Goal: Contribute content: Contribute content

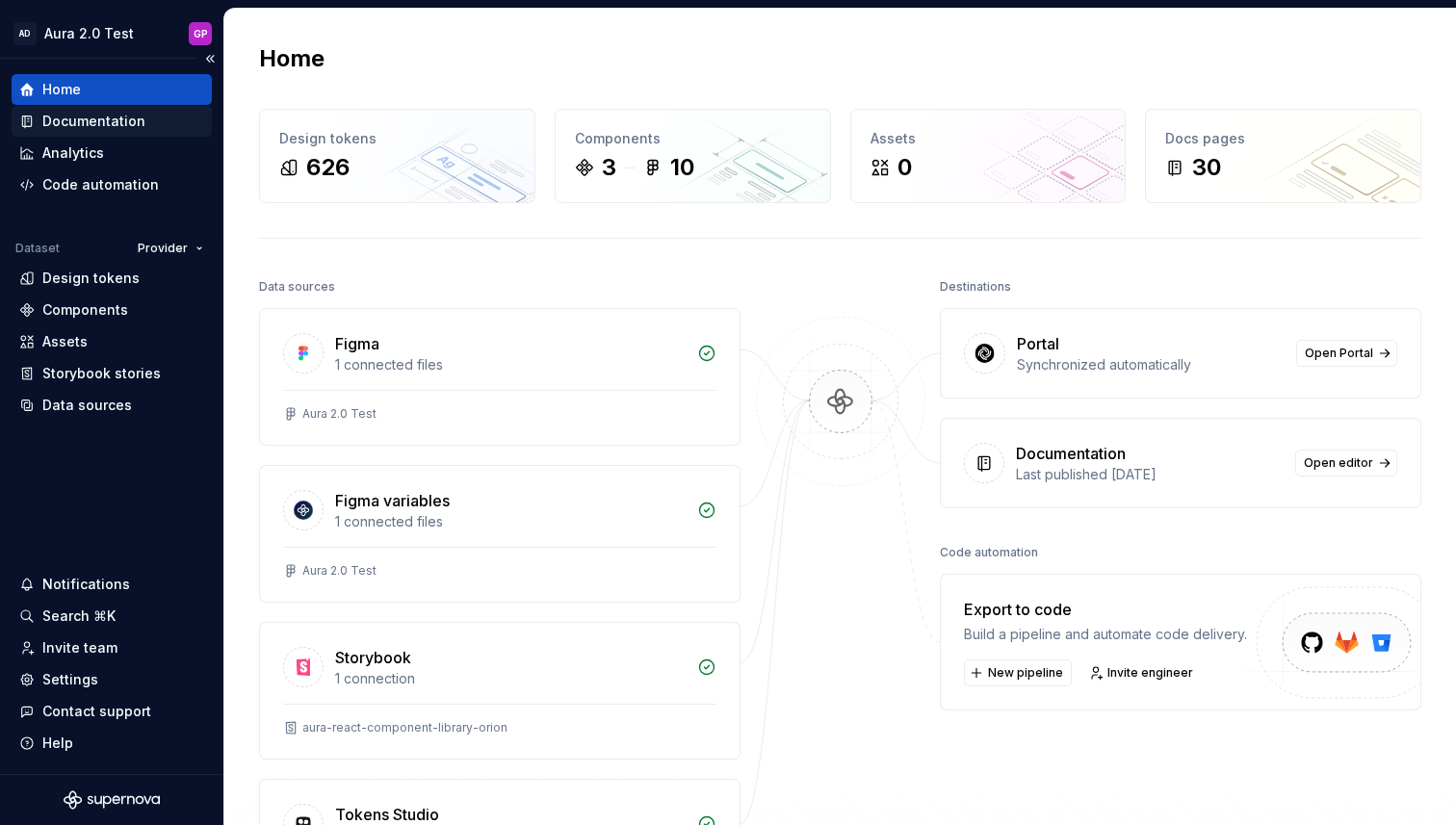
click at [86, 121] on div "Documentation" at bounding box center [94, 122] width 103 height 19
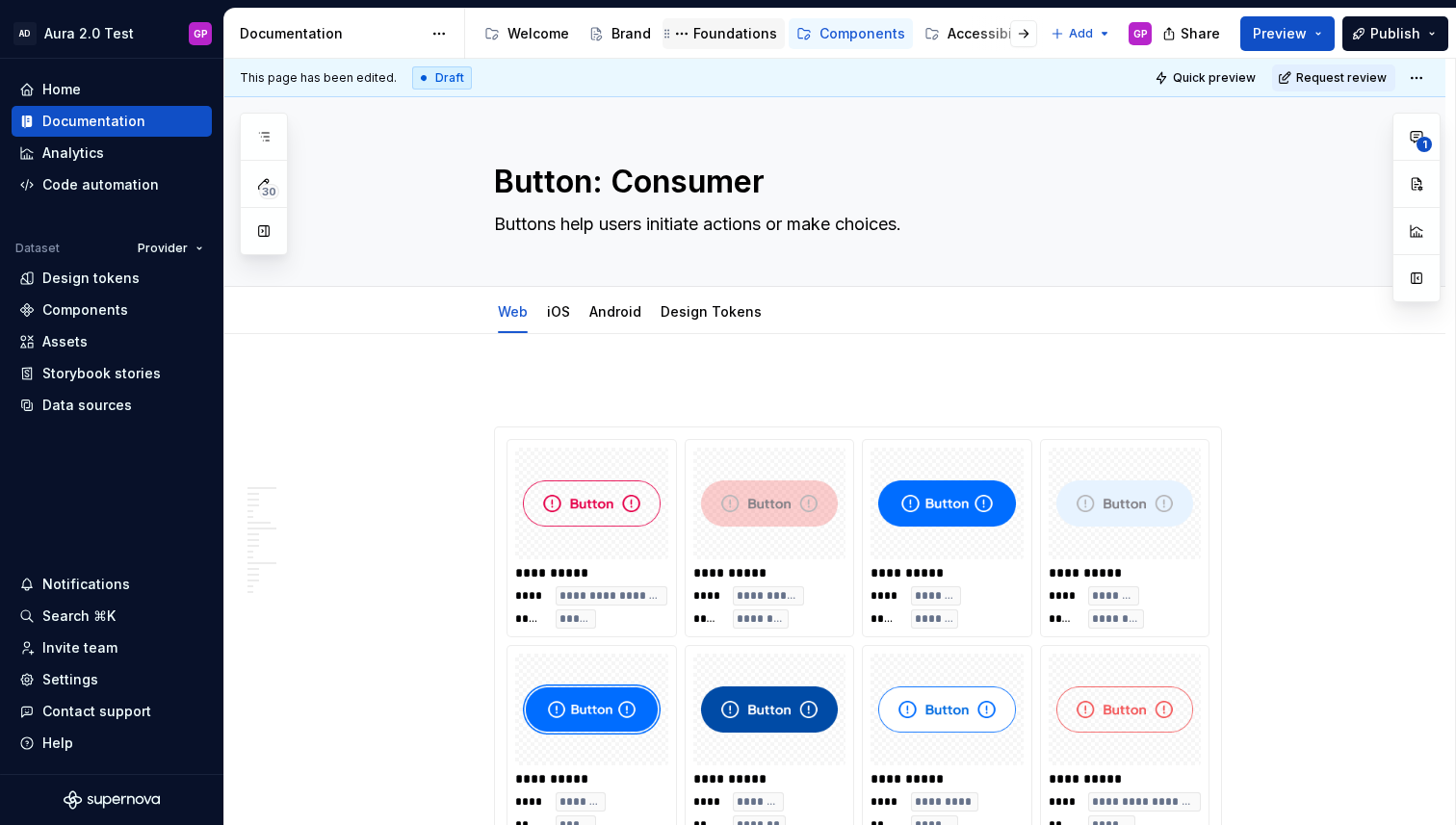
click at [718, 35] on div "Foundations" at bounding box center [735, 34] width 84 height 19
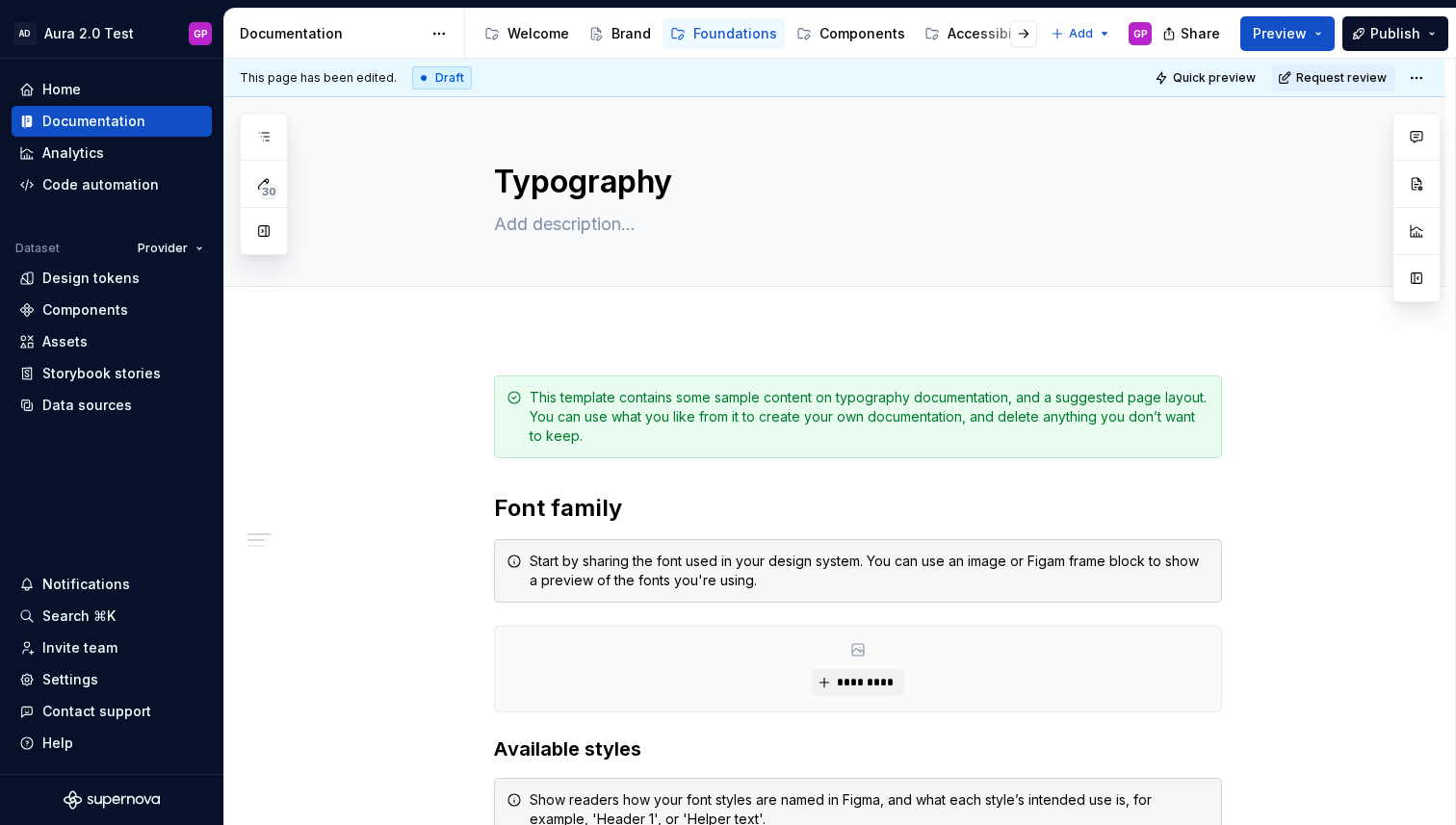
click at [261, 234] on button "button" at bounding box center [264, 232] width 35 height 35
type textarea "*"
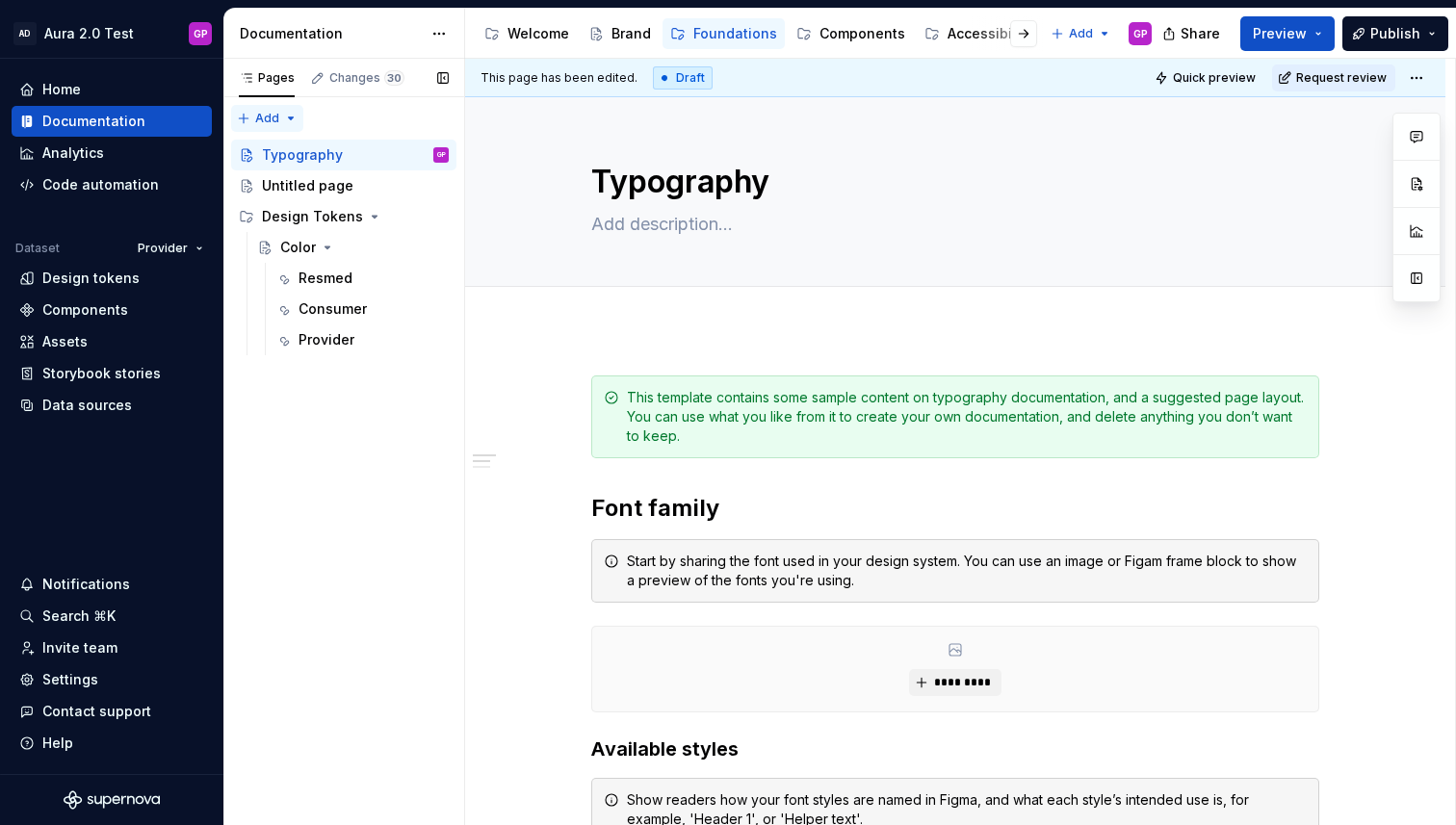
click at [246, 115] on div "Pages Changes 30 Add Accessibility guide for tree Page tree. Navigate the tree …" at bounding box center [344, 442] width 240 height 767
click at [293, 159] on div "New page" at bounding box center [329, 156] width 126 height 19
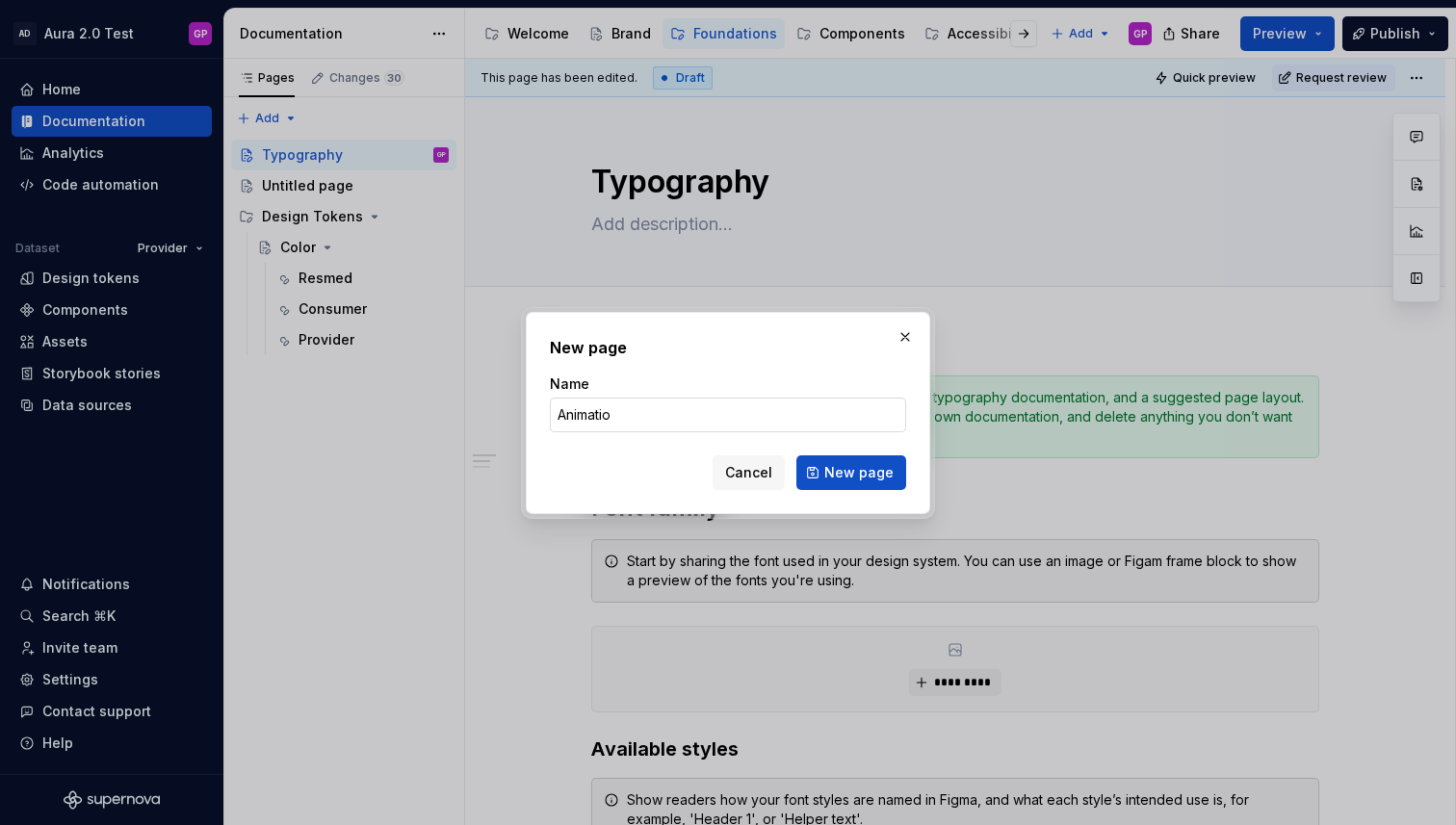
type input "Animation"
click button "New page" at bounding box center [851, 473] width 110 height 35
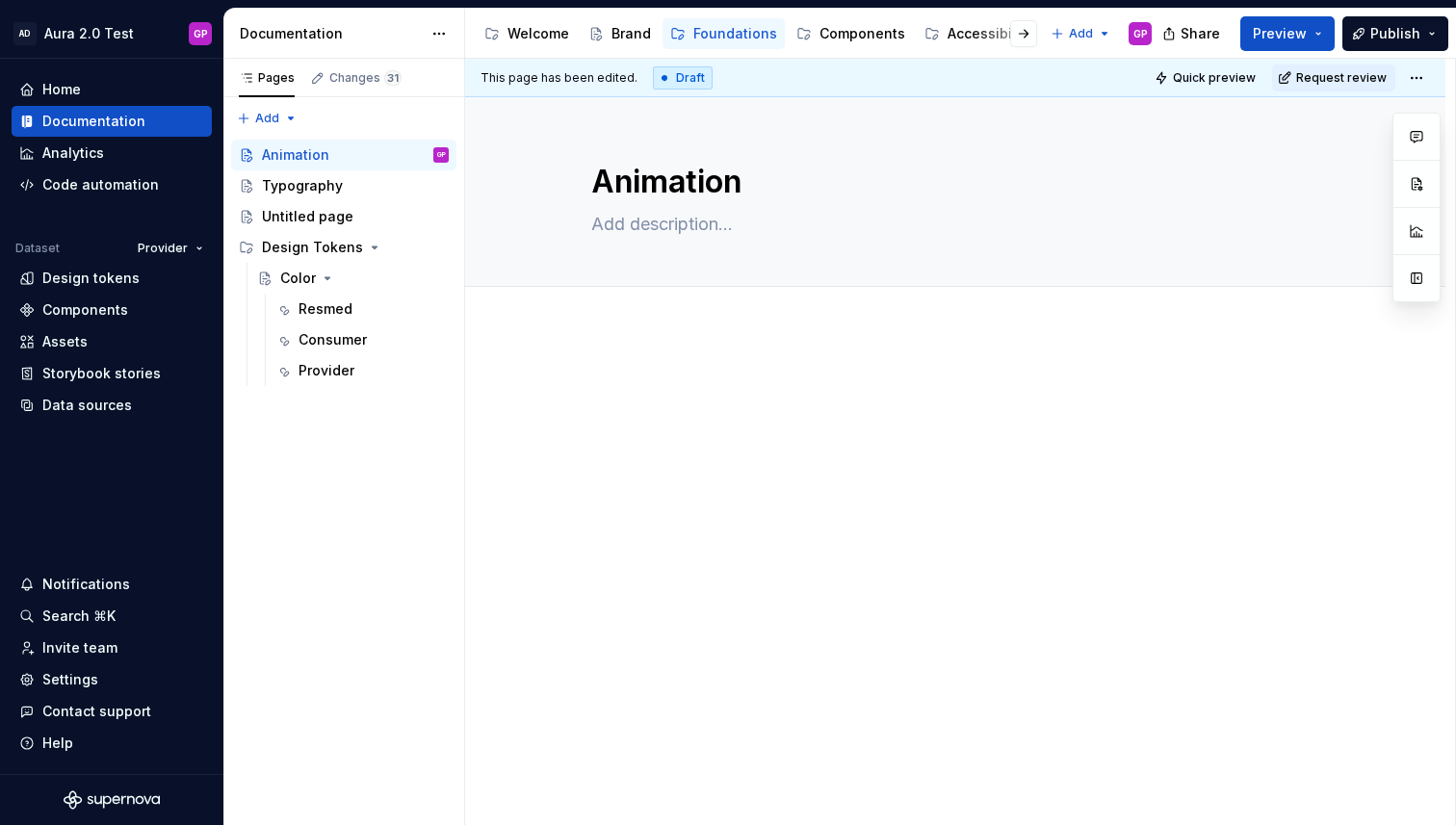
drag, startPoint x: 245, startPoint y: 369, endPoint x: 849, endPoint y: 1, distance: 707.3
click at [434, 151] on button "Page tree" at bounding box center [435, 155] width 27 height 27
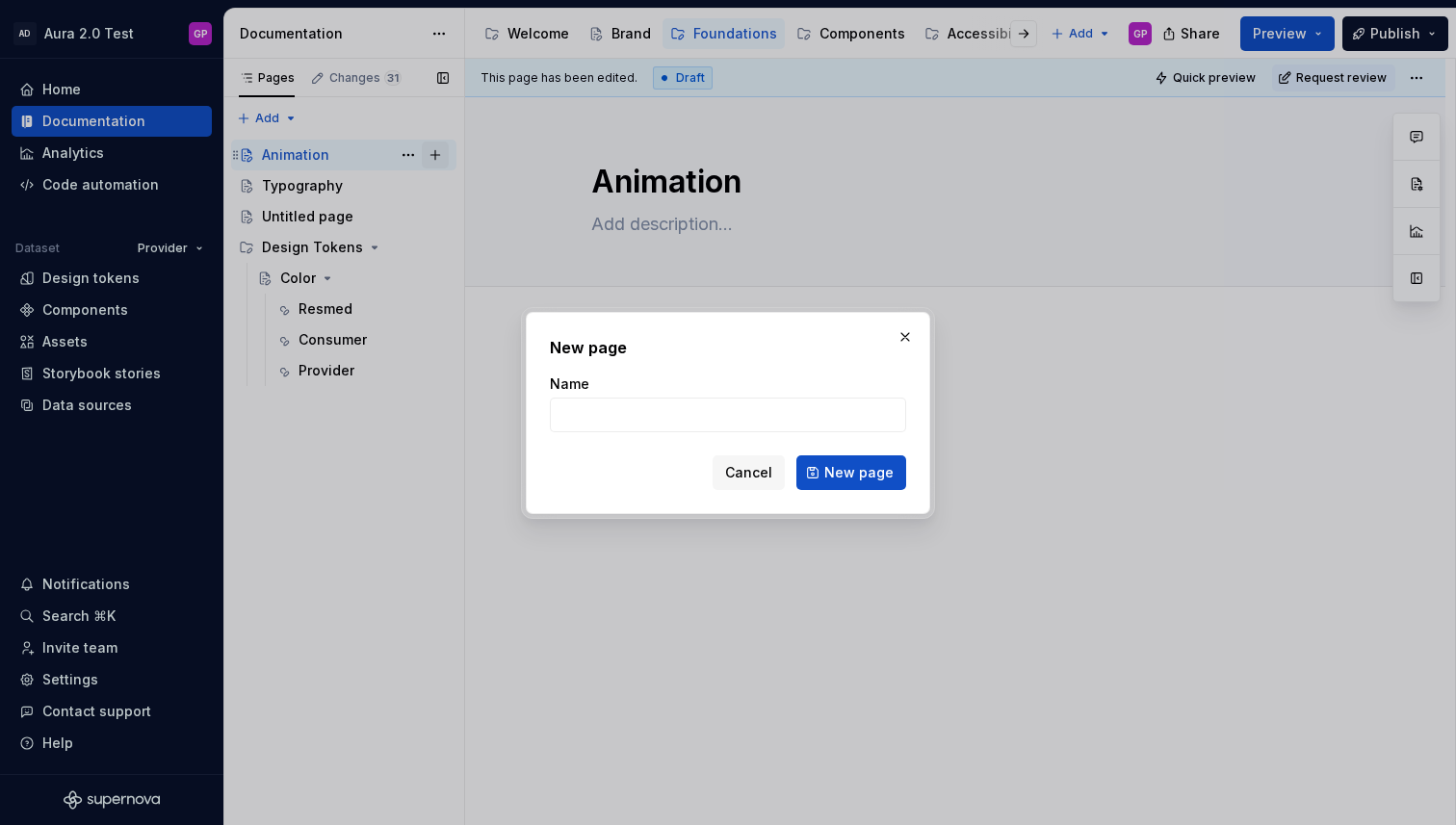
type textarea "*"
type input "Blur"
click at [866, 473] on span "New page" at bounding box center [858, 473] width 69 height 19
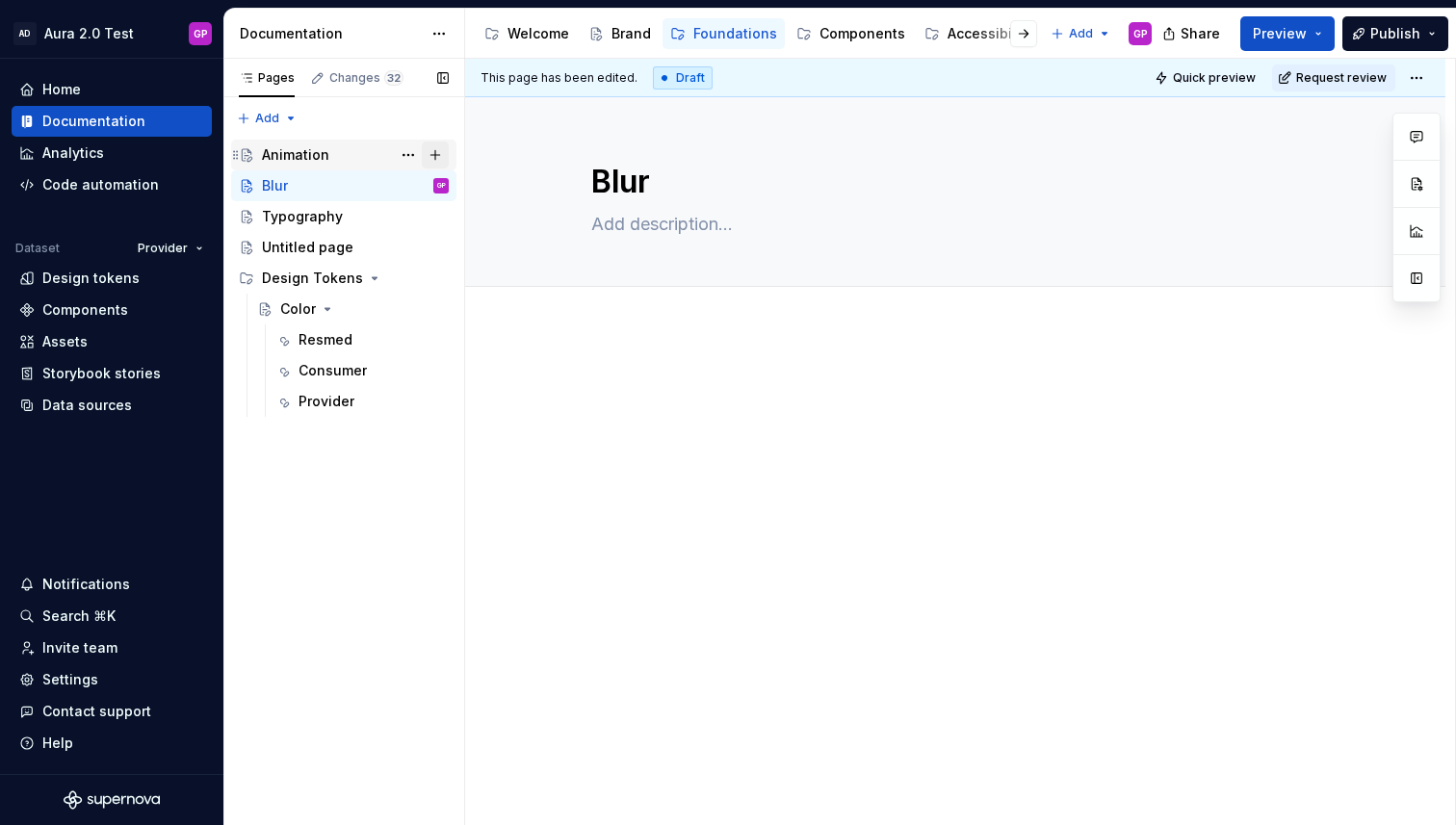
click at [439, 148] on button "Page tree" at bounding box center [435, 155] width 27 height 27
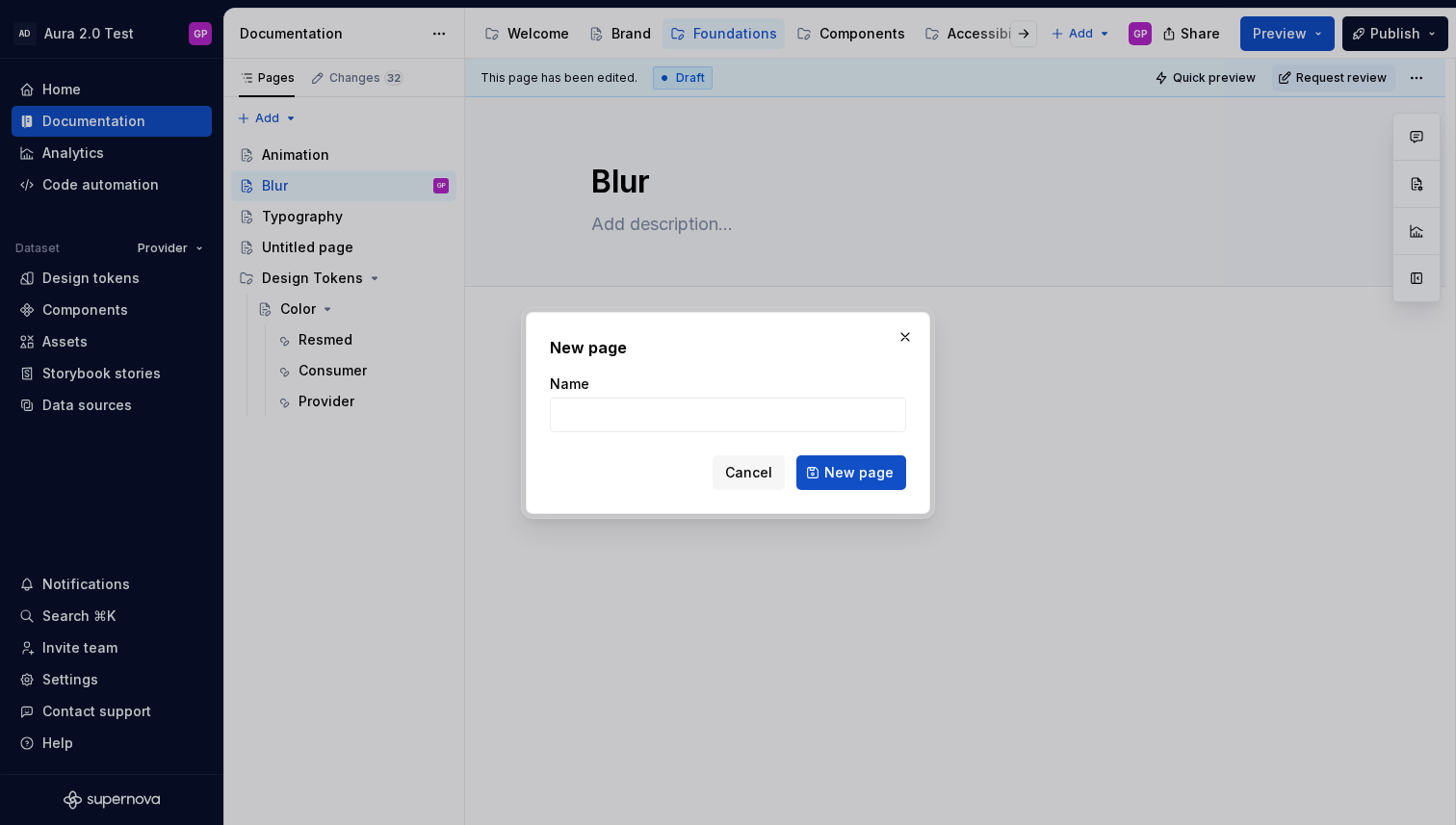
type textarea "*"
type input "Border"
click button "New page" at bounding box center [851, 473] width 110 height 35
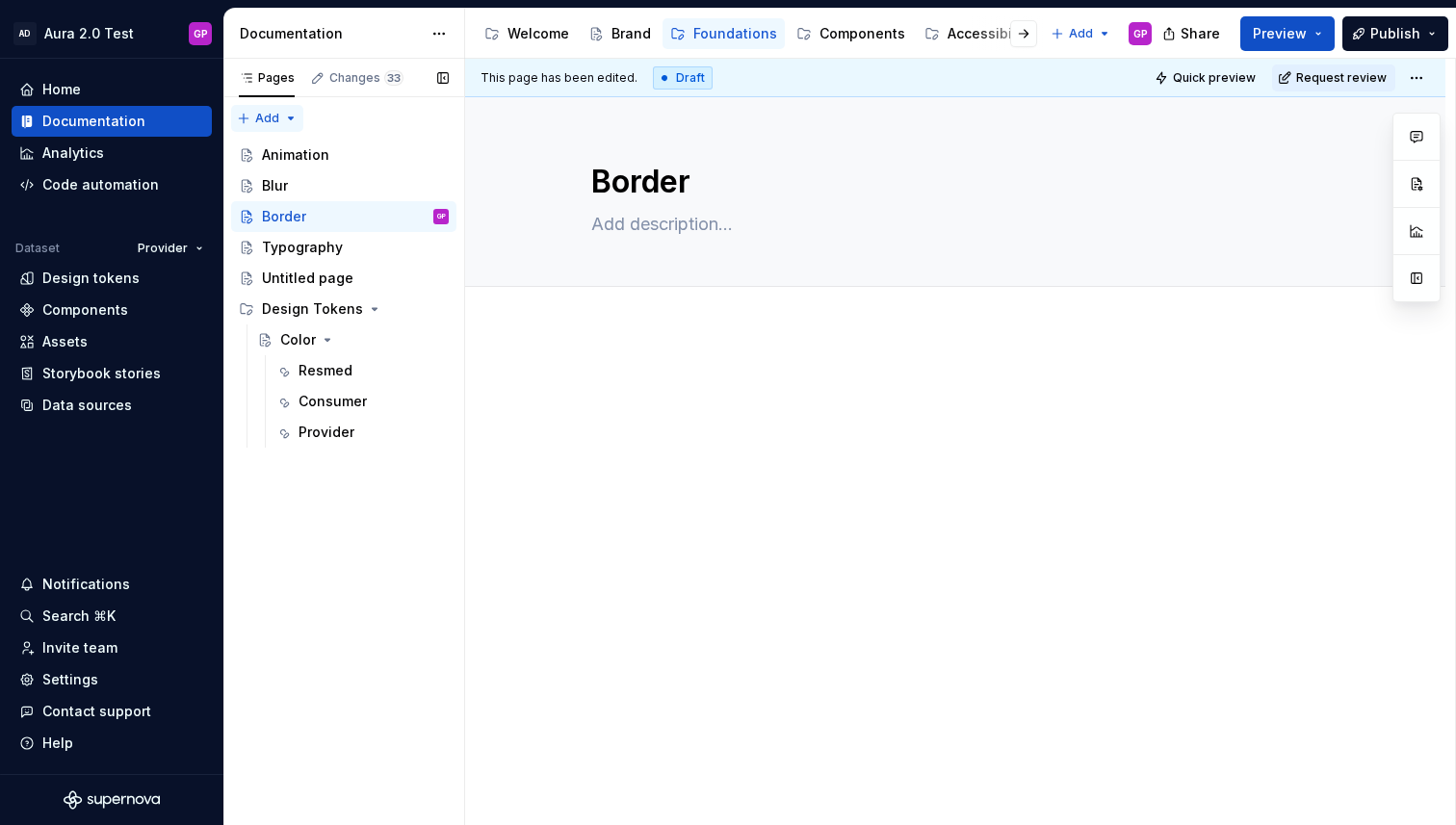
type textarea "*"
click at [250, 119] on div "Pages Changes 33 Add Accessibility guide for tree Page tree. Navigate the tree …" at bounding box center [344, 442] width 240 height 767
click at [259, 153] on div "New page" at bounding box center [317, 156] width 164 height 31
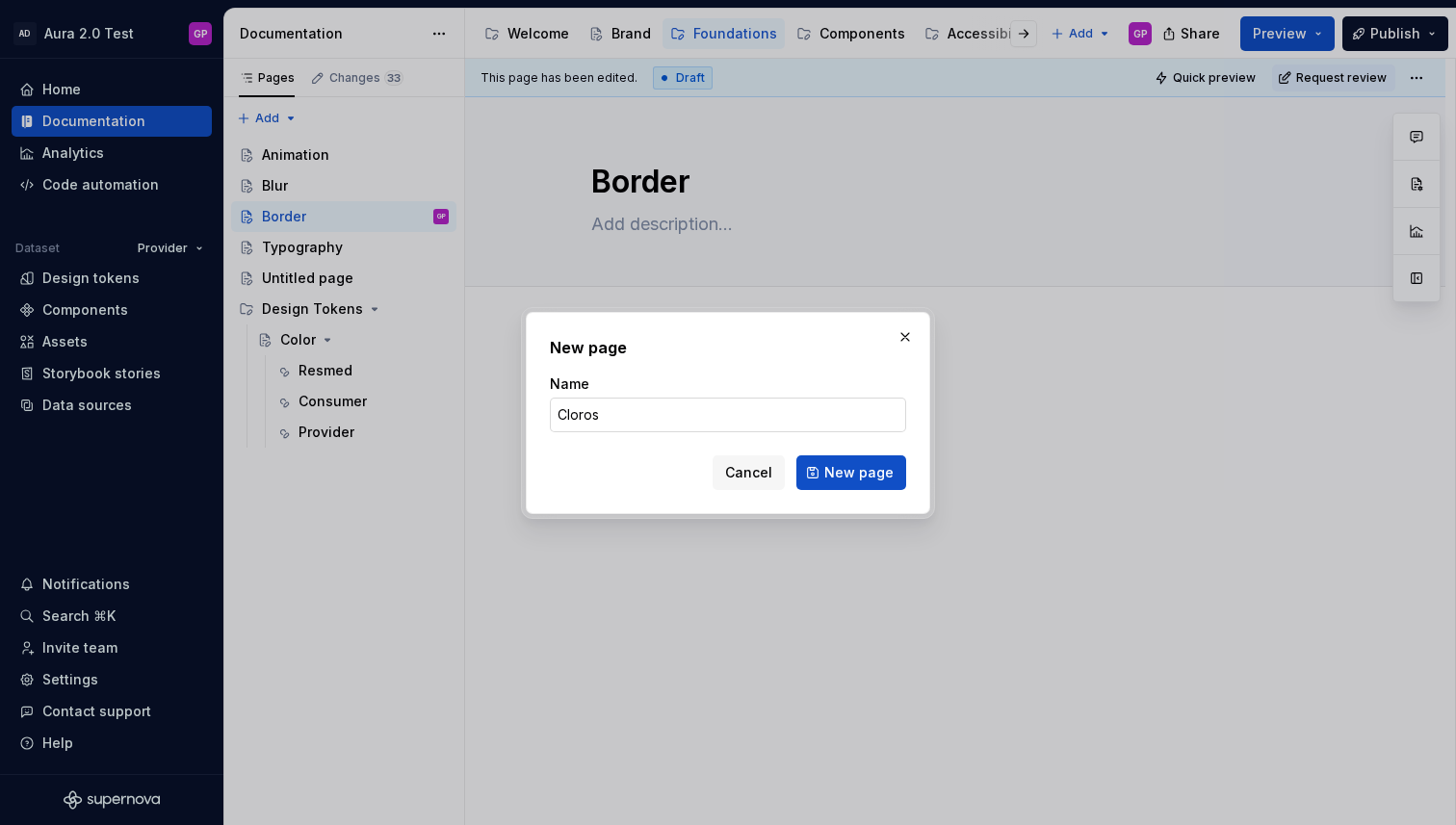
click at [575, 411] on input "Cloros" at bounding box center [728, 415] width 356 height 35
click at [574, 411] on input "Cloros" at bounding box center [728, 415] width 356 height 35
type input "Colors"
click at [865, 477] on span "New page" at bounding box center [858, 473] width 69 height 19
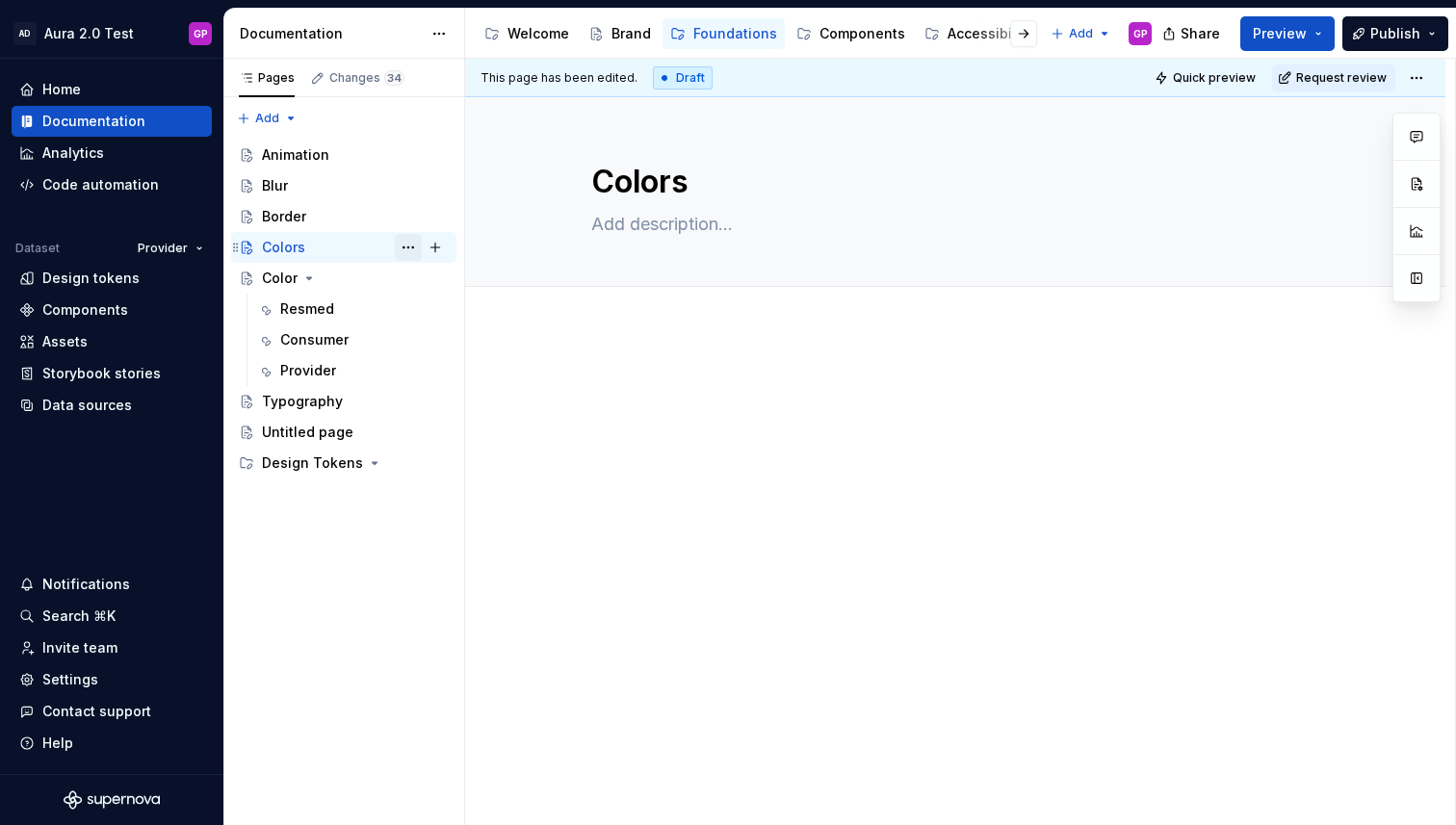
click at [404, 245] on button "Page tree" at bounding box center [409, 247] width 27 height 27
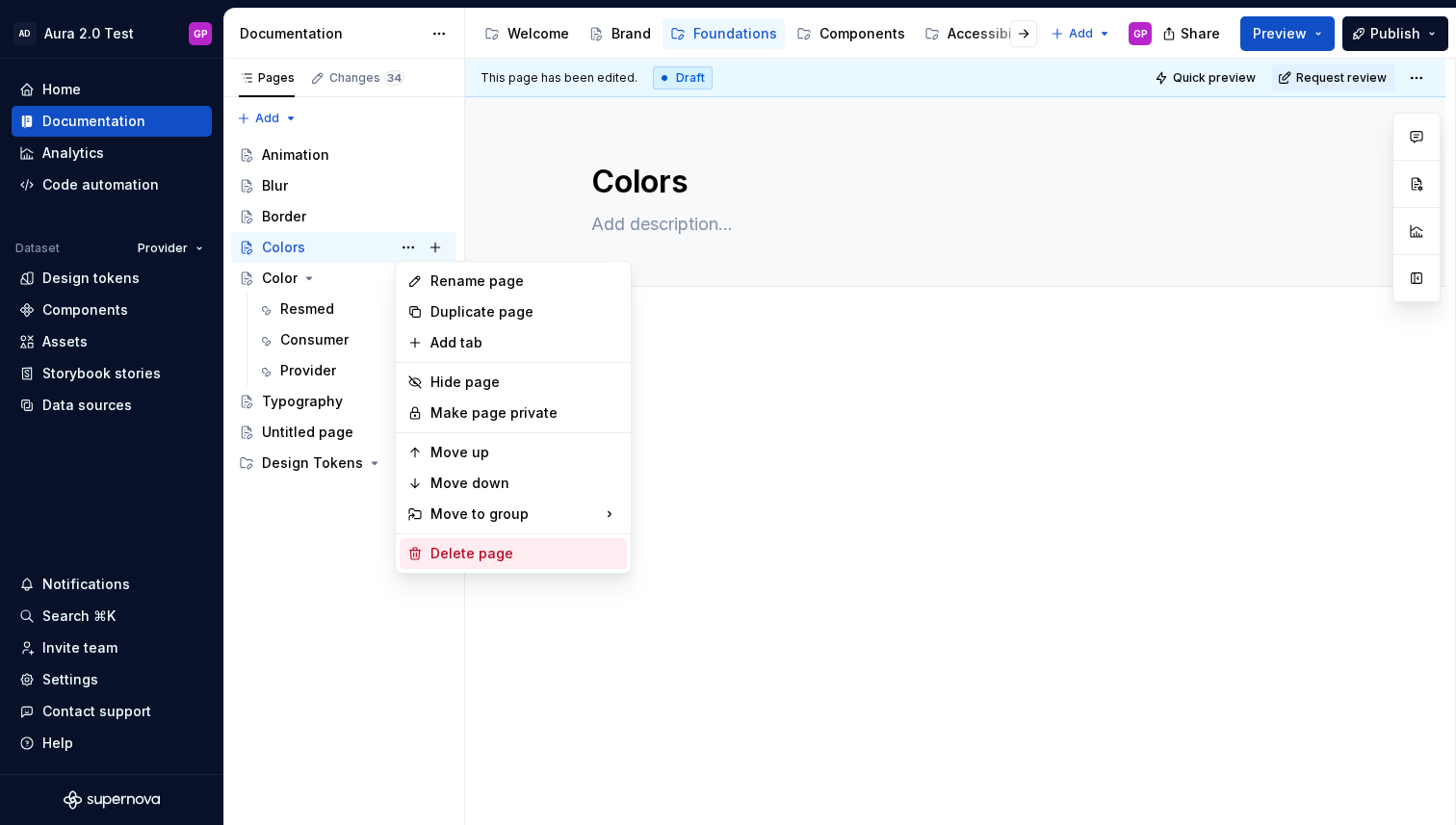
click at [443, 550] on div "Delete page" at bounding box center [525, 554] width 189 height 19
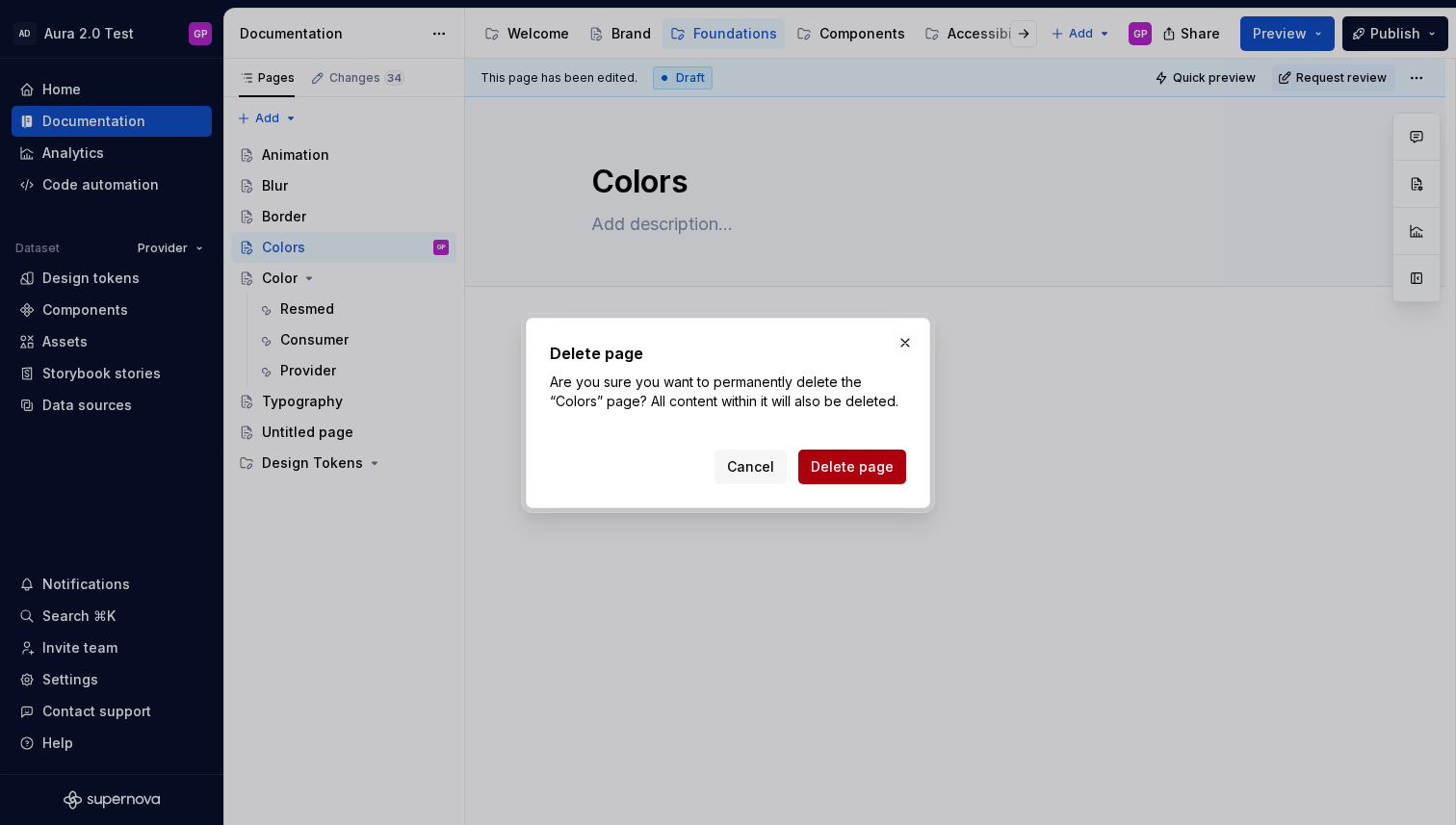
click at [846, 469] on span "Delete page" at bounding box center [852, 467] width 83 height 19
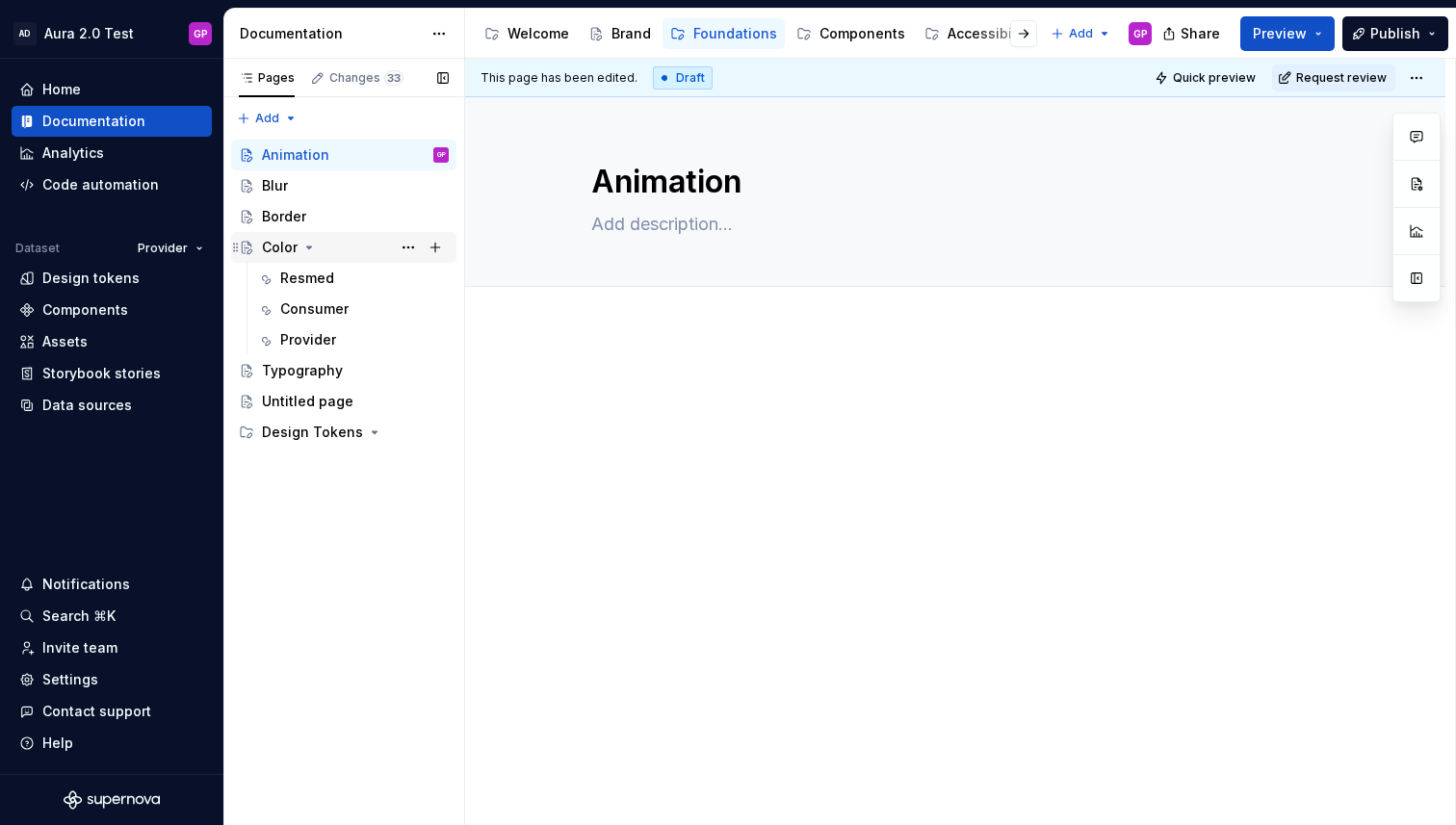
click at [312, 249] on icon "Page tree" at bounding box center [309, 247] width 16 height 16
click at [309, 247] on icon "Page tree" at bounding box center [309, 247] width 2 height 5
click at [312, 248] on icon "Page tree" at bounding box center [309, 247] width 16 height 16
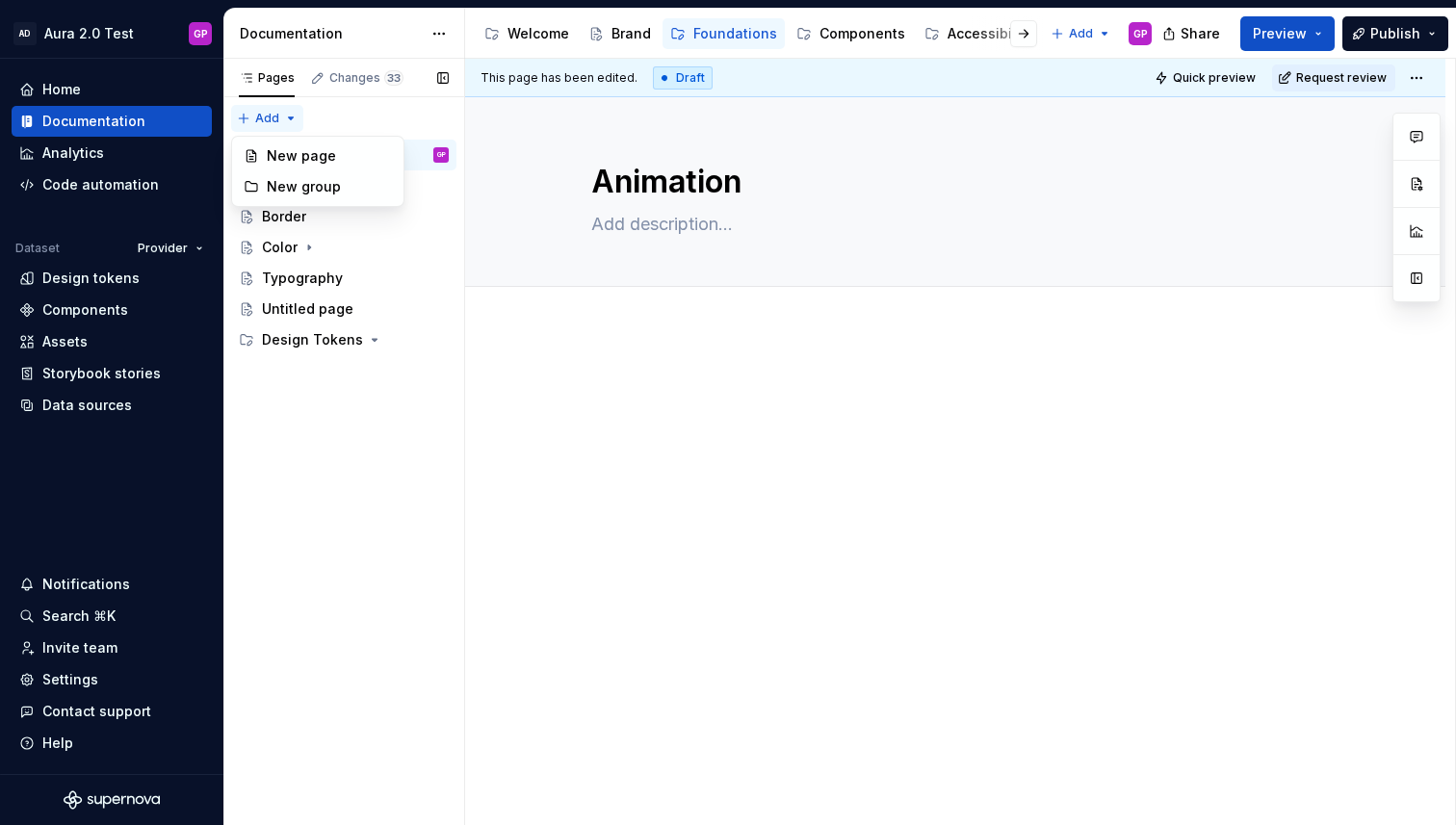
type textarea "*"
click at [254, 117] on div "Pages Changes 33 Add Accessibility guide for tree Page tree. Navigate the tree …" at bounding box center [344, 442] width 240 height 767
click at [279, 153] on div "New page" at bounding box center [329, 156] width 126 height 19
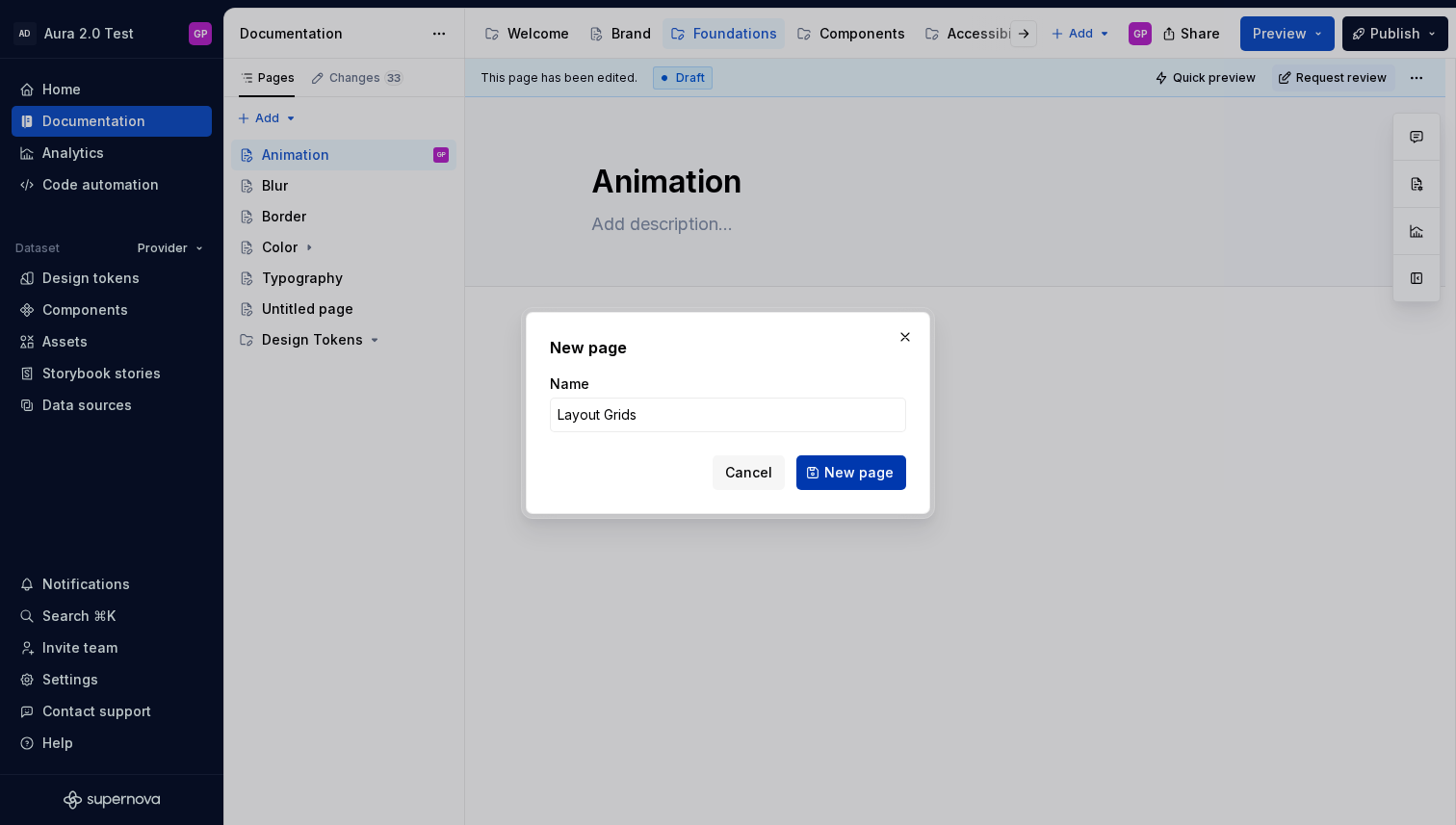
type input "Layout Grids"
click at [850, 482] on span "New page" at bounding box center [858, 473] width 69 height 19
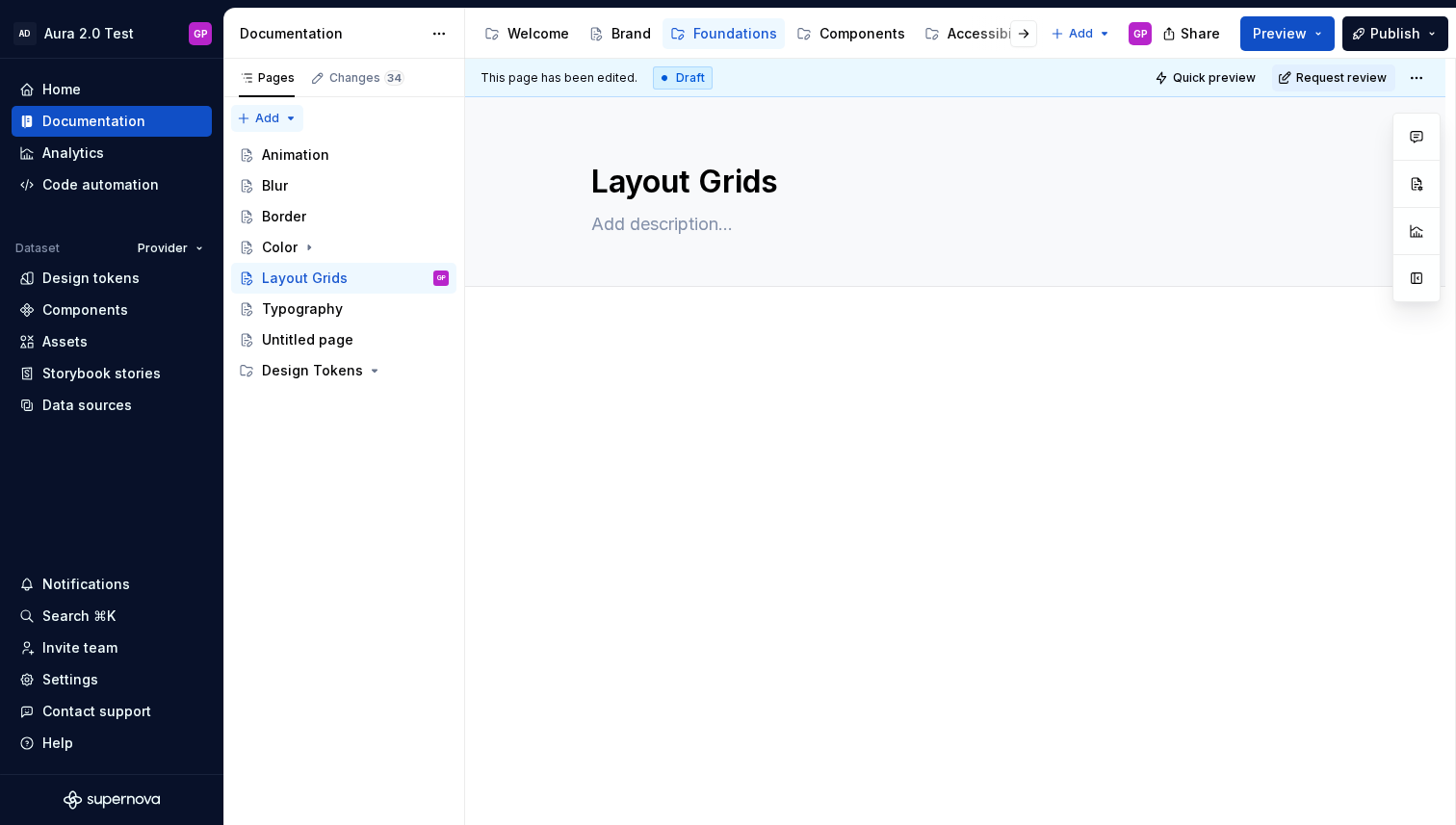
click at [259, 121] on div "Pages Changes 34 Add Accessibility guide for tree Page tree. Navigate the tree …" at bounding box center [344, 442] width 240 height 767
click at [276, 153] on div "New page" at bounding box center [329, 156] width 126 height 19
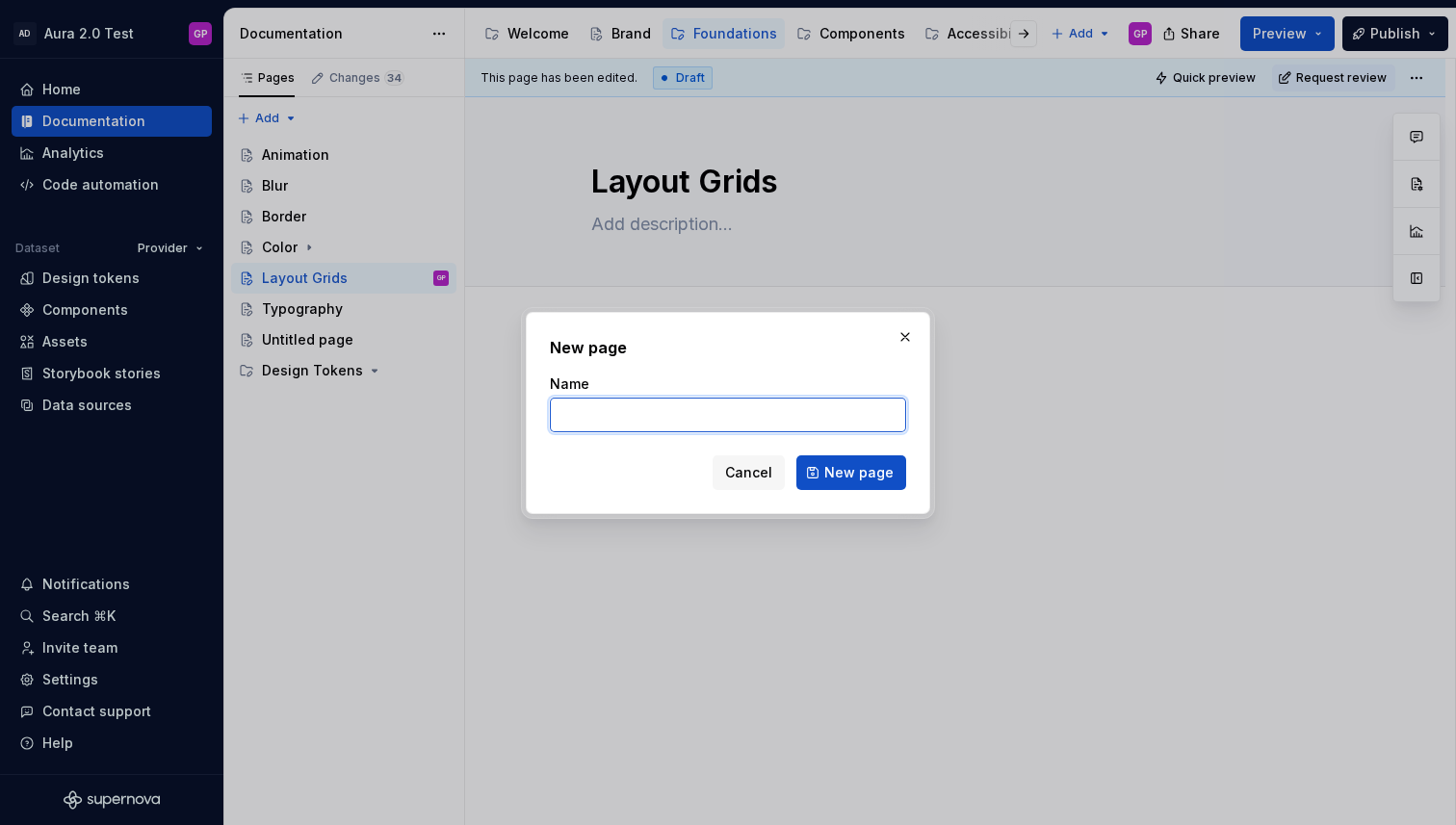
type textarea "*"
click at [598, 412] on input "Name" at bounding box center [728, 415] width 356 height 35
type input "Icons"
click at [854, 478] on span "New page" at bounding box center [858, 473] width 69 height 19
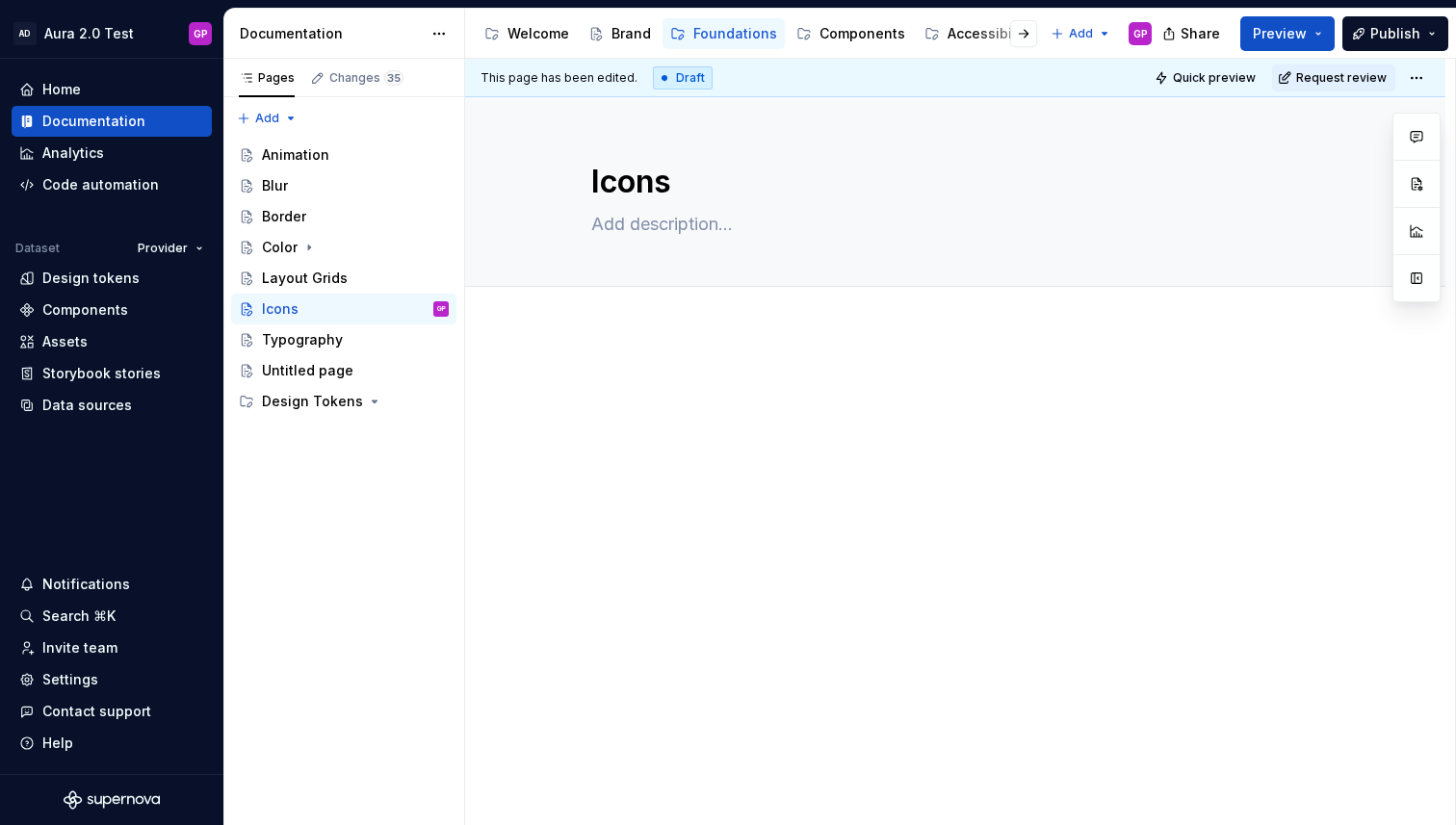
drag, startPoint x: 259, startPoint y: 396, endPoint x: 1119, endPoint y: 2, distance: 946.0
click at [0, 0] on button "Page tree" at bounding box center [0, 0] width 0 height 0
type textarea "*"
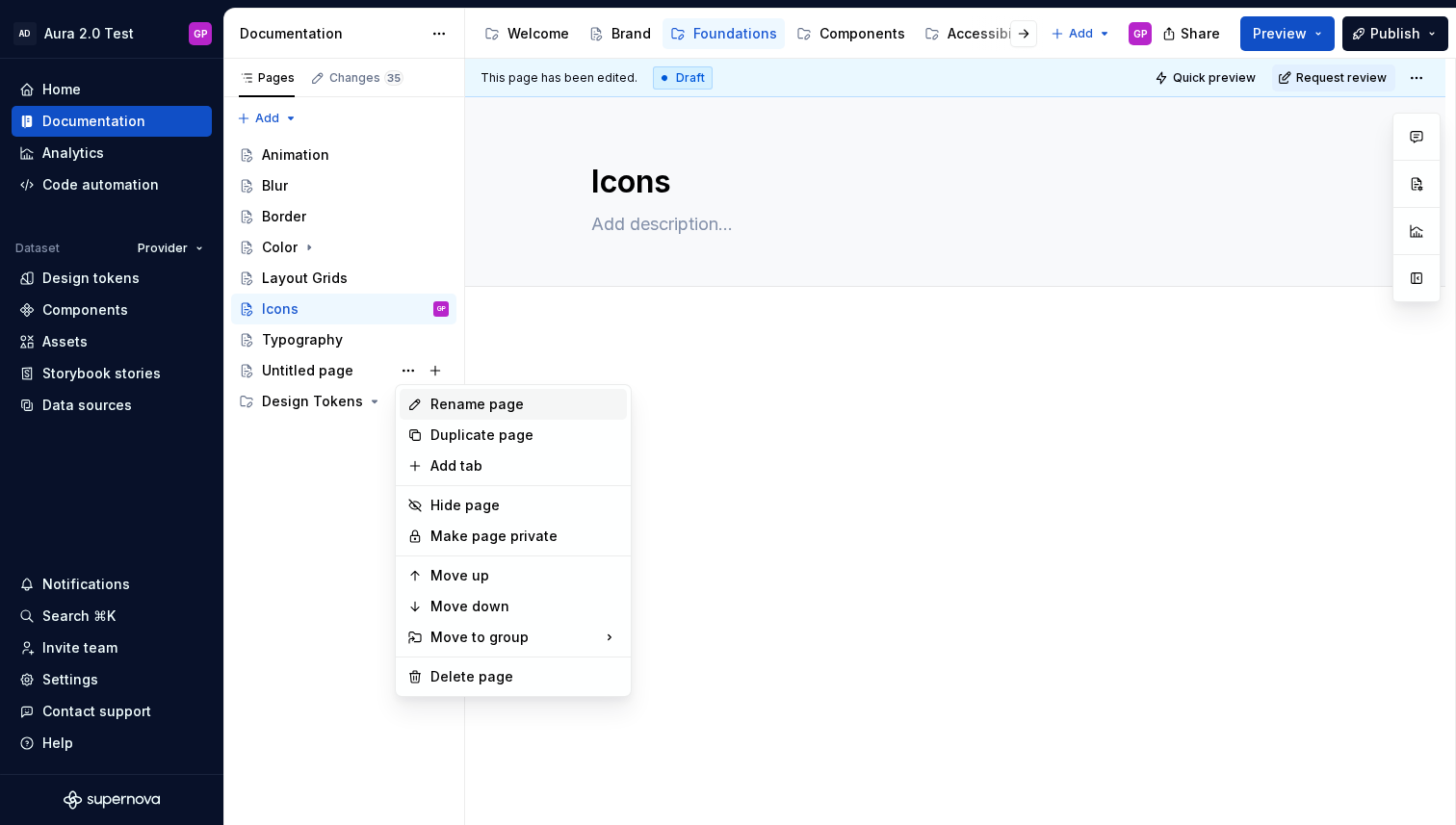
click at [446, 399] on div "Rename page" at bounding box center [525, 405] width 189 height 19
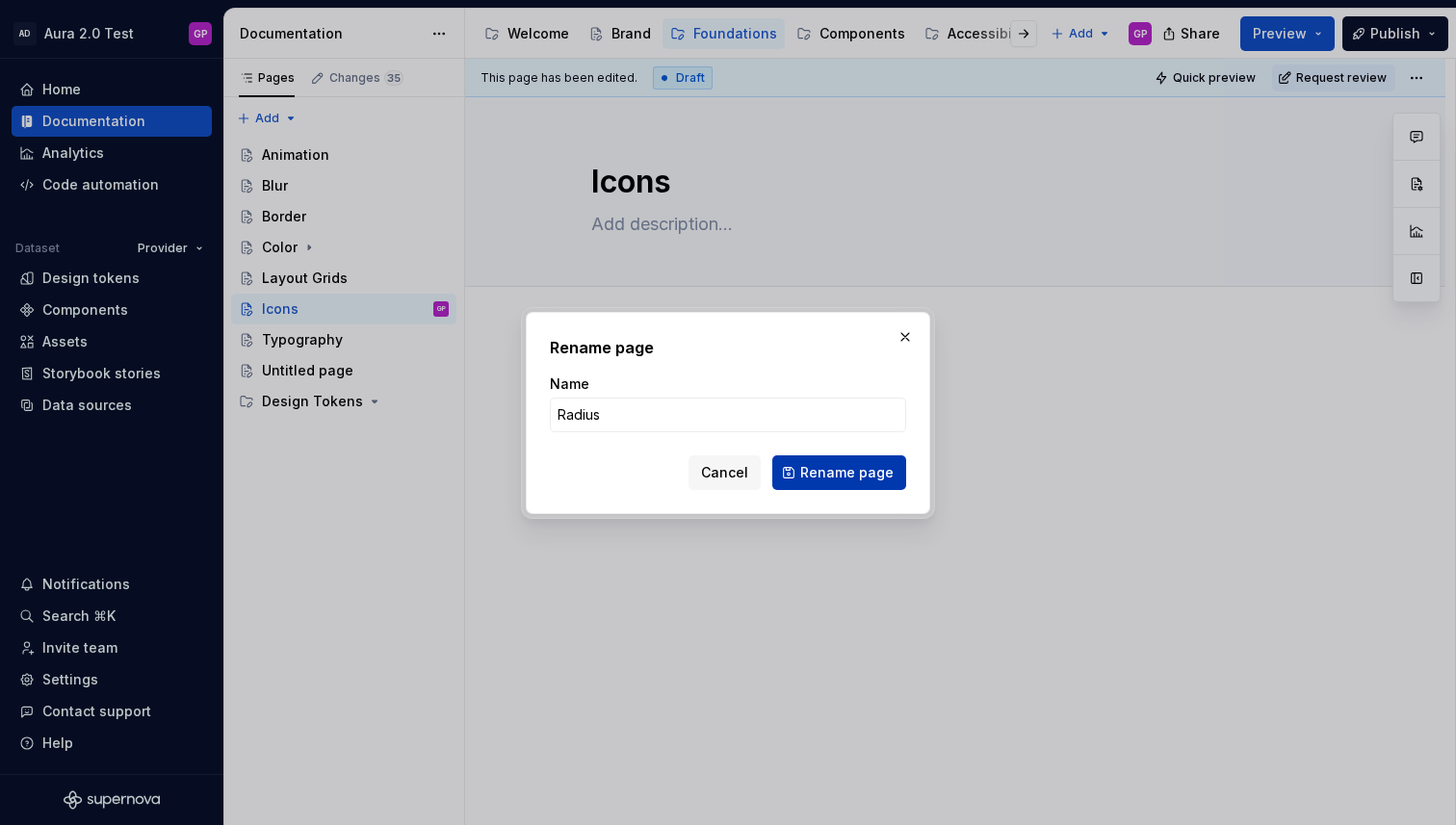
type input "Radius"
click at [830, 465] on span "Rename page" at bounding box center [847, 473] width 93 height 19
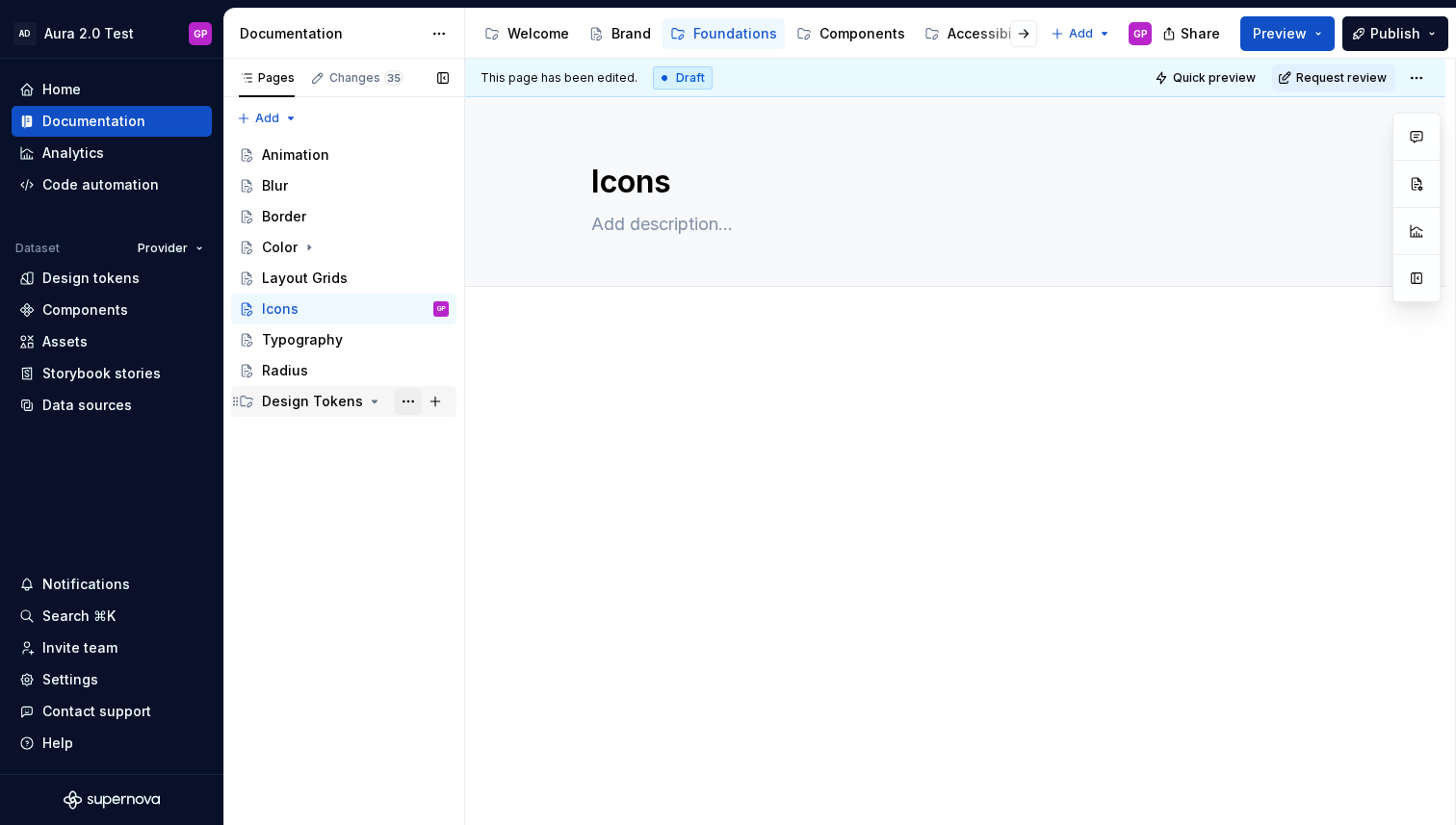
click at [407, 400] on button "Page tree" at bounding box center [409, 402] width 27 height 27
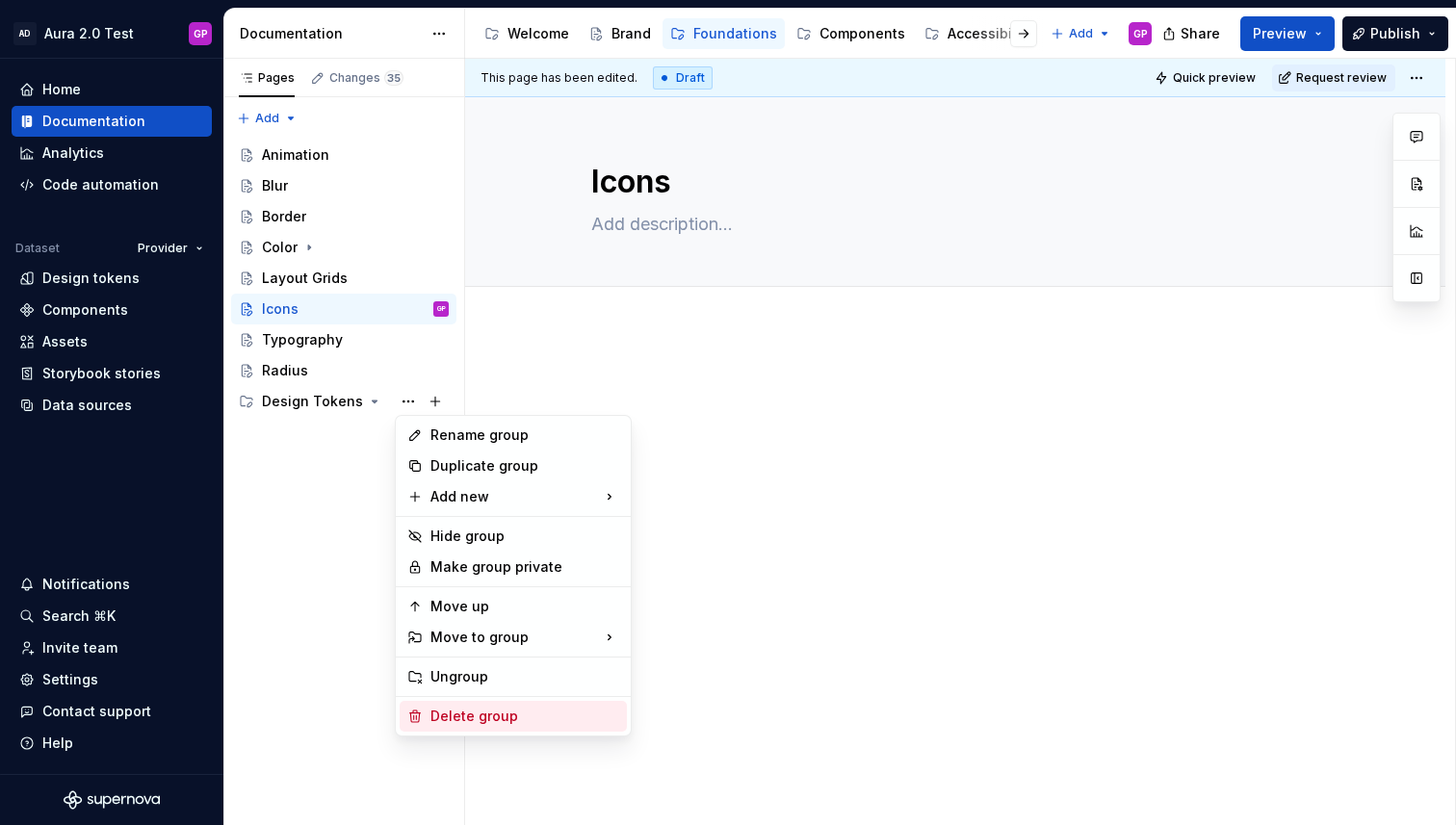
click at [446, 719] on div "Delete group" at bounding box center [525, 716] width 189 height 19
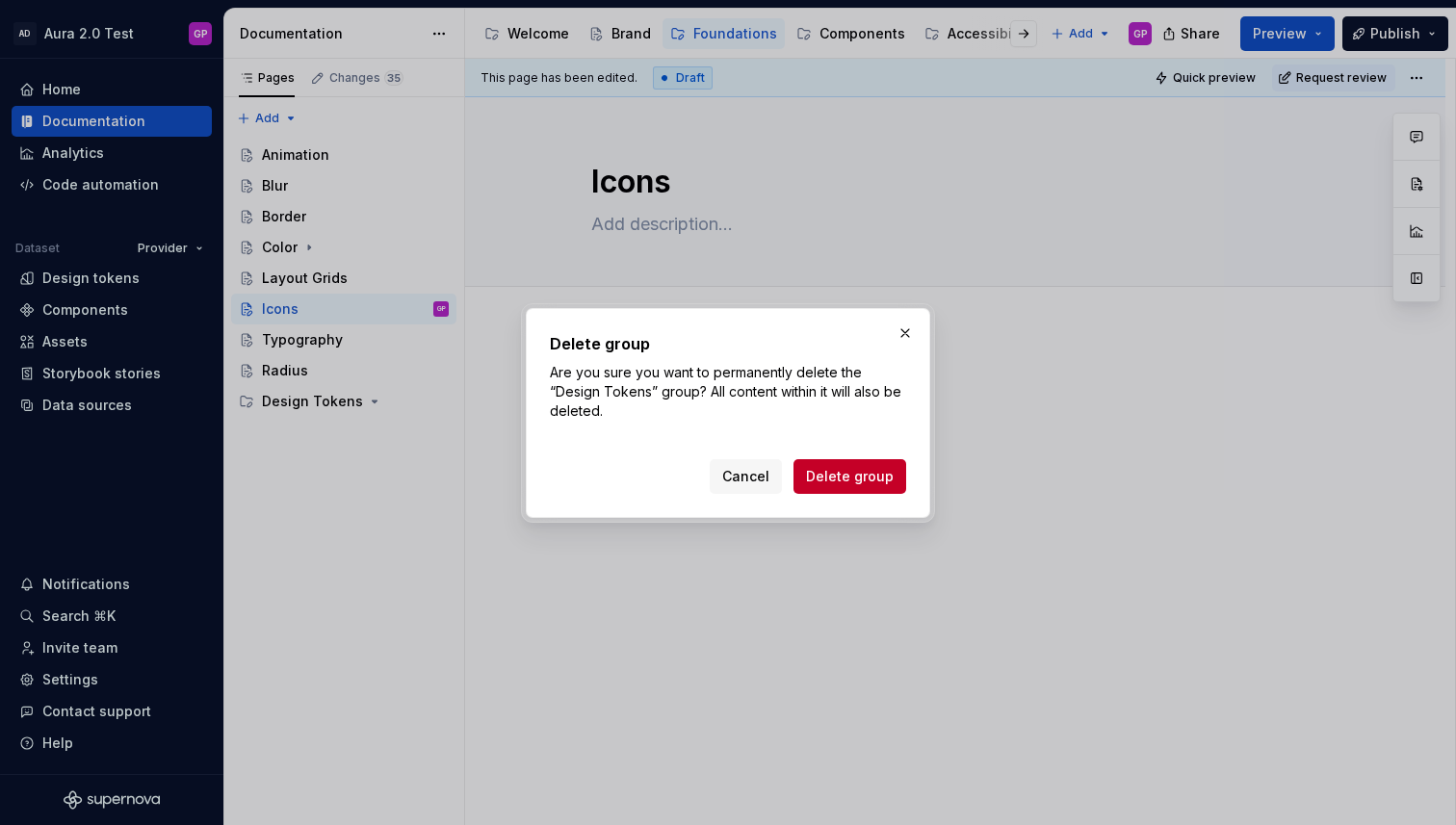
click at [838, 483] on span "Delete group" at bounding box center [850, 477] width 88 height 19
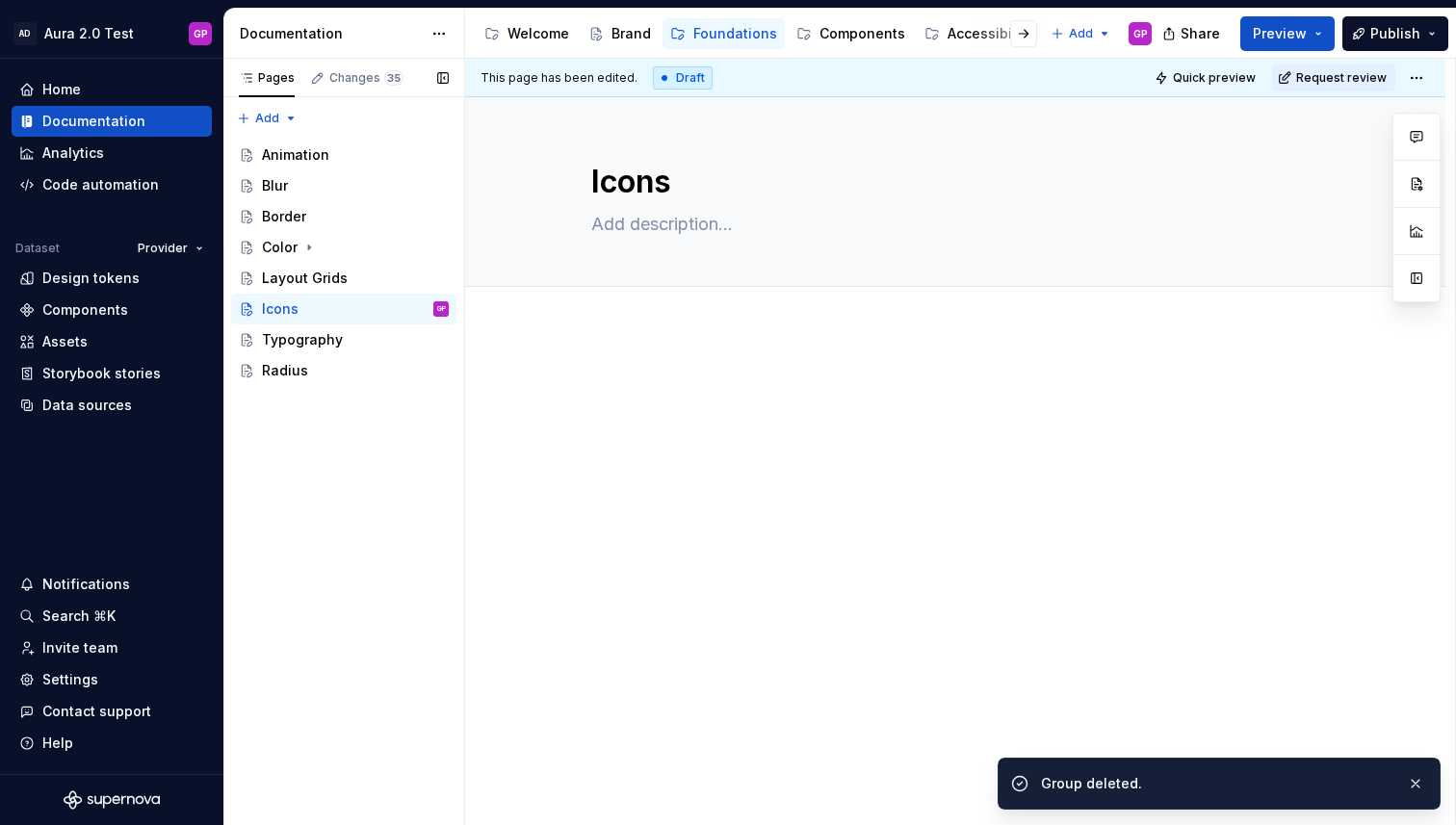
click at [254, 119] on div "Pages Changes 35 Add Accessibility guide for tree Page tree. Navigate the tree …" at bounding box center [344, 442] width 240 height 767
click at [285, 155] on div "New page" at bounding box center [329, 156] width 126 height 19
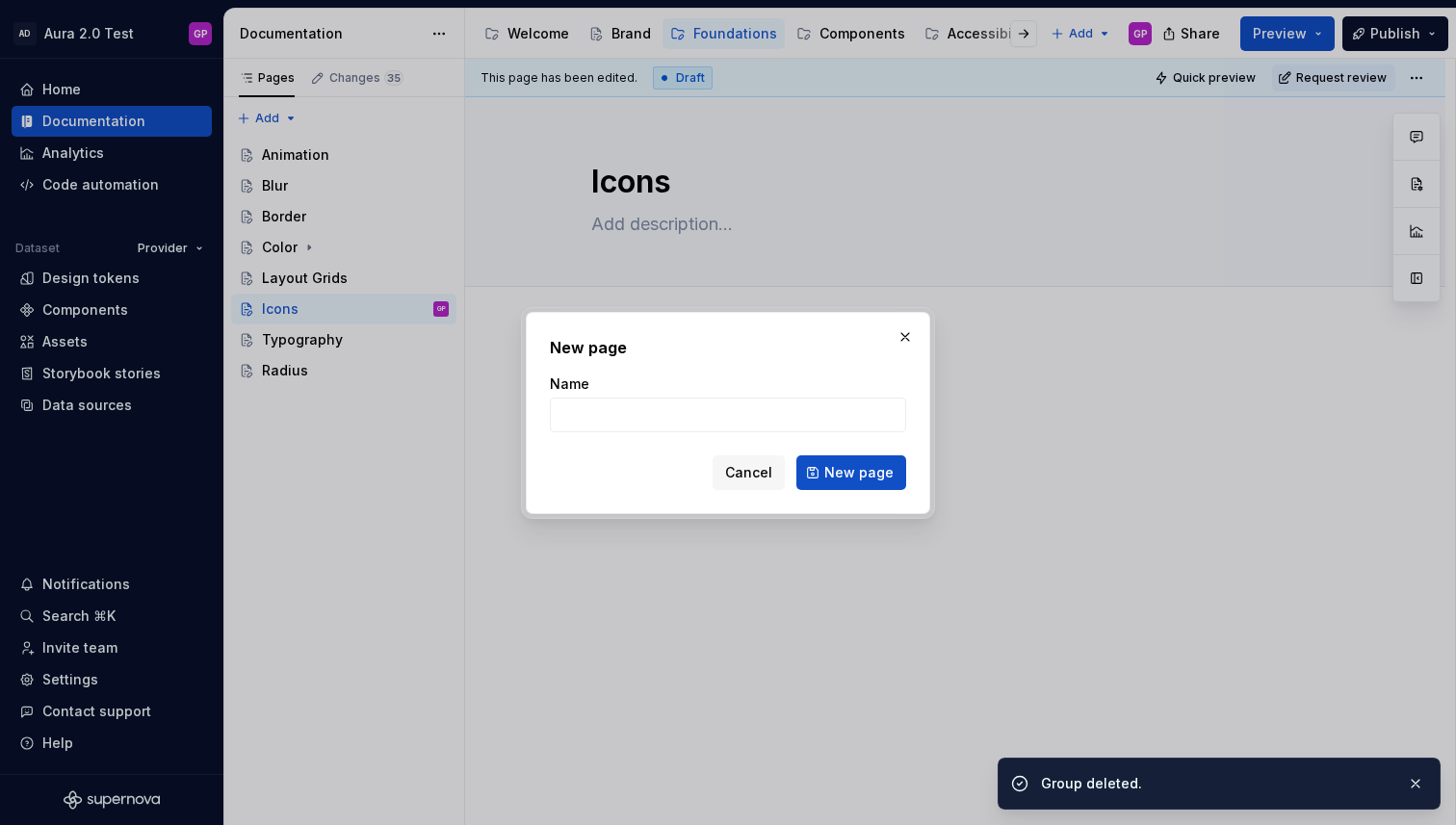
type textarea "*"
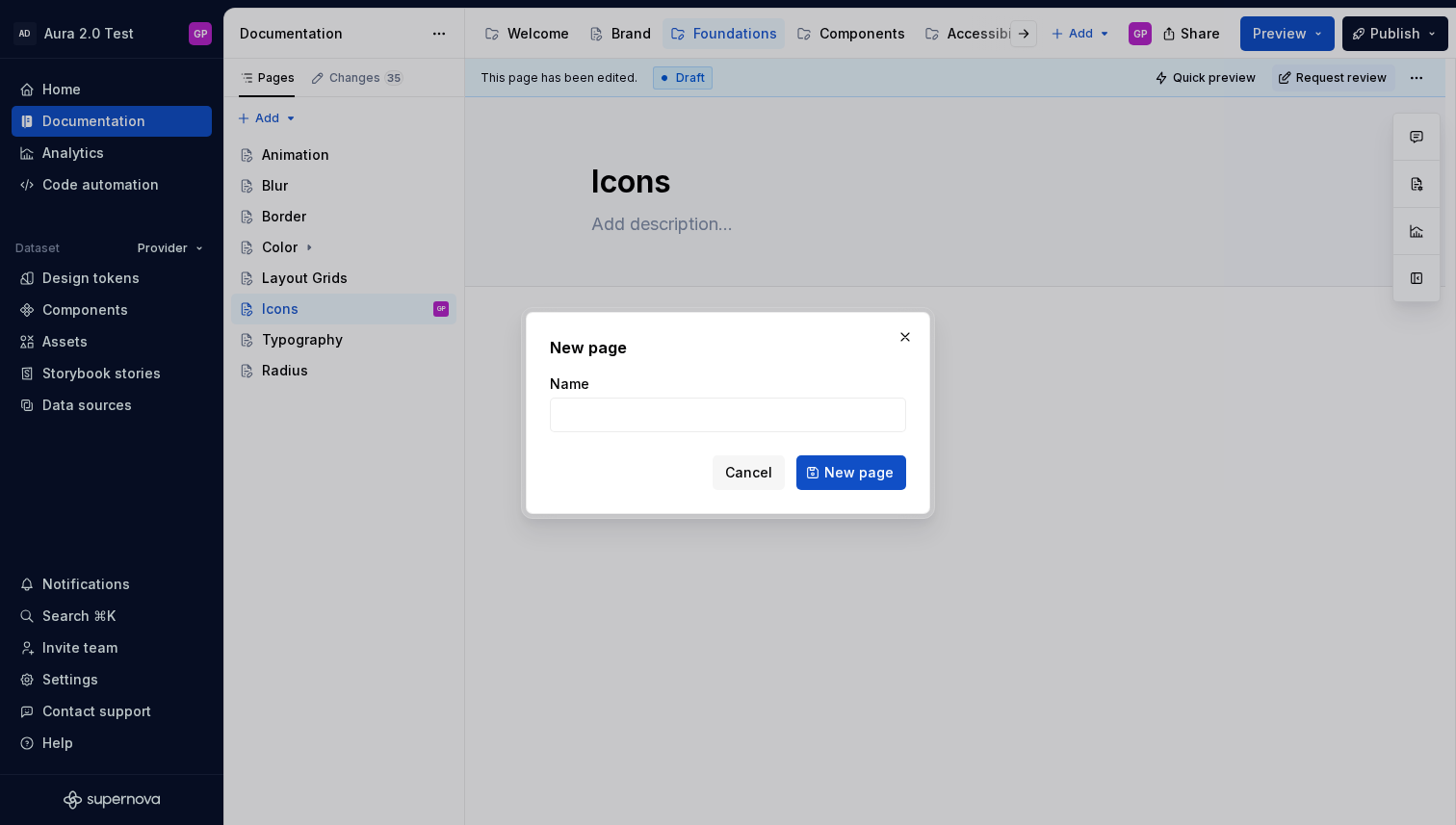
type input "S"
type textarea "*"
type input "Shadows"
click button "New page" at bounding box center [851, 473] width 110 height 35
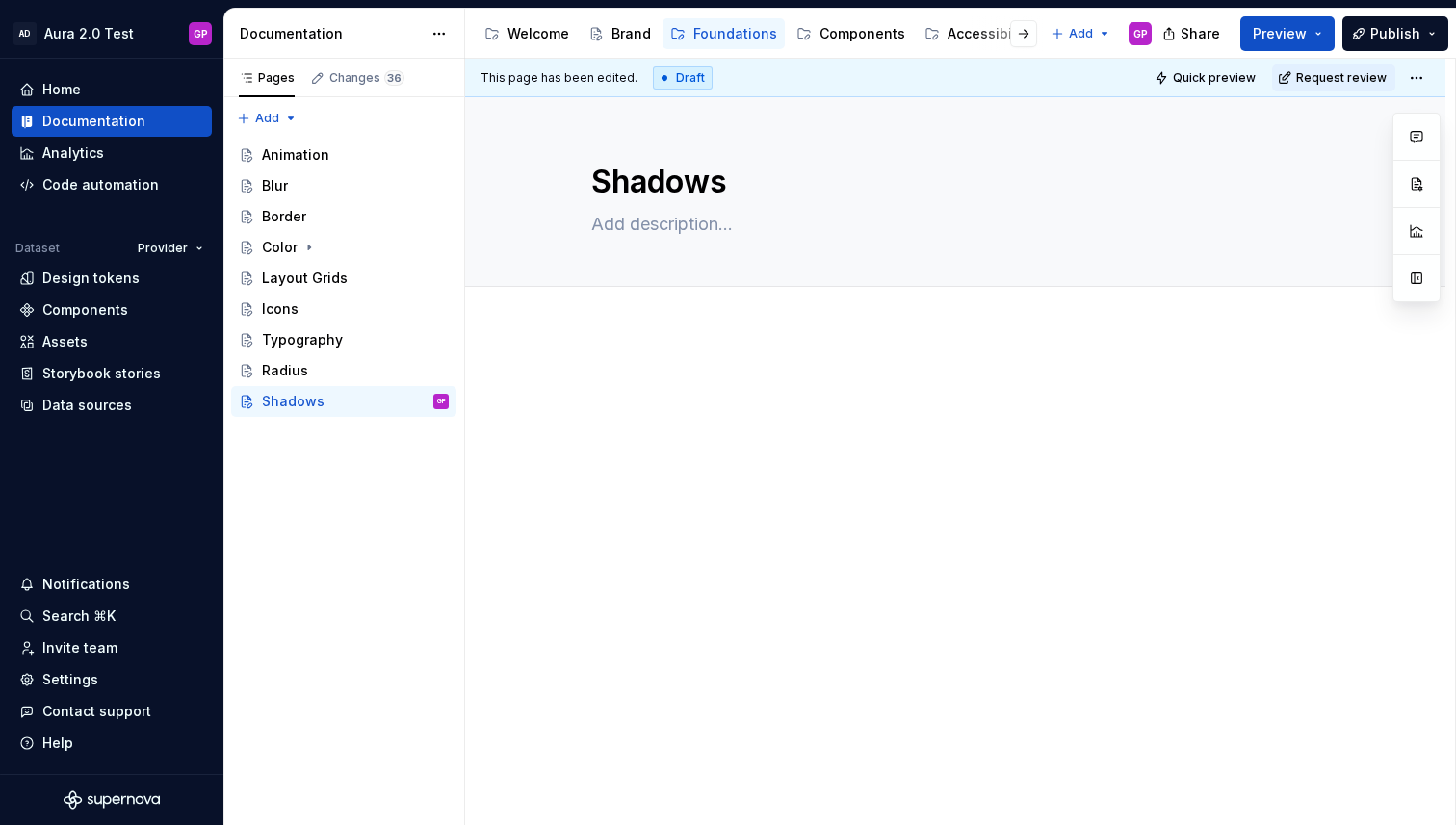
type textarea "*"
click at [263, 121] on div "Pages Changes 36 Add Accessibility guide for tree Page tree. Navigate the tree …" at bounding box center [344, 442] width 240 height 767
click at [274, 157] on div "New page" at bounding box center [329, 156] width 126 height 19
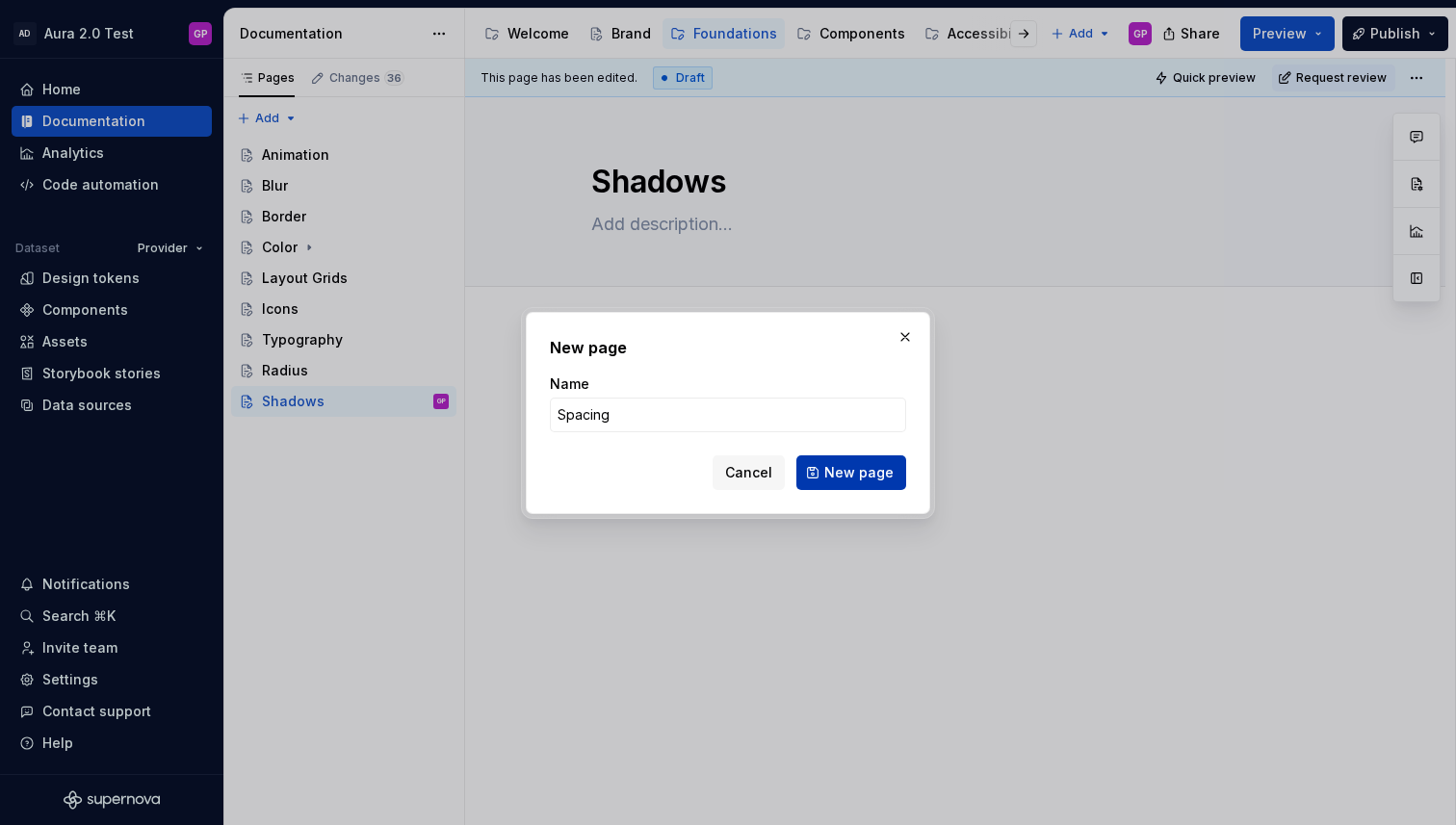
type input "Spacing"
click at [852, 476] on span "New page" at bounding box center [858, 473] width 69 height 19
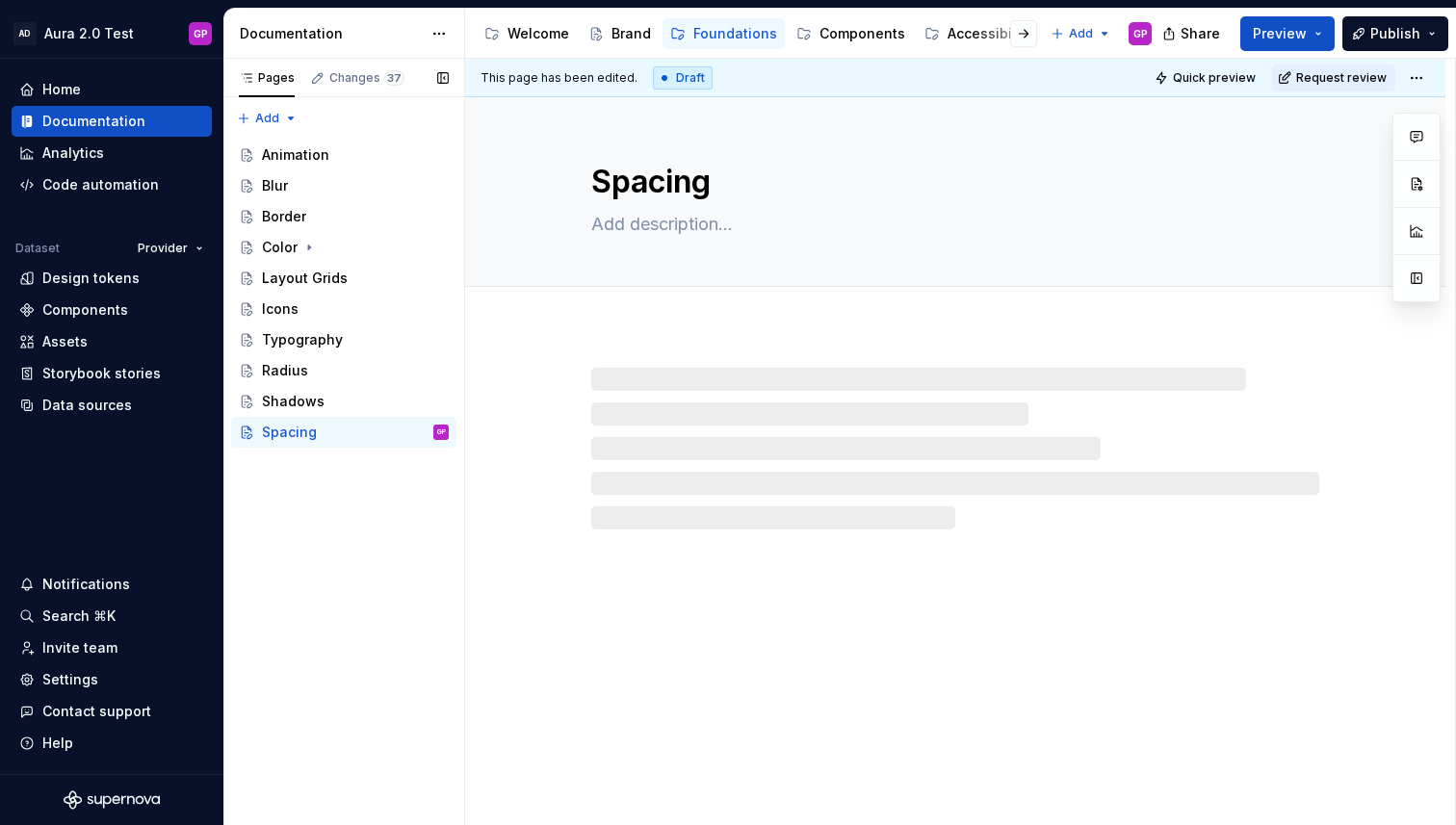
click at [374, 557] on div "Pages Changes 37 Add Accessibility guide for tree Page tree. Navigate the tree …" at bounding box center [344, 442] width 240 height 767
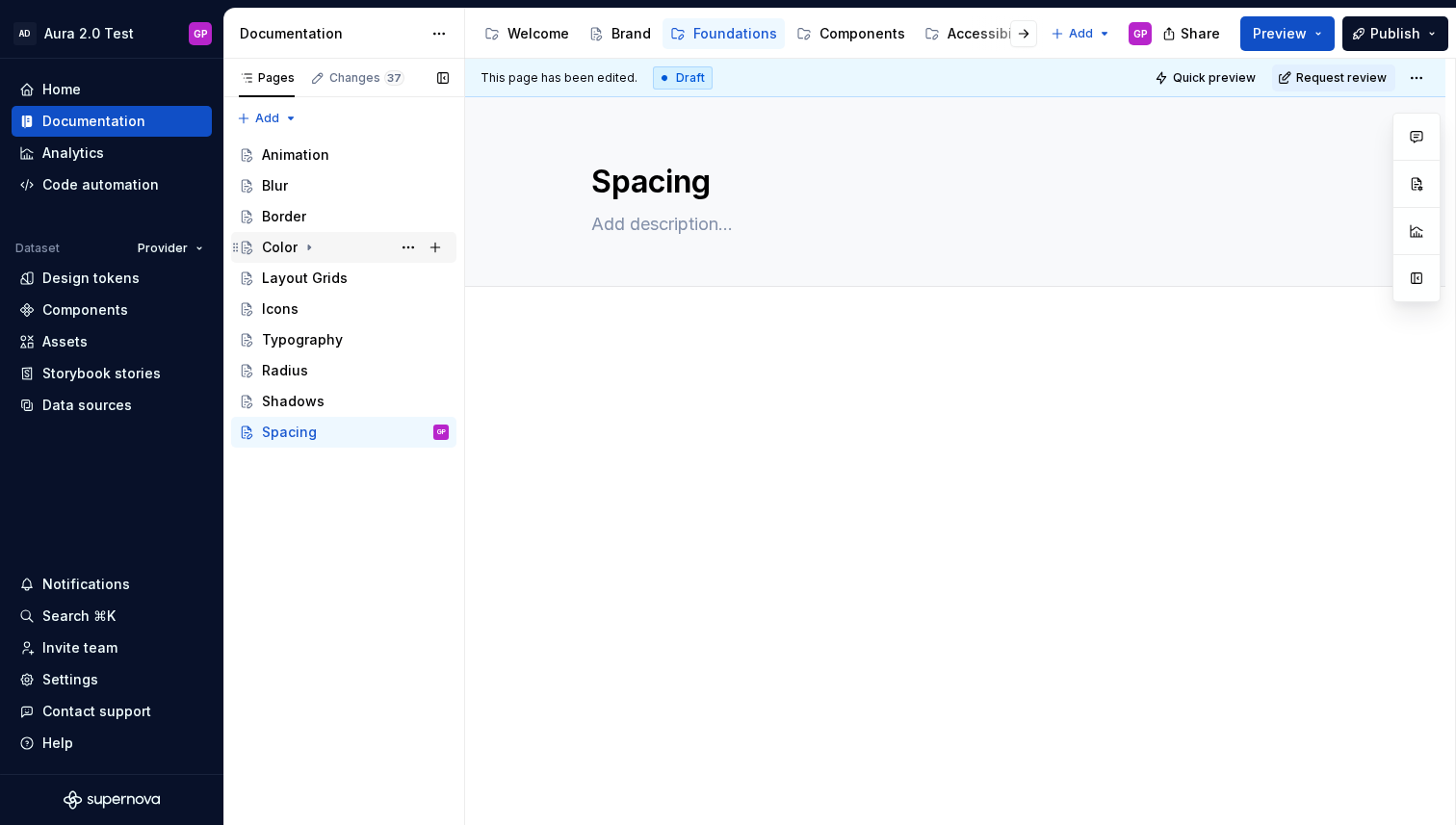
click at [308, 255] on div "Color" at bounding box center [355, 247] width 187 height 27
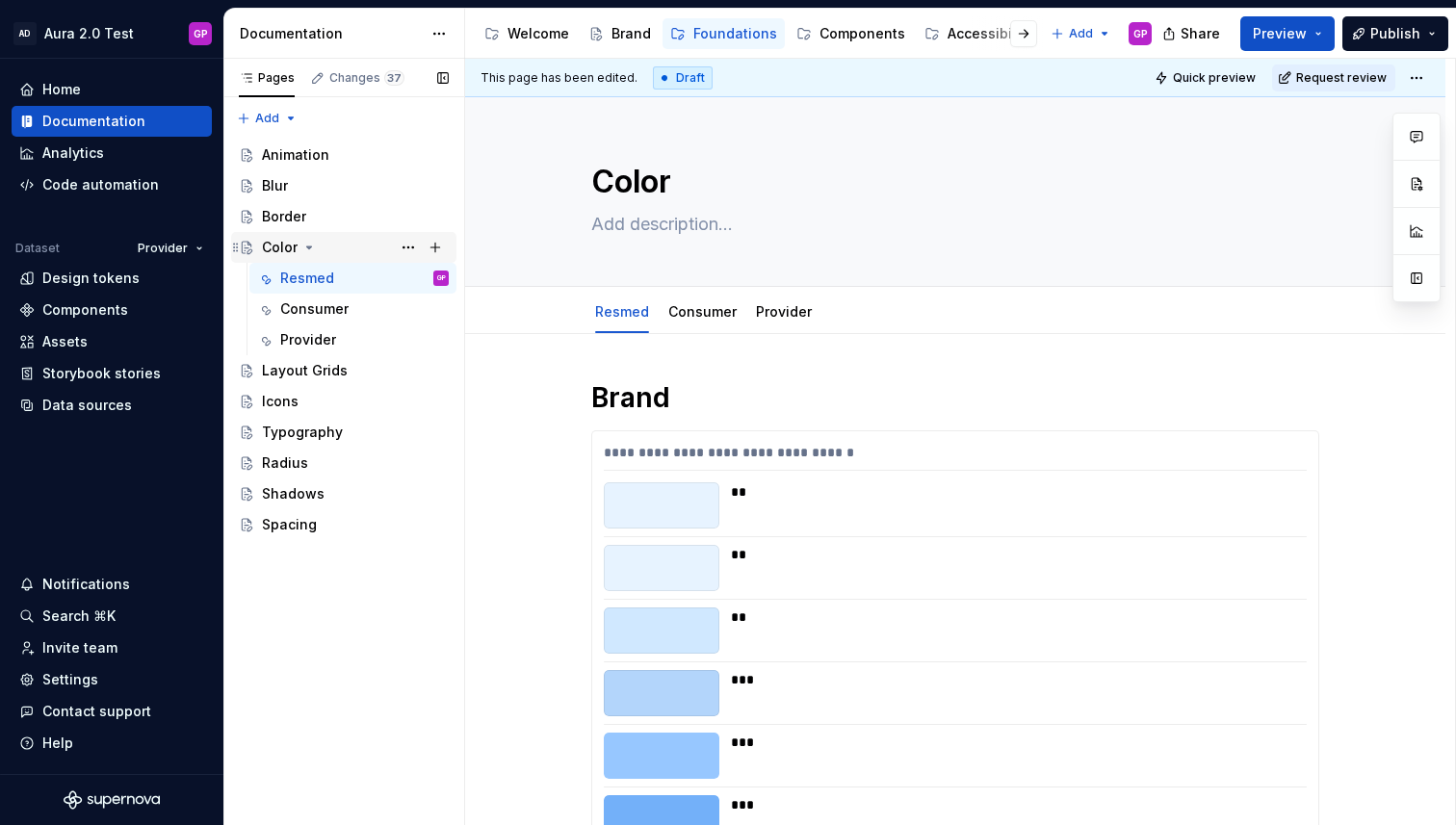
click at [308, 243] on icon "Page tree" at bounding box center [309, 247] width 16 height 16
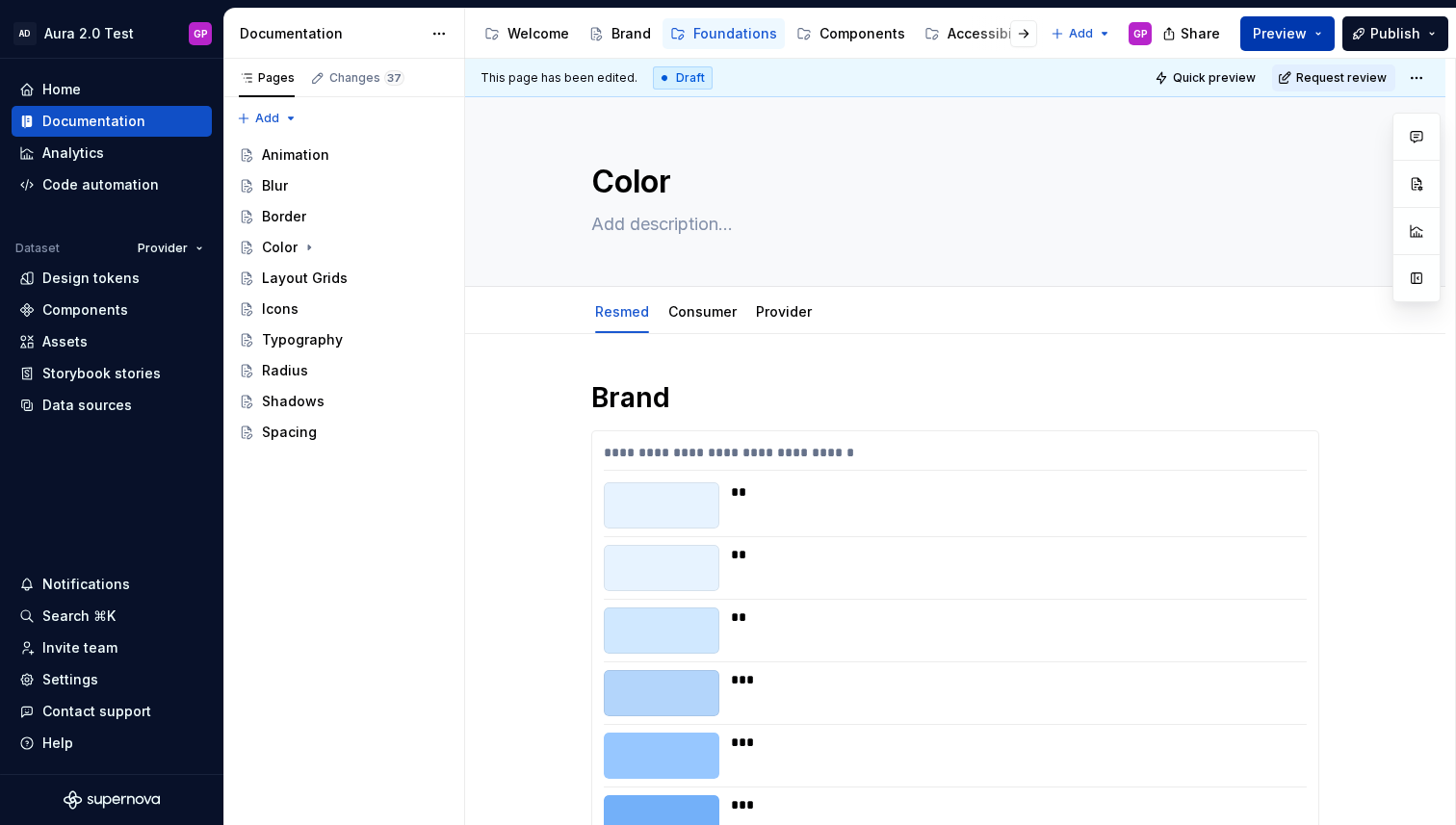
click at [1285, 36] on span "Preview" at bounding box center [1279, 34] width 54 height 19
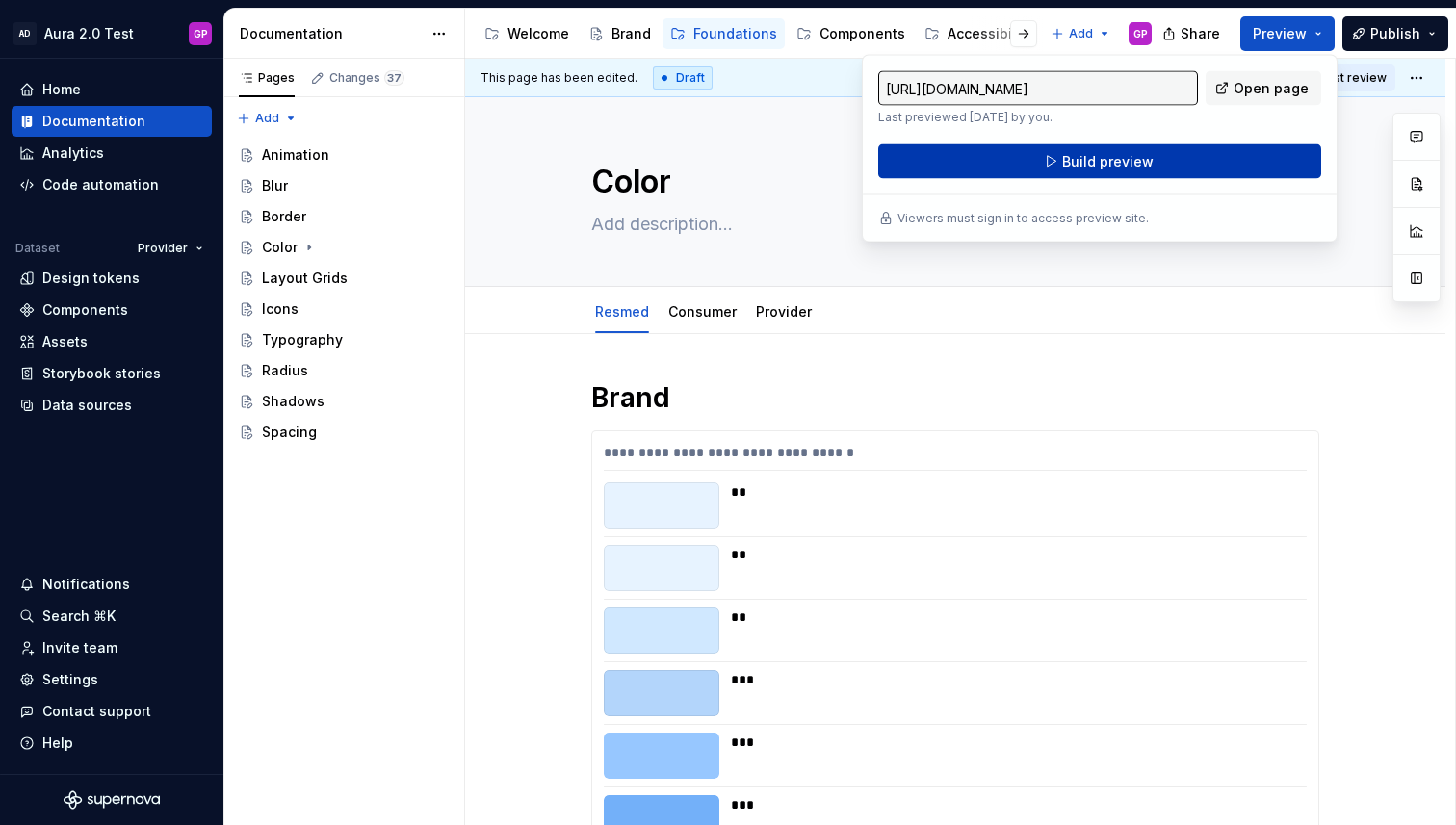
click at [1036, 159] on button "Build preview" at bounding box center [1099, 161] width 443 height 35
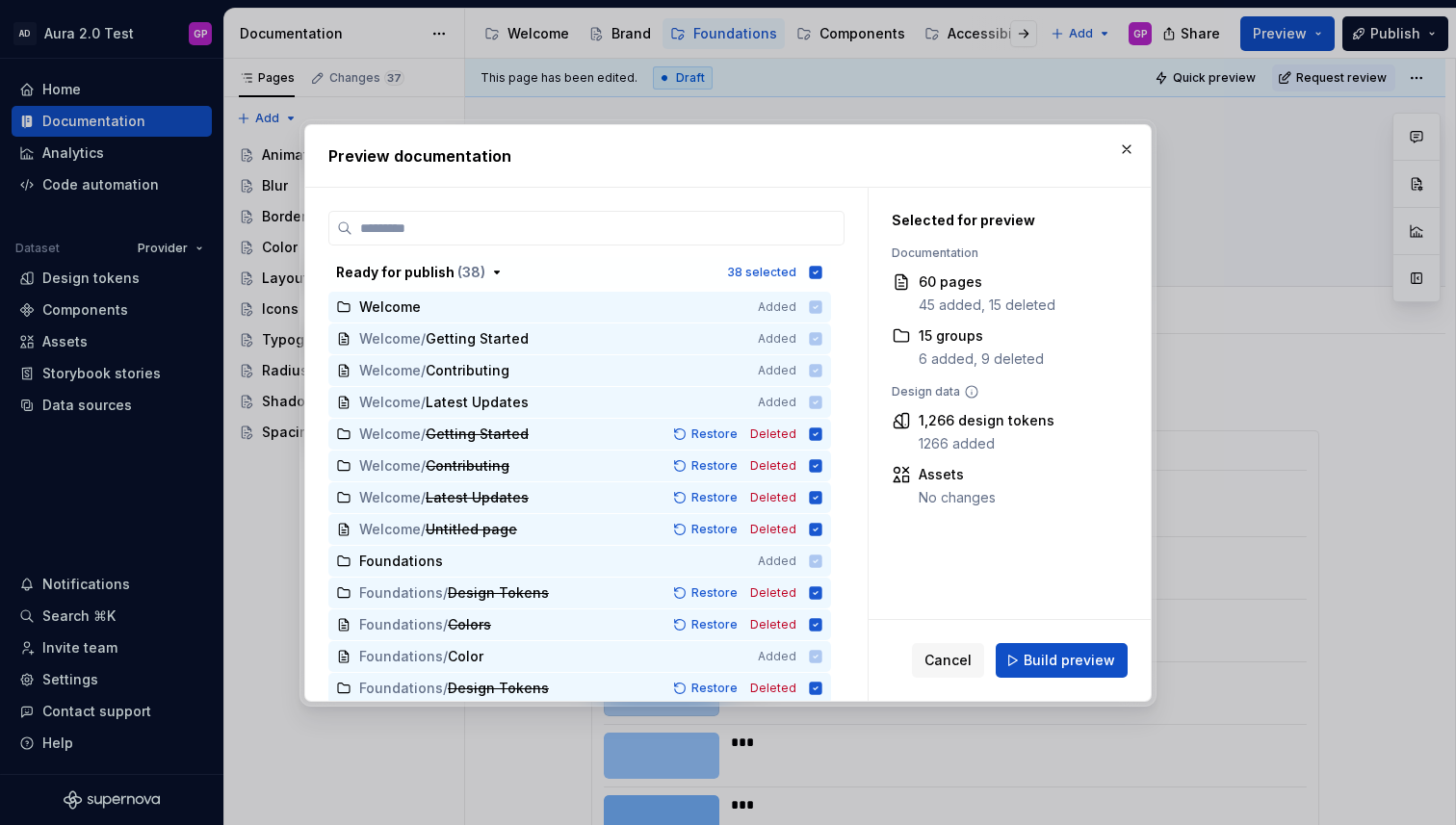
click at [1063, 666] on span "Build preview" at bounding box center [1070, 661] width 91 height 19
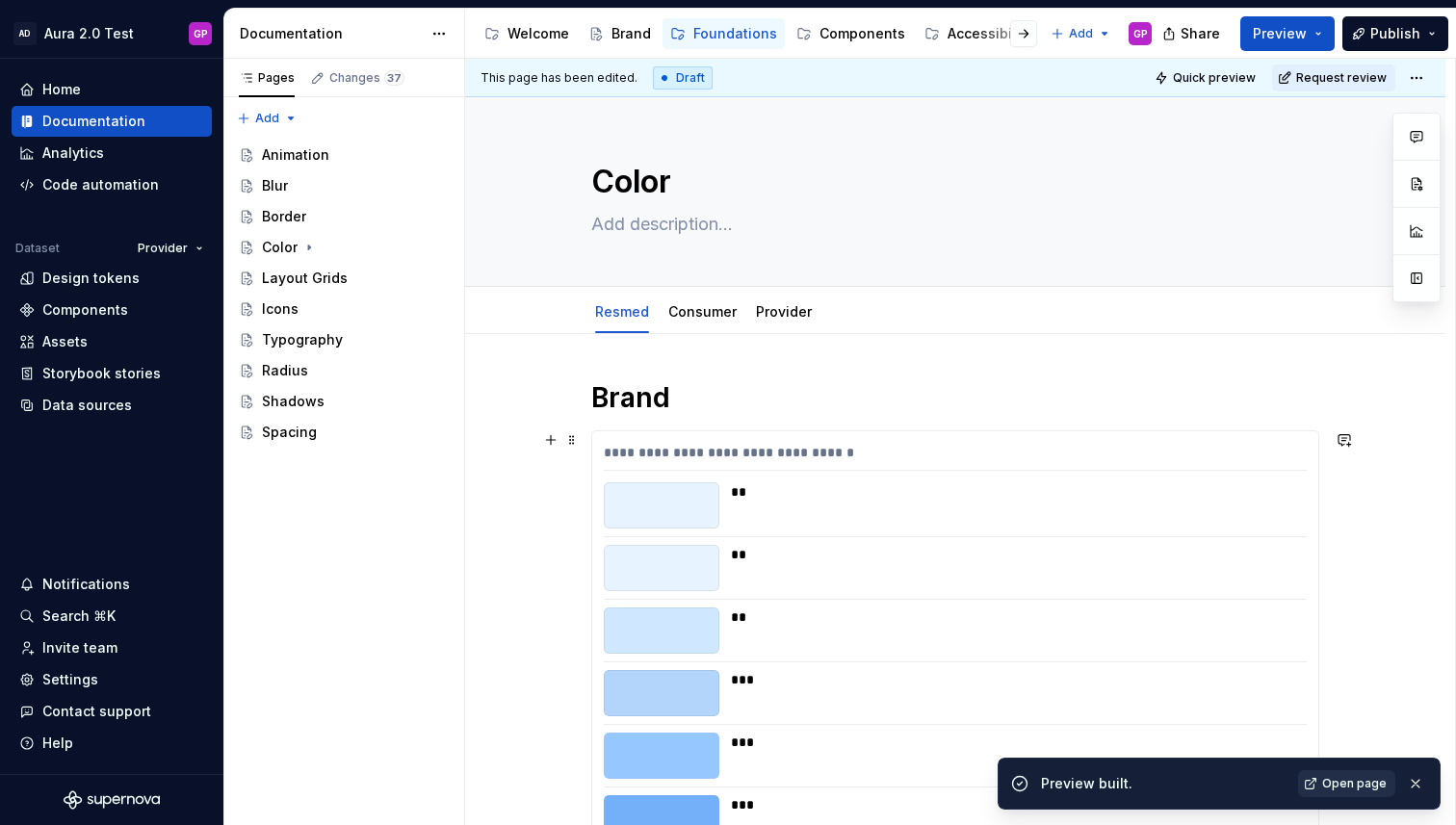
click at [1326, 783] on span "Open page" at bounding box center [1354, 783] width 64 height 16
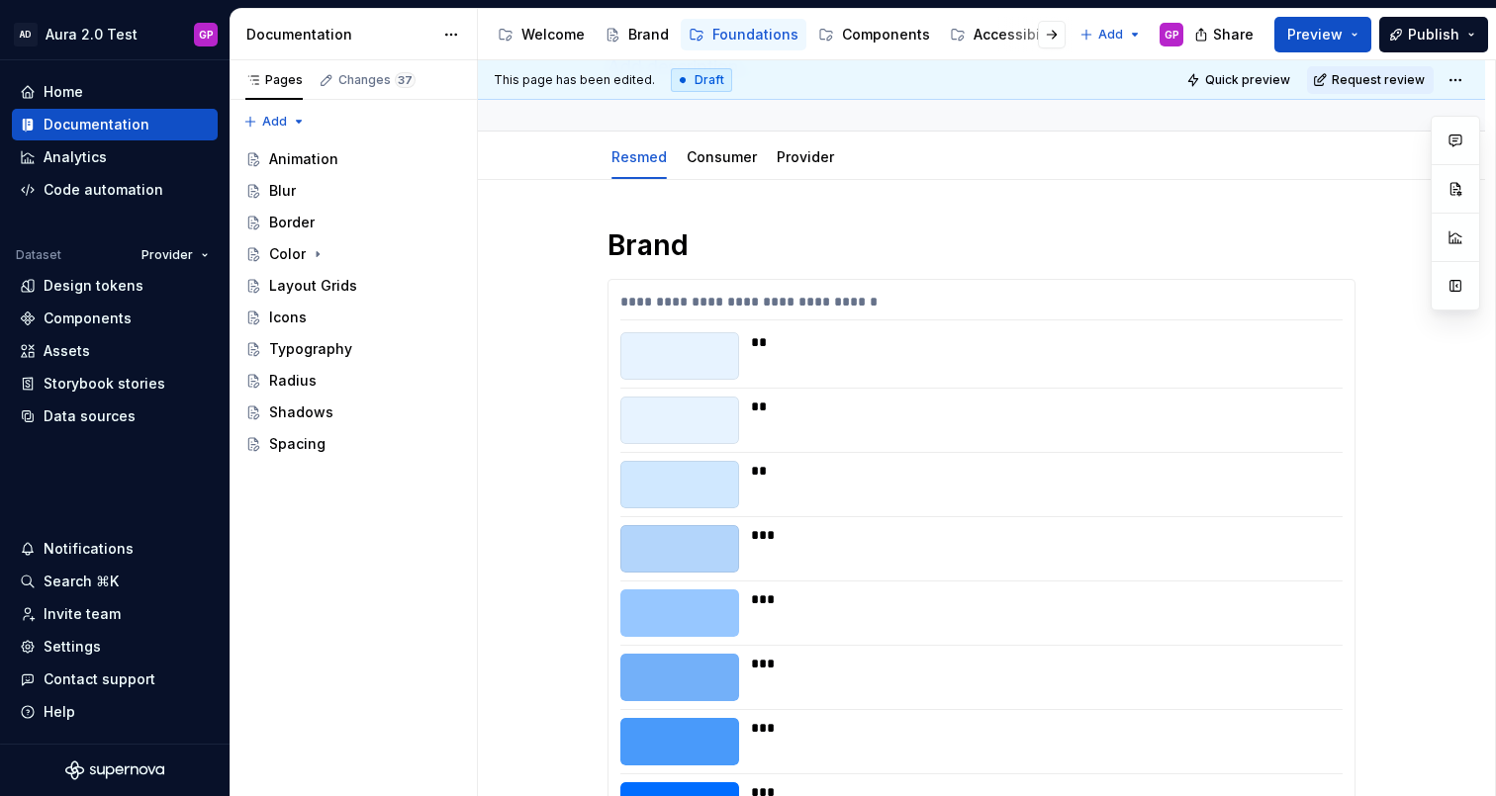
scroll to position [1108, 0]
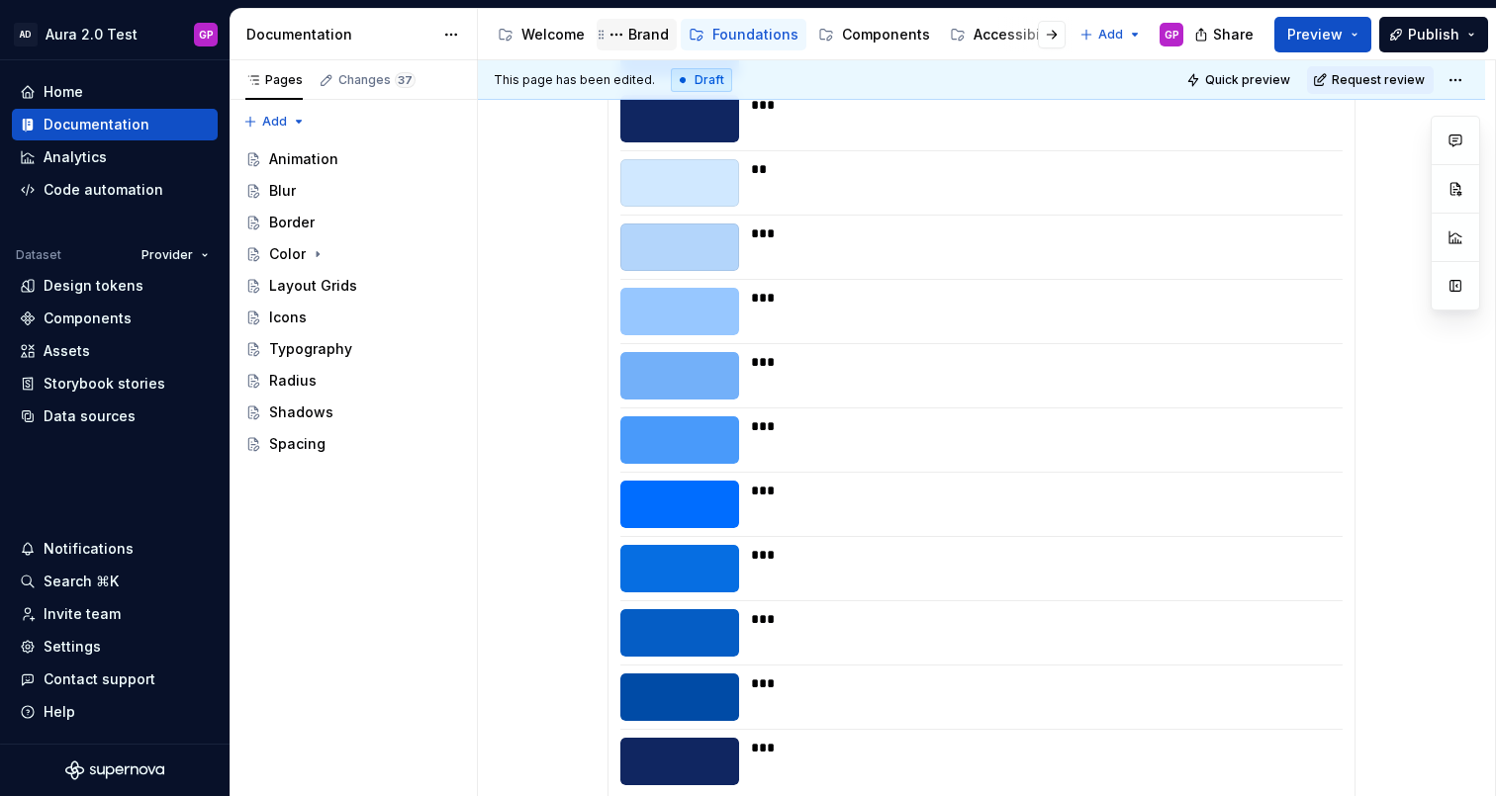
click at [644, 40] on div "Brand" at bounding box center [648, 35] width 41 height 20
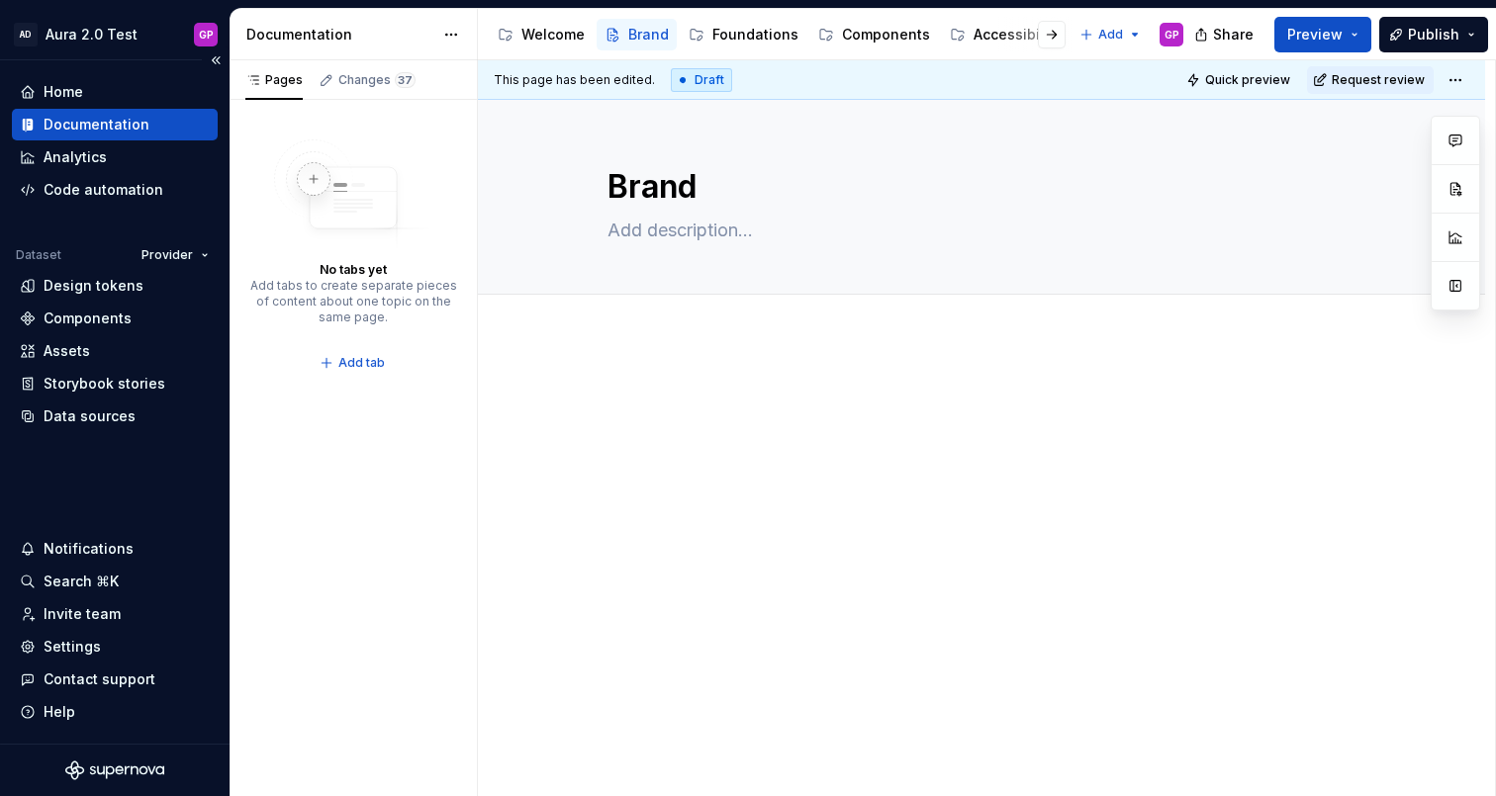
click at [71, 125] on div "Documentation" at bounding box center [97, 125] width 106 height 20
click at [868, 43] on div "Components" at bounding box center [886, 35] width 88 height 20
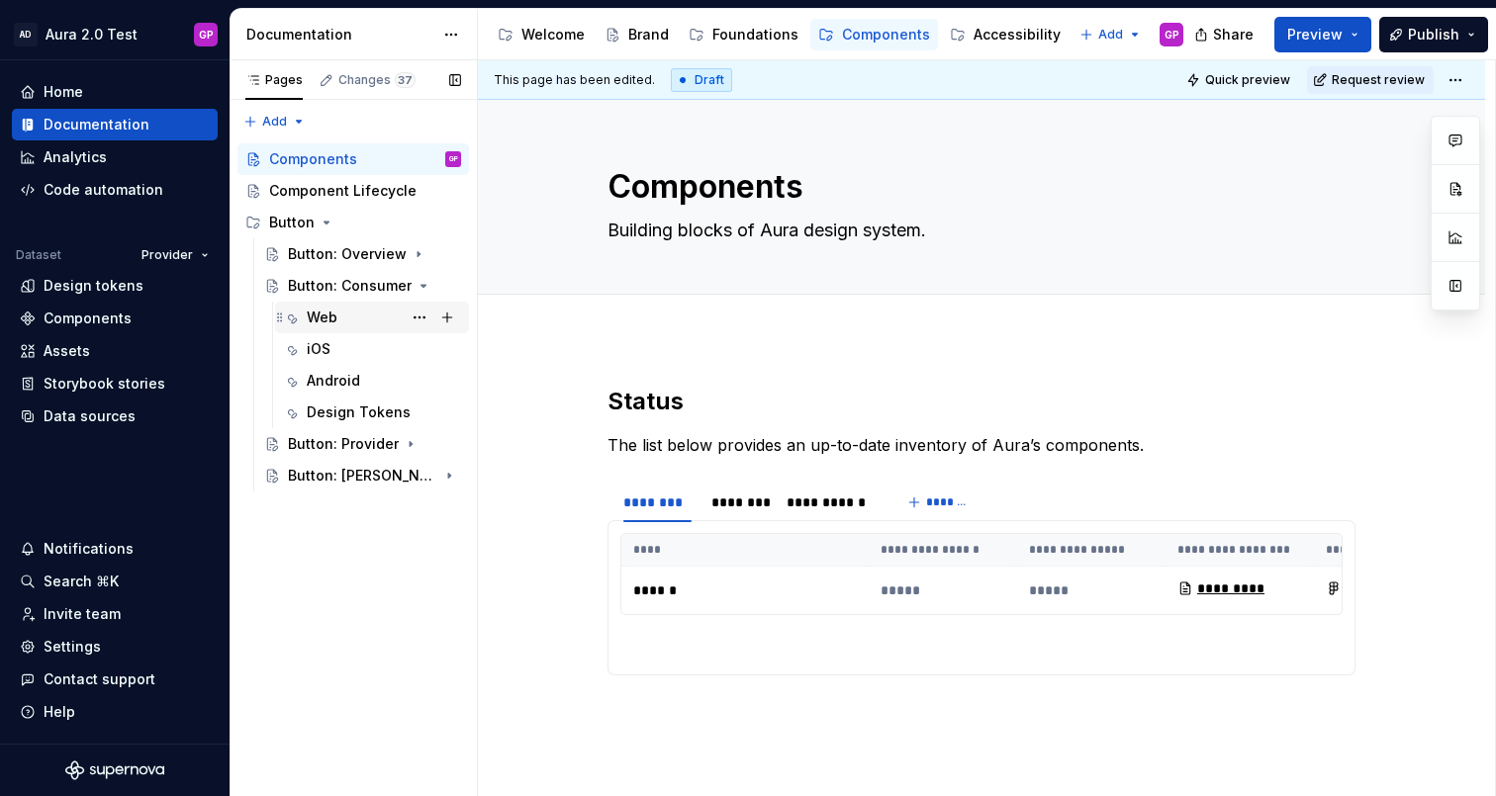
click at [319, 316] on div "Web" at bounding box center [322, 318] width 31 height 20
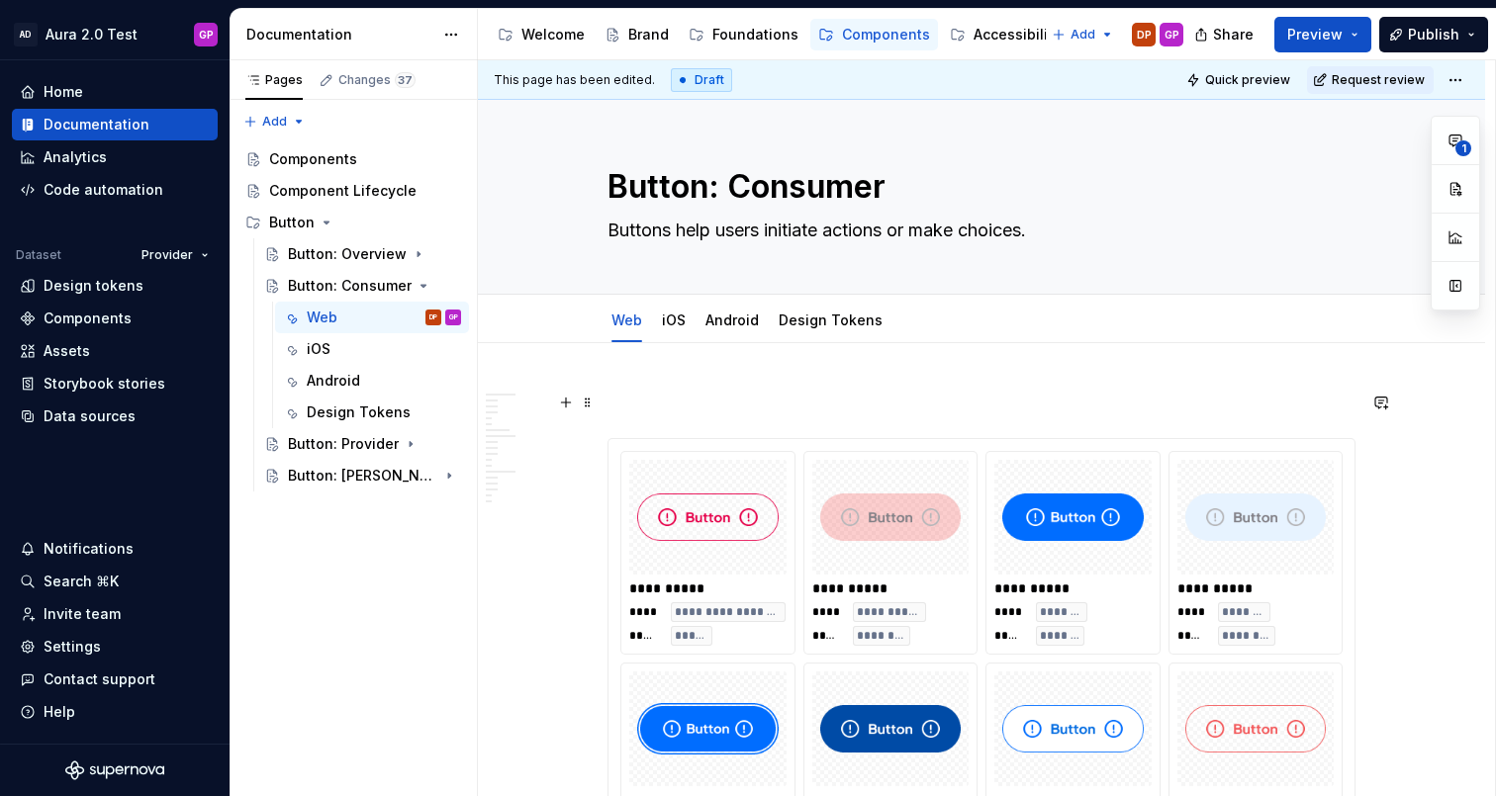
scroll to position [11, 0]
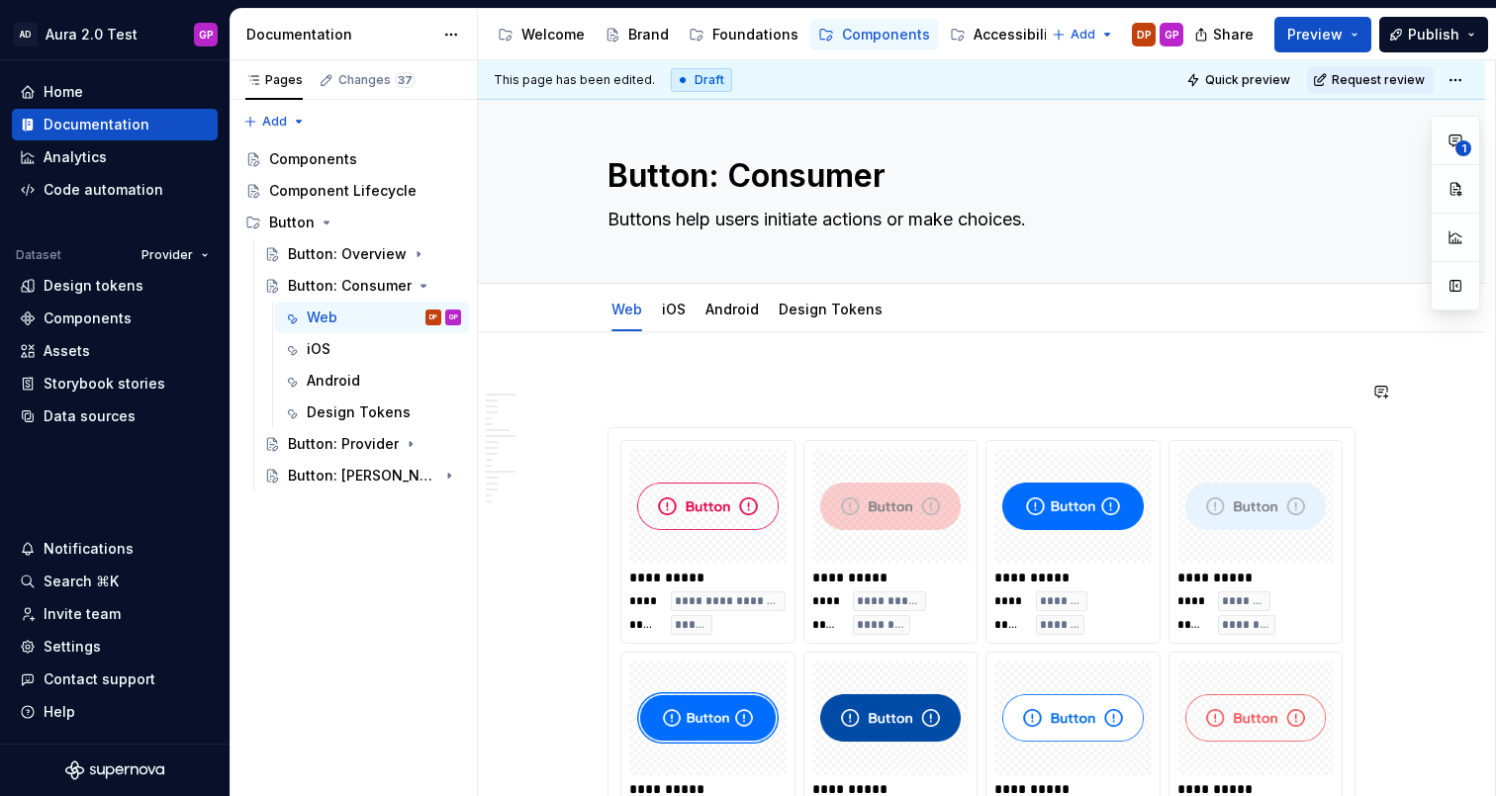
type textarea "*"
click at [646, 392] on p at bounding box center [981, 392] width 748 height 24
click at [665, 397] on p "/figma" at bounding box center [981, 392] width 748 height 24
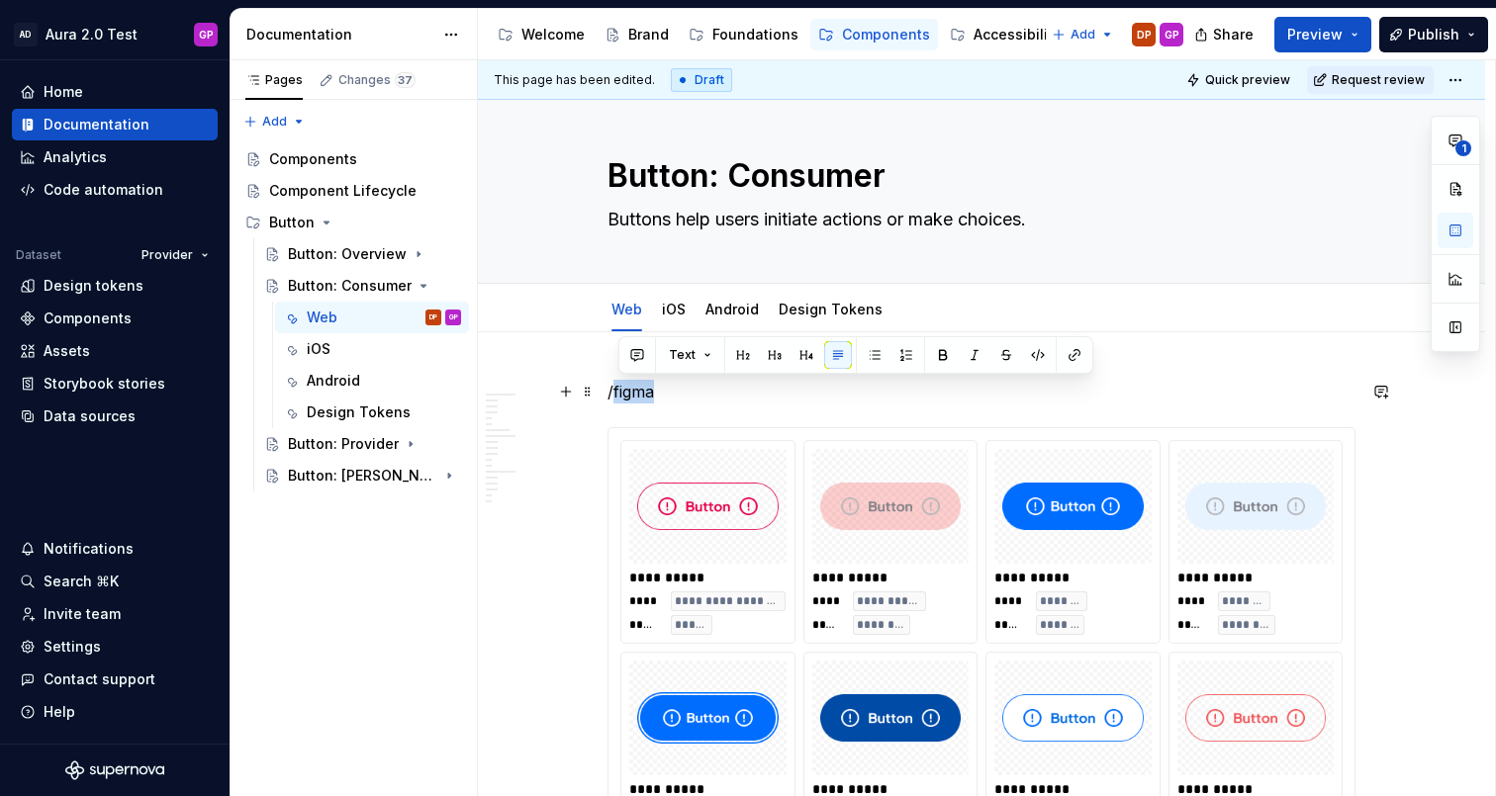
drag, startPoint x: 642, startPoint y: 393, endPoint x: 623, endPoint y: 396, distance: 19.0
click at [619, 390] on p "/figma" at bounding box center [981, 392] width 748 height 24
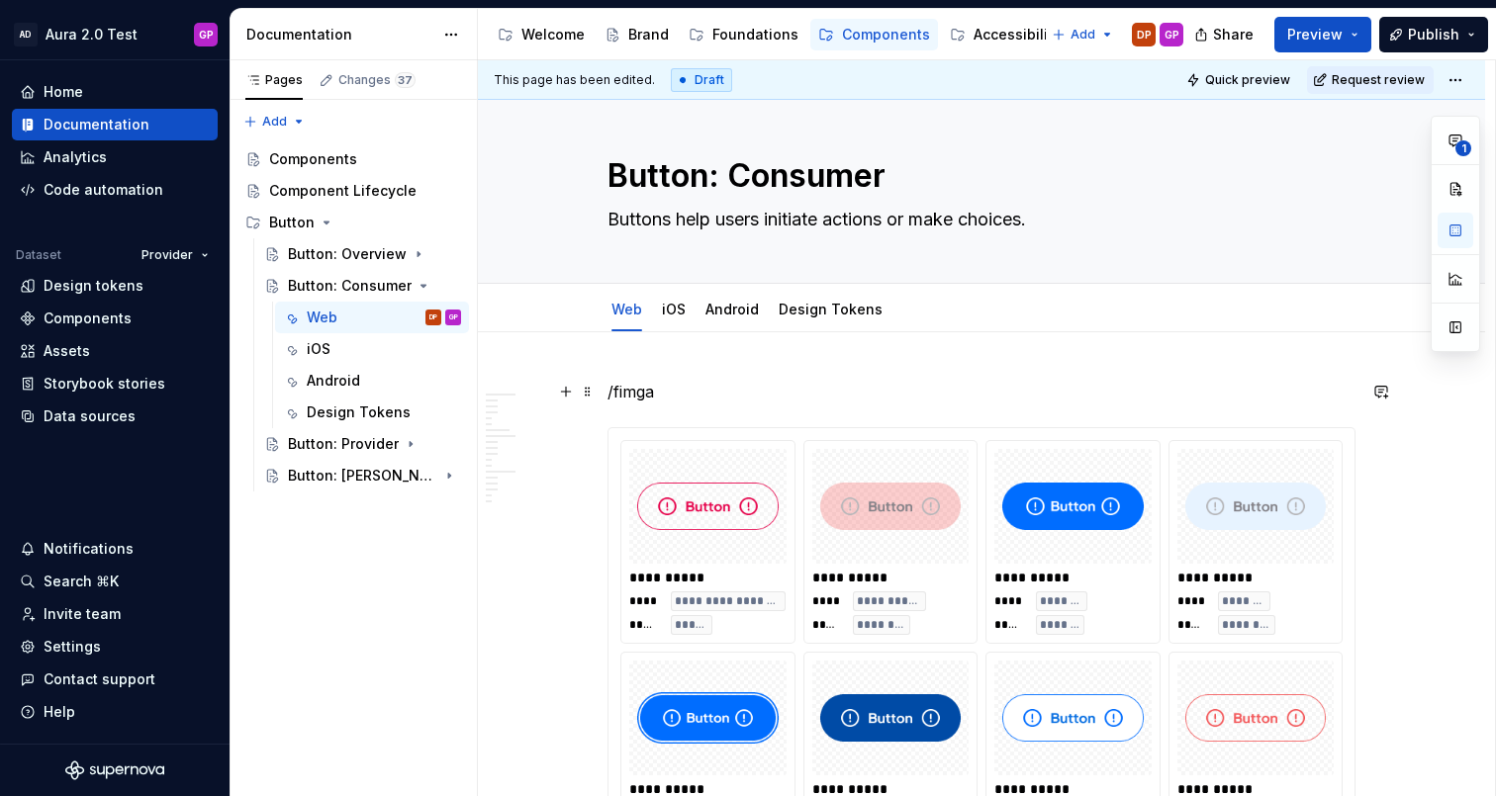
click at [640, 395] on p "/fimga" at bounding box center [981, 392] width 748 height 24
click at [639, 395] on p "/fimga" at bounding box center [981, 392] width 748 height 24
drag, startPoint x: 688, startPoint y: 400, endPoint x: 578, endPoint y: 391, distance: 110.2
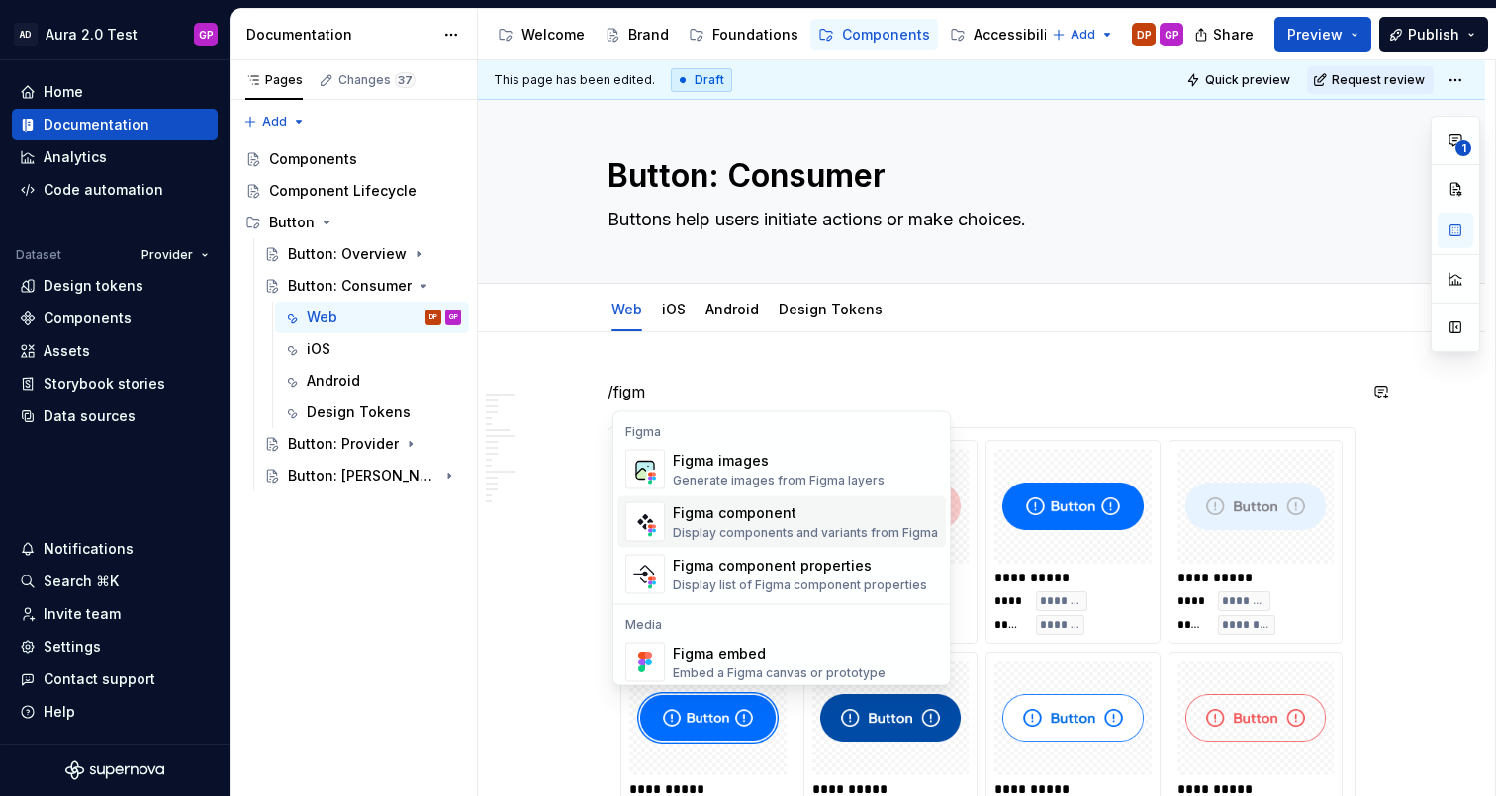
click at [723, 508] on div "Figma component" at bounding box center [805, 514] width 265 height 20
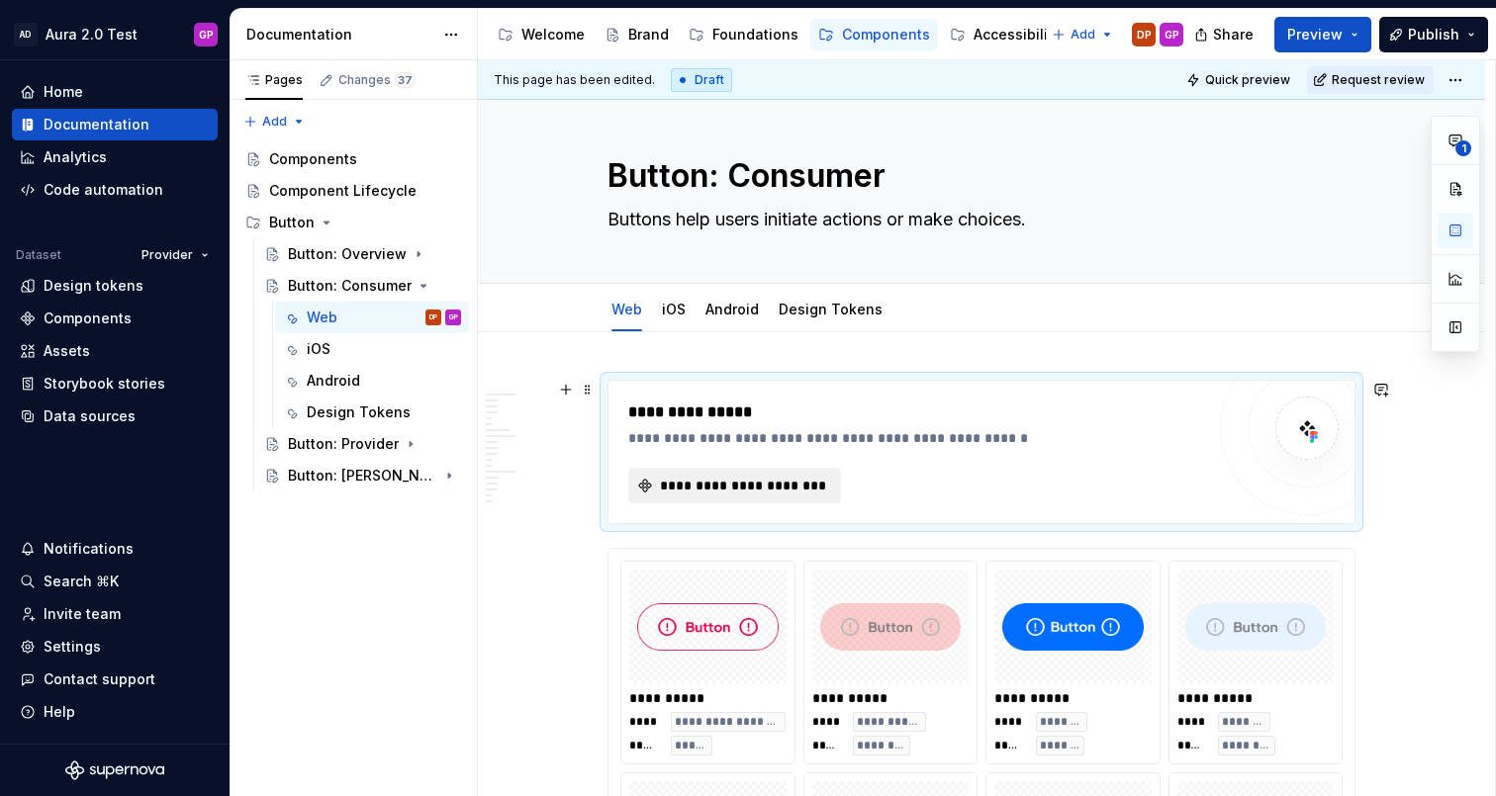
click at [705, 498] on button "**********" at bounding box center [734, 486] width 213 height 36
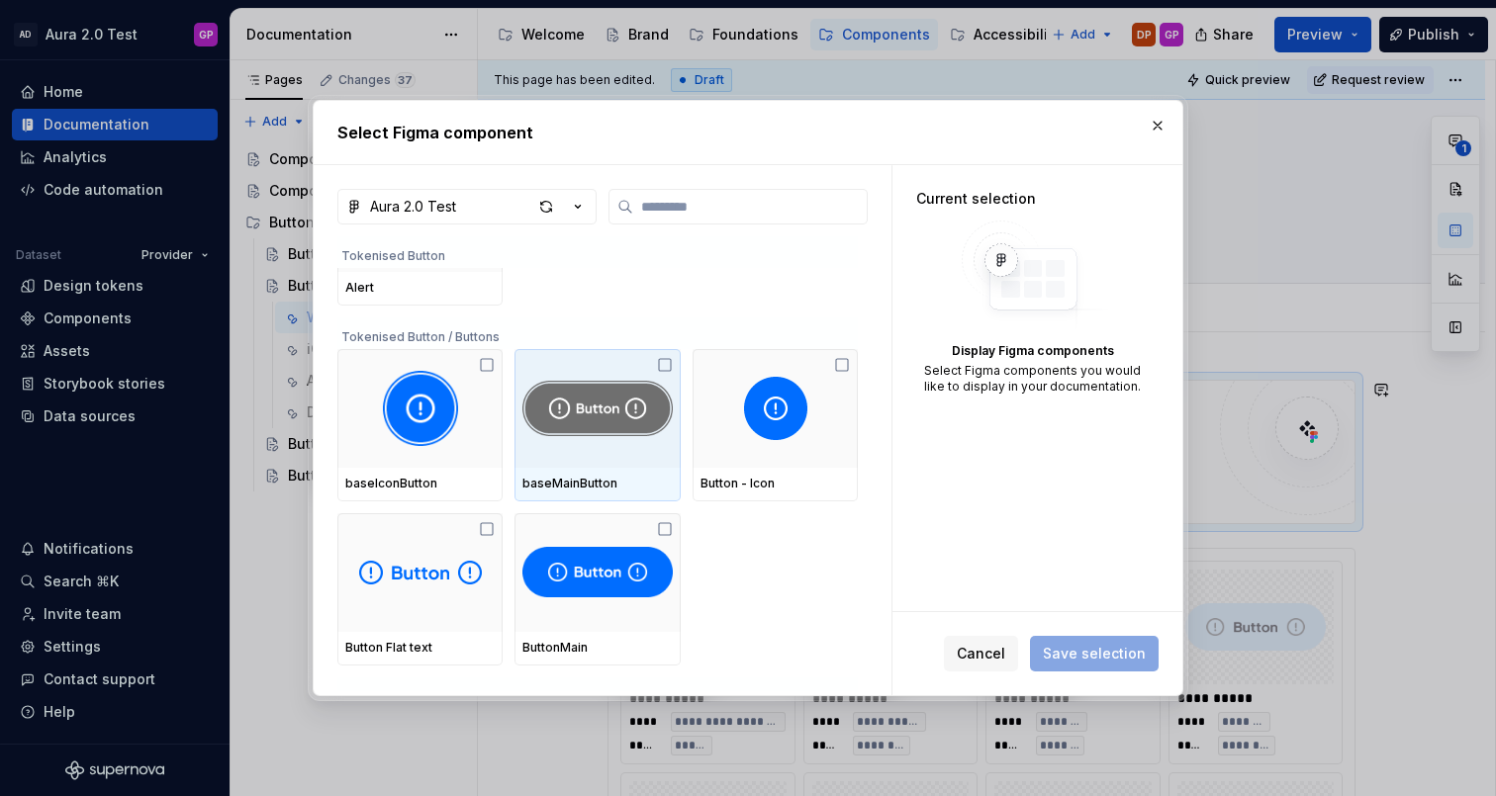
scroll to position [146, 0]
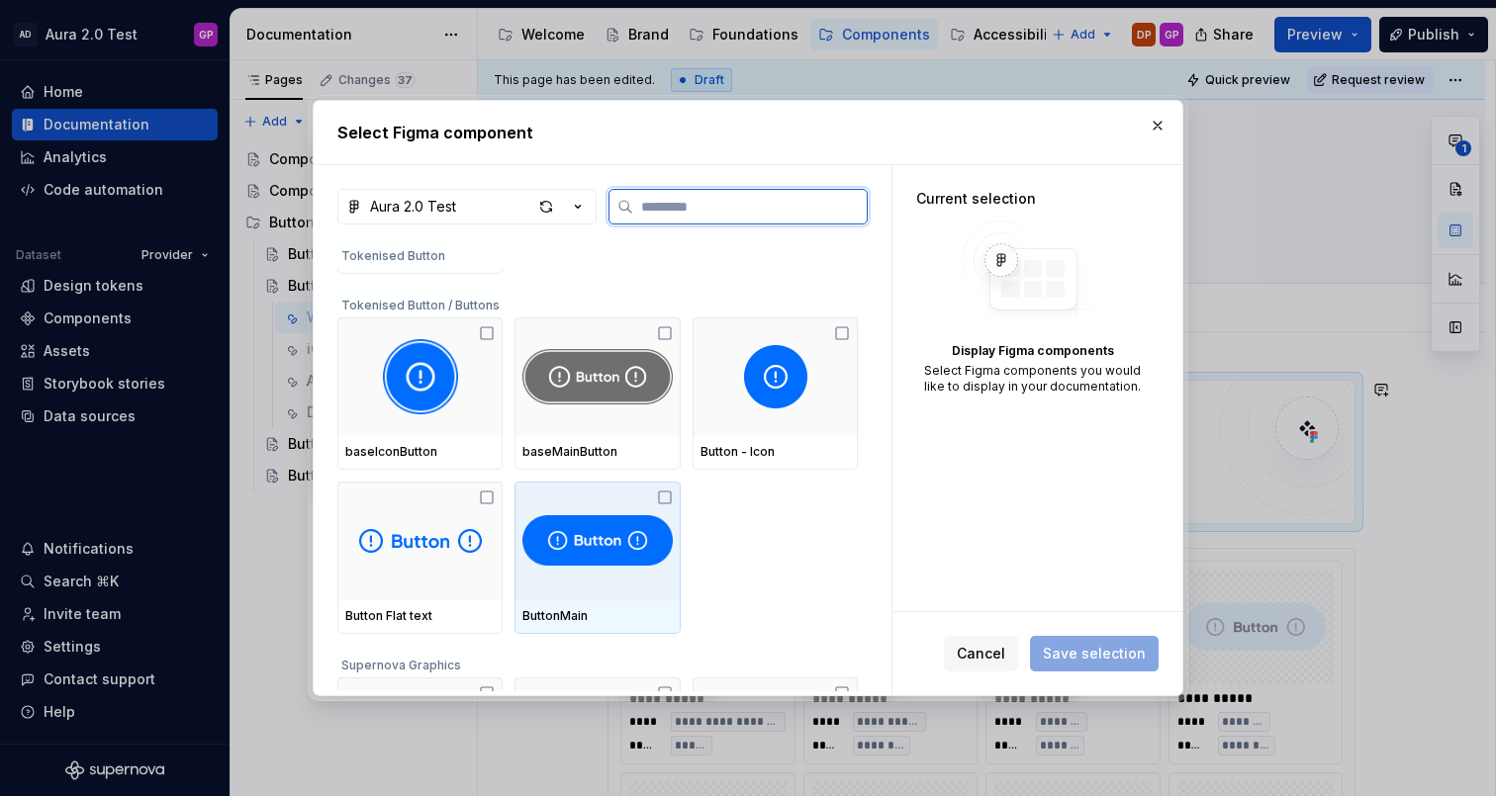
click at [561, 543] on img at bounding box center [596, 540] width 149 height 63
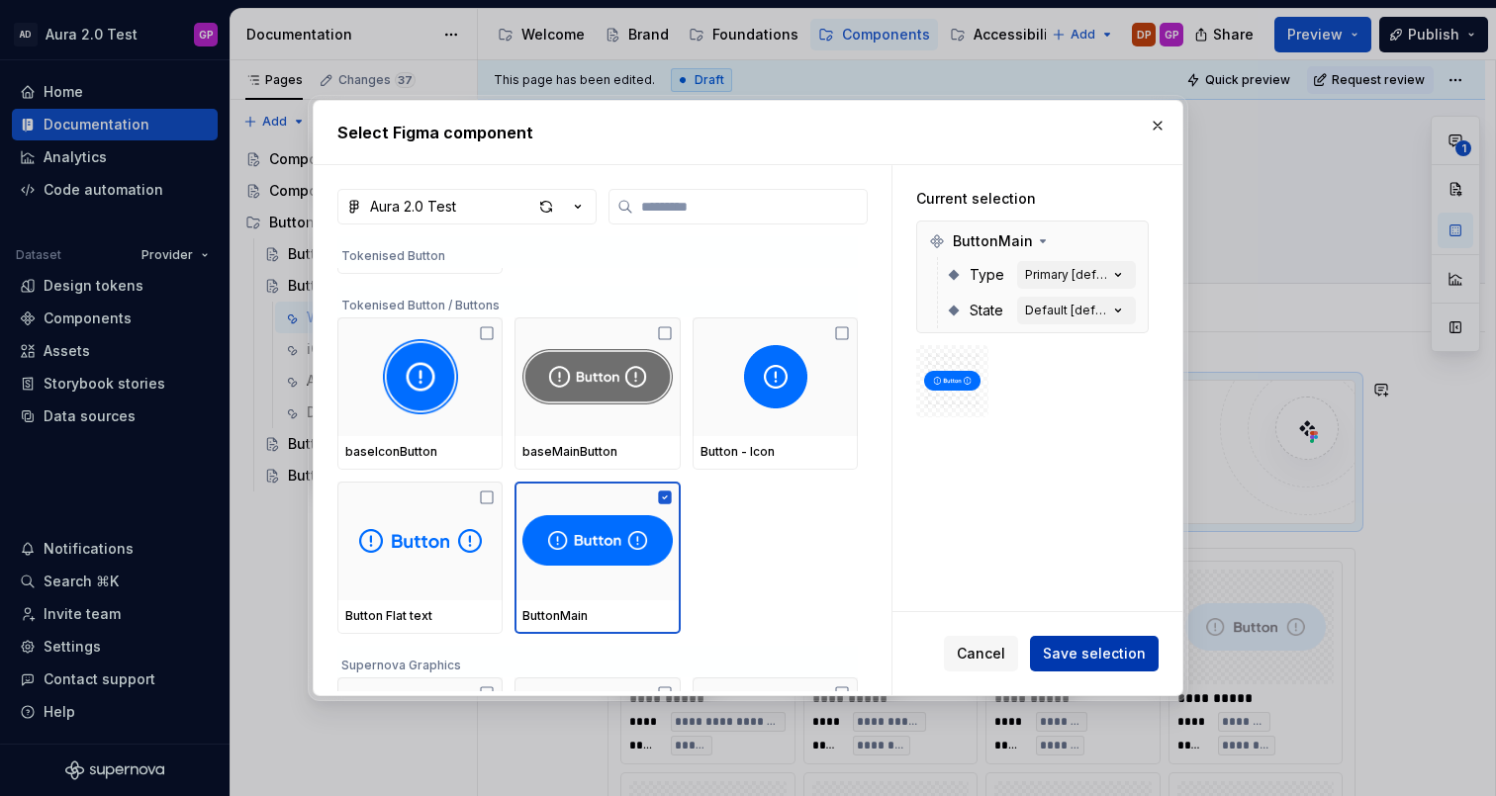
click at [1122, 651] on span "Save selection" at bounding box center [1094, 654] width 103 height 20
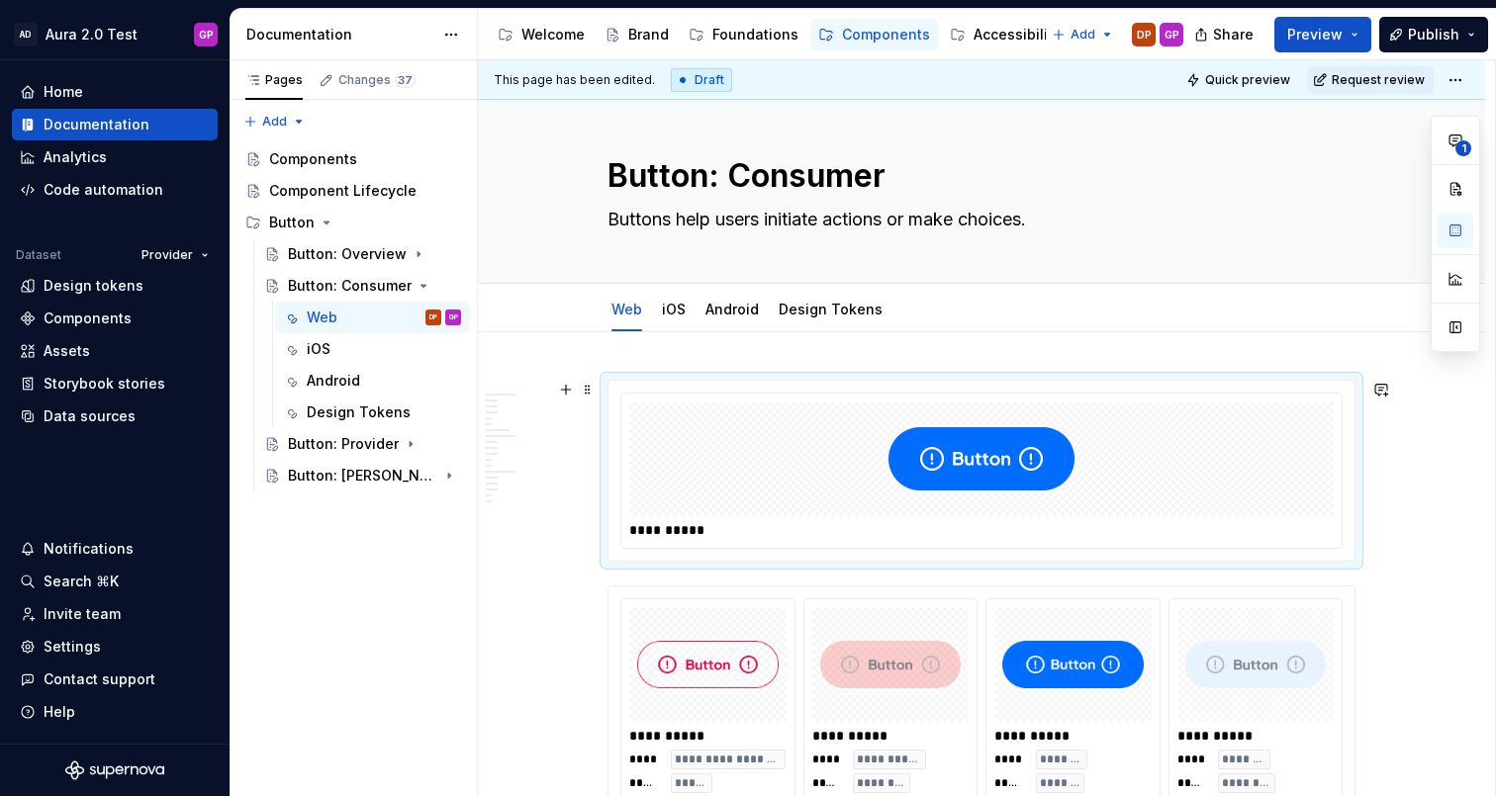
click at [952, 487] on img at bounding box center [981, 459] width 186 height 99
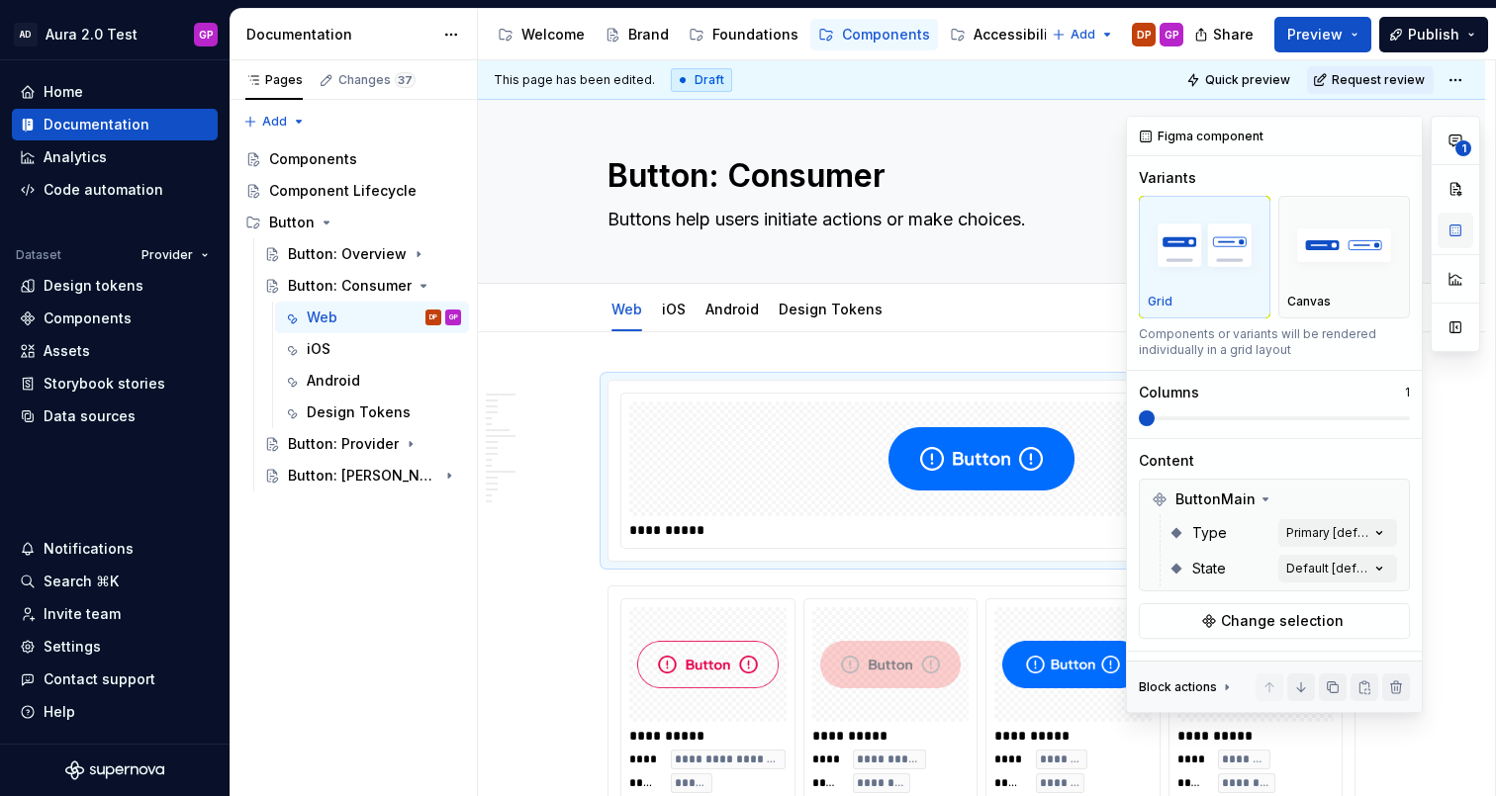
click at [1456, 223] on button "button" at bounding box center [1455, 231] width 36 height 36
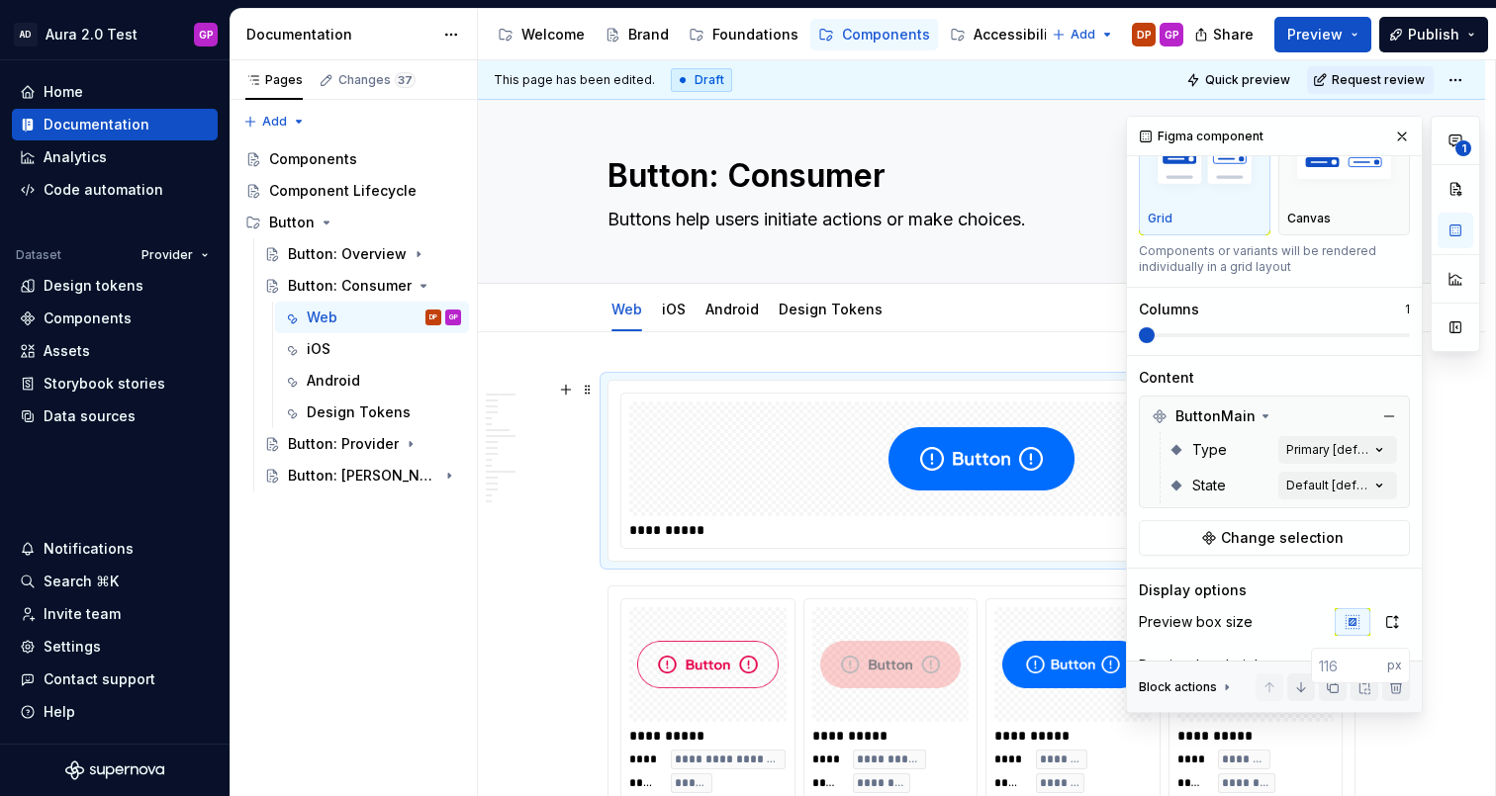
scroll to position [98, 0]
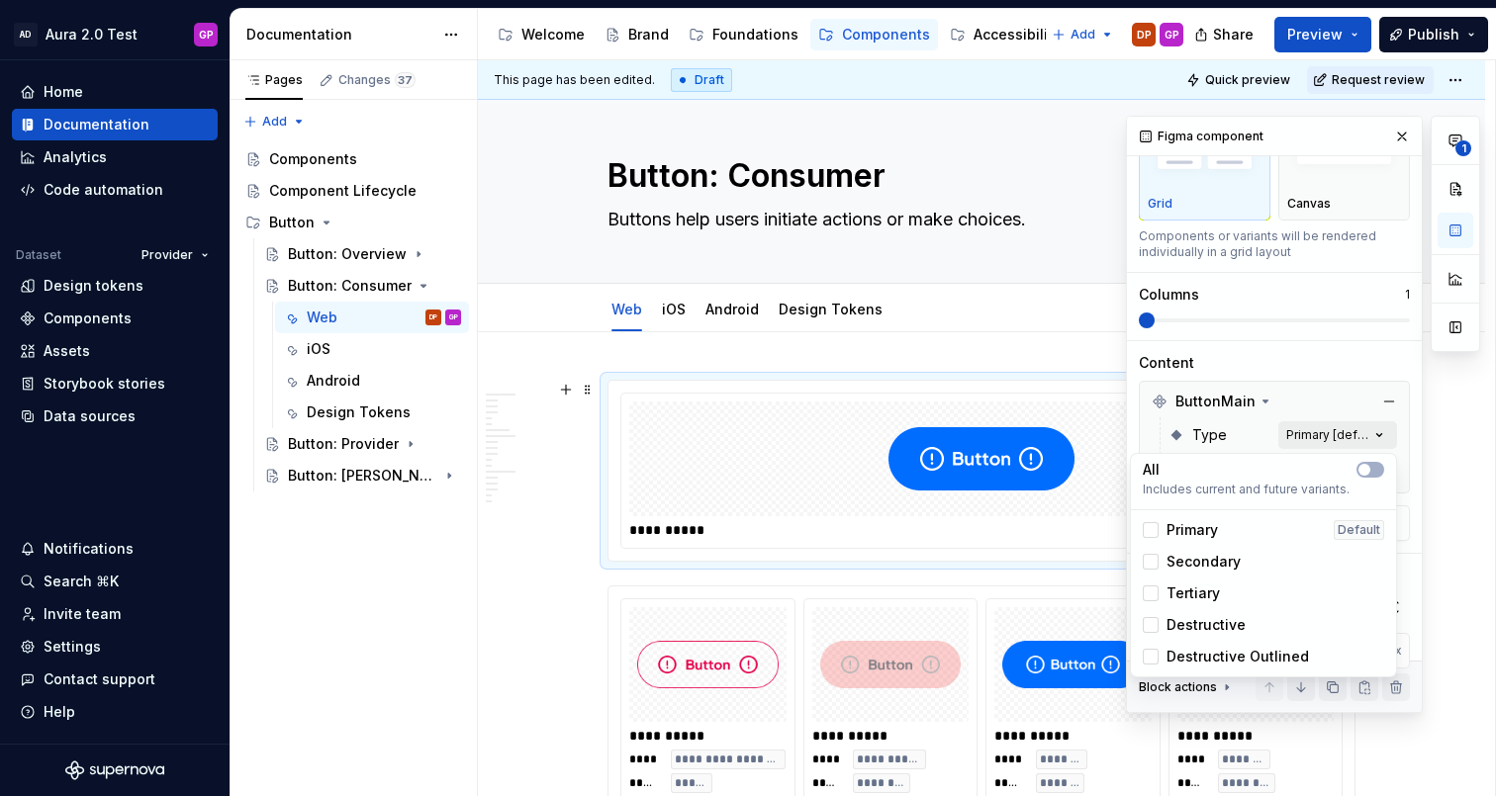
click at [1387, 437] on div "**********" at bounding box center [1303, 415] width 354 height 598
click at [1362, 466] on span "button" at bounding box center [1364, 470] width 12 height 12
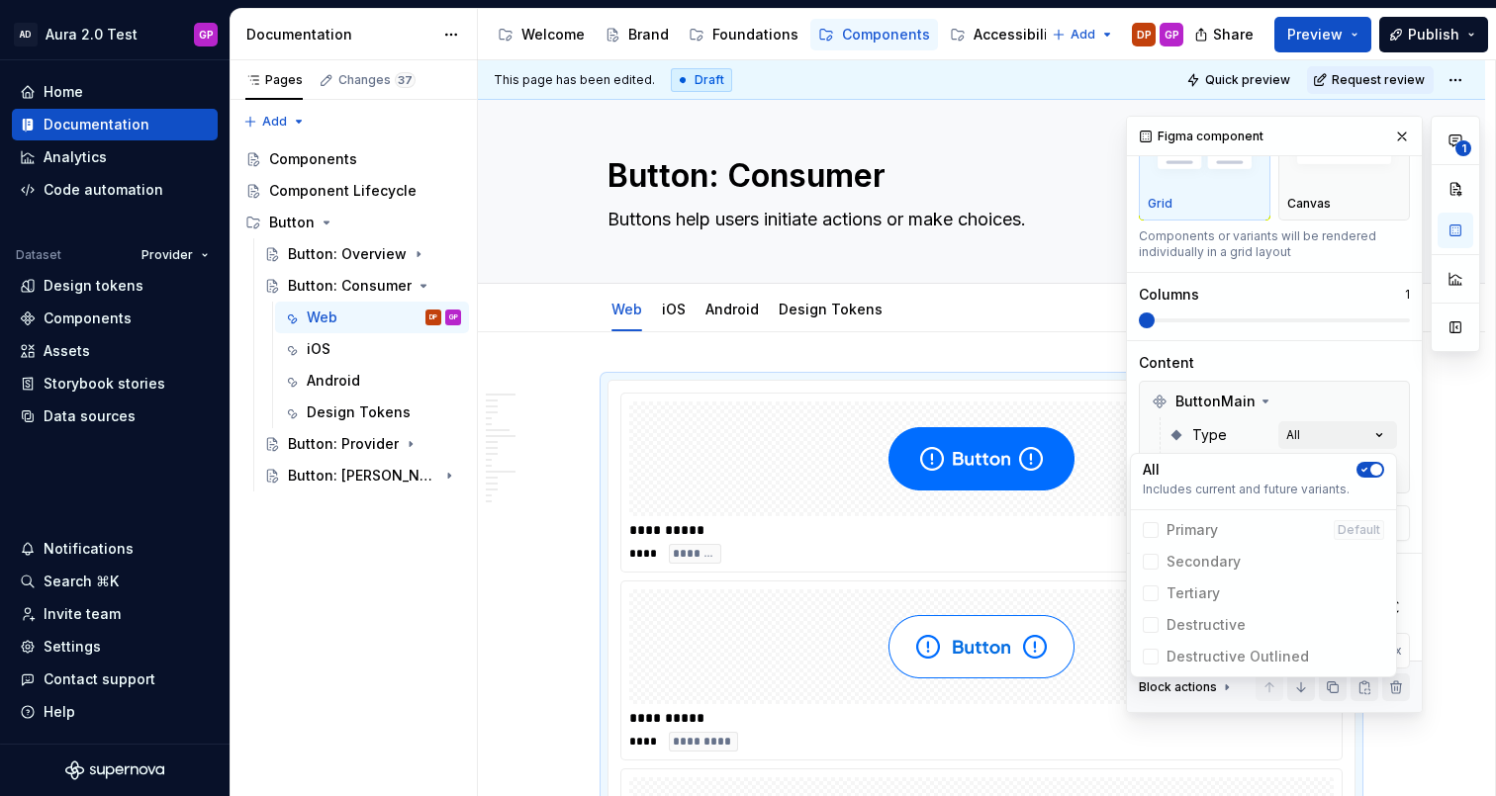
click at [559, 592] on html "AD Aura 2.0 Test GP Home Documentation Analytics Code automation Dataset Provid…" at bounding box center [748, 398] width 1496 height 796
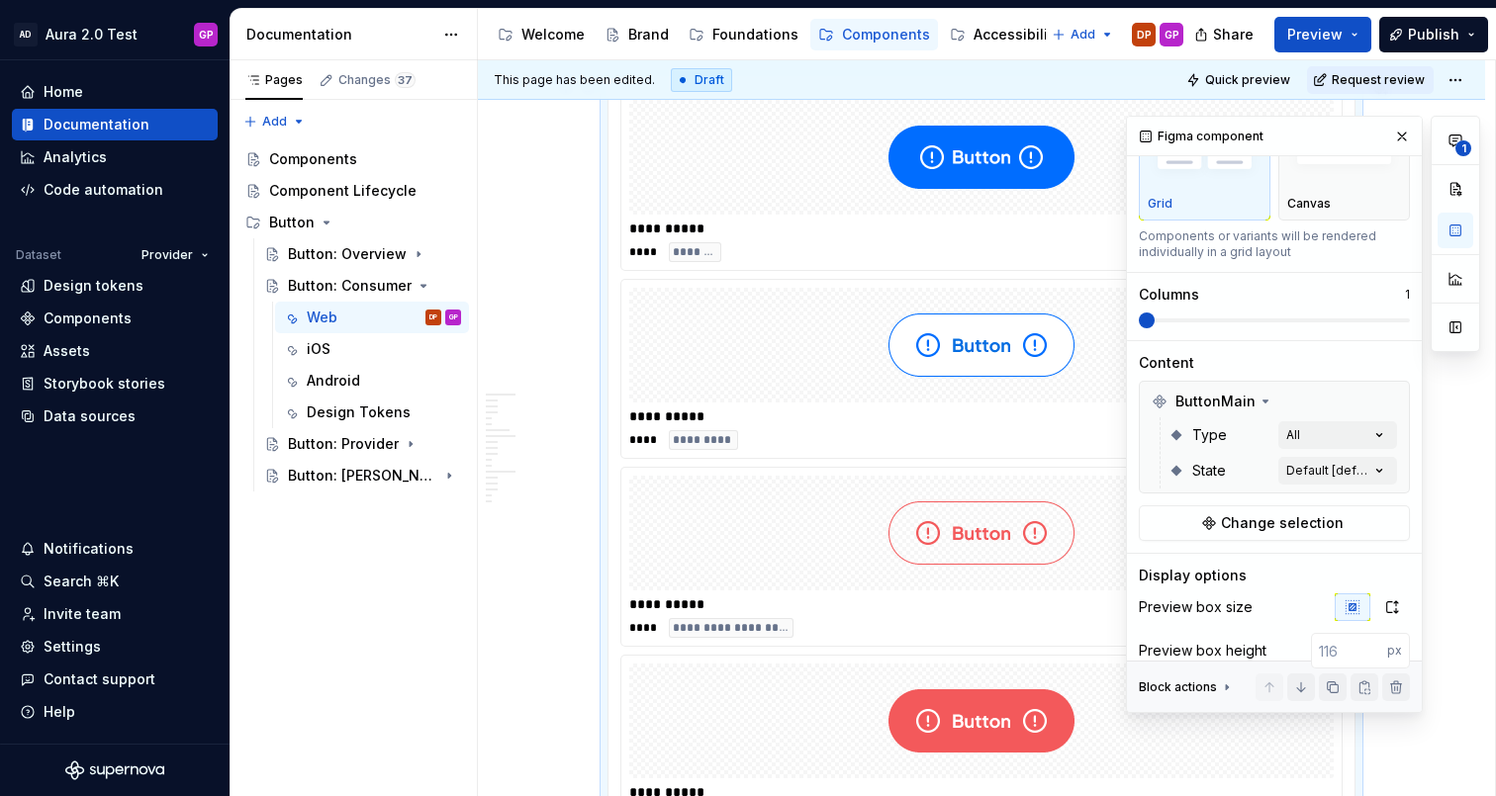
scroll to position [517, 0]
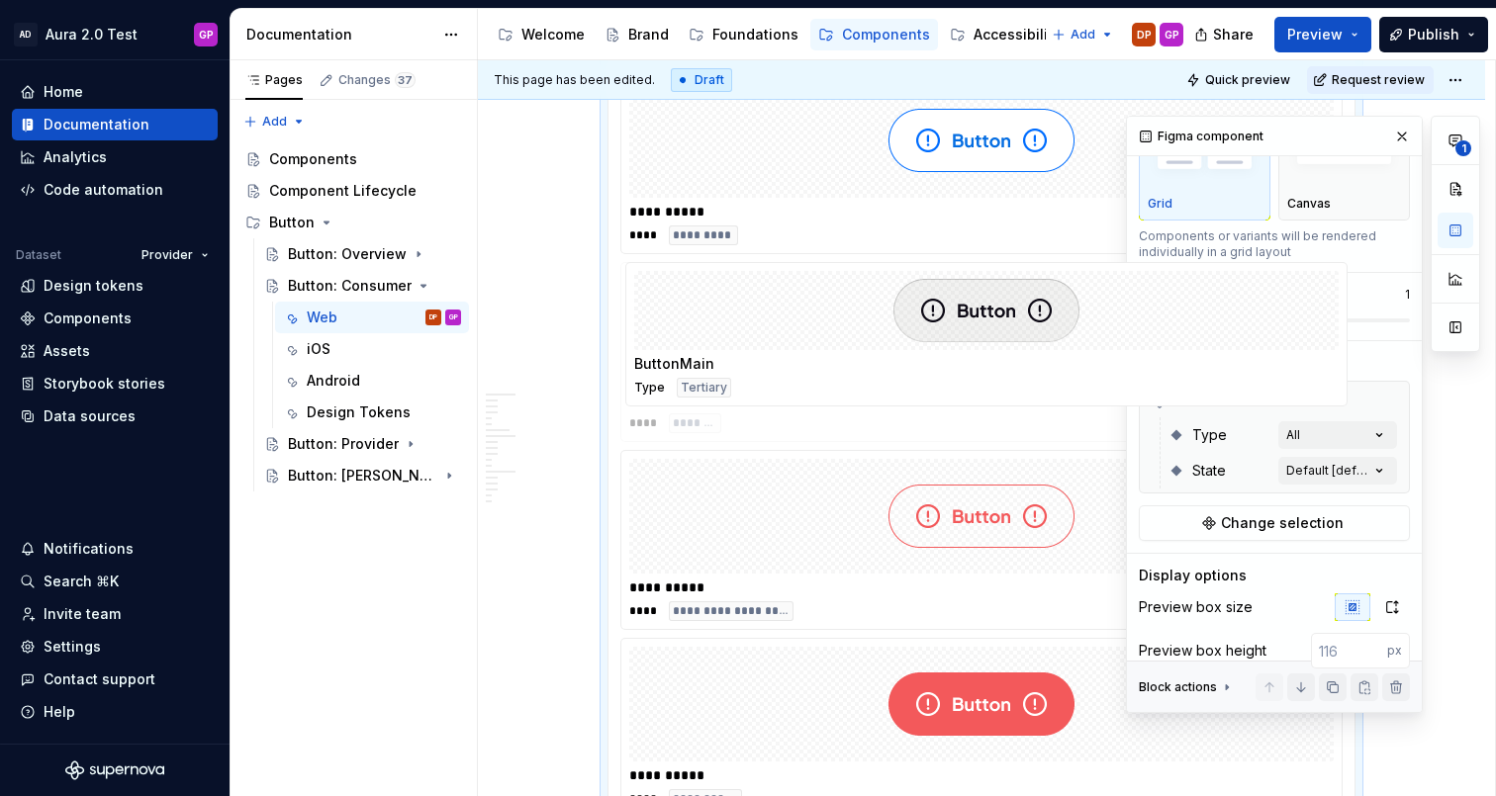
drag, startPoint x: 816, startPoint y: 686, endPoint x: 804, endPoint y: 298, distance: 388.0
click at [808, 293] on body "AD Aura 2.0 Test GP Home Documentation Analytics Code automation Dataset Provid…" at bounding box center [748, 398] width 1496 height 796
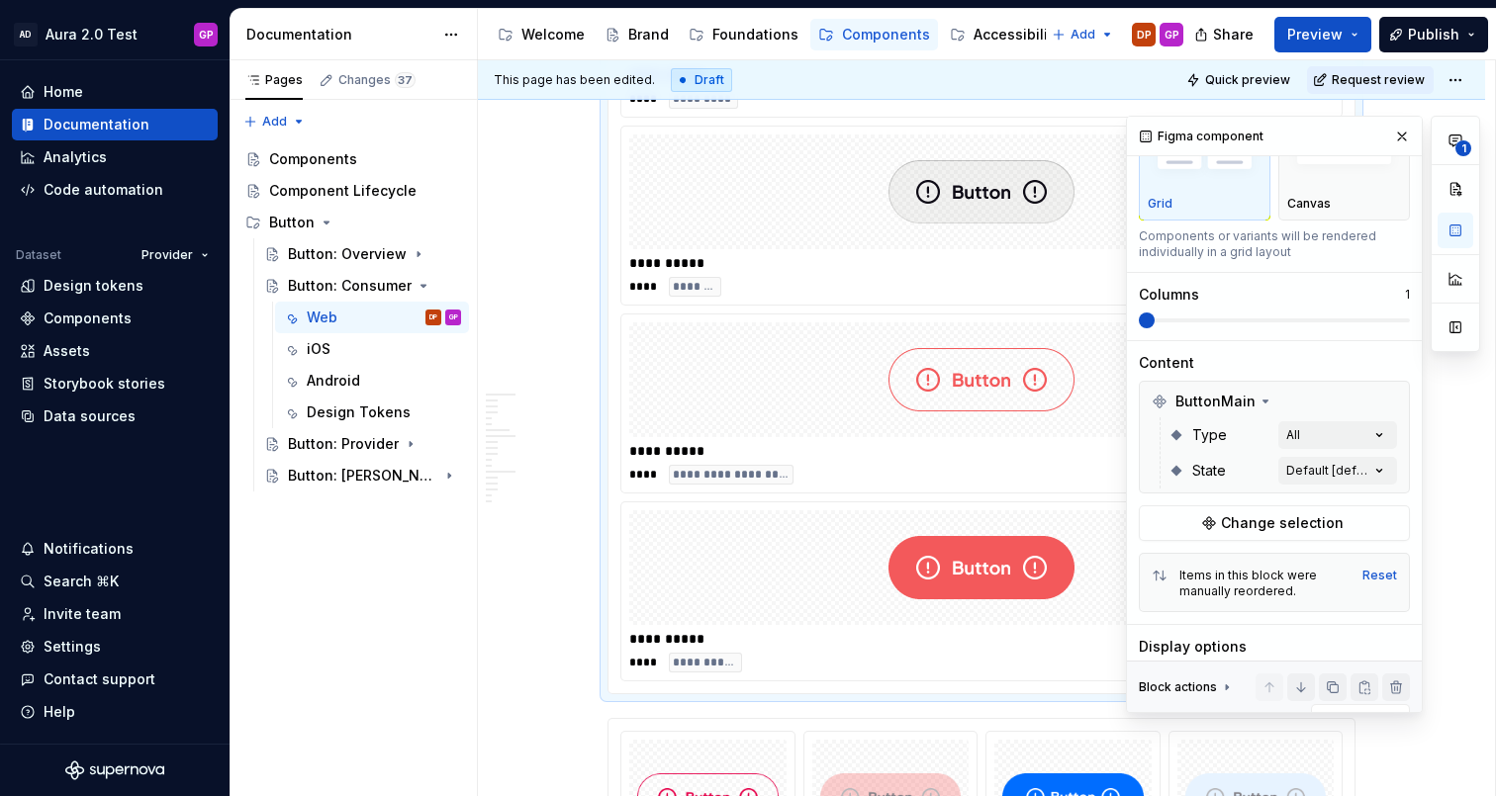
scroll to position [659, 0]
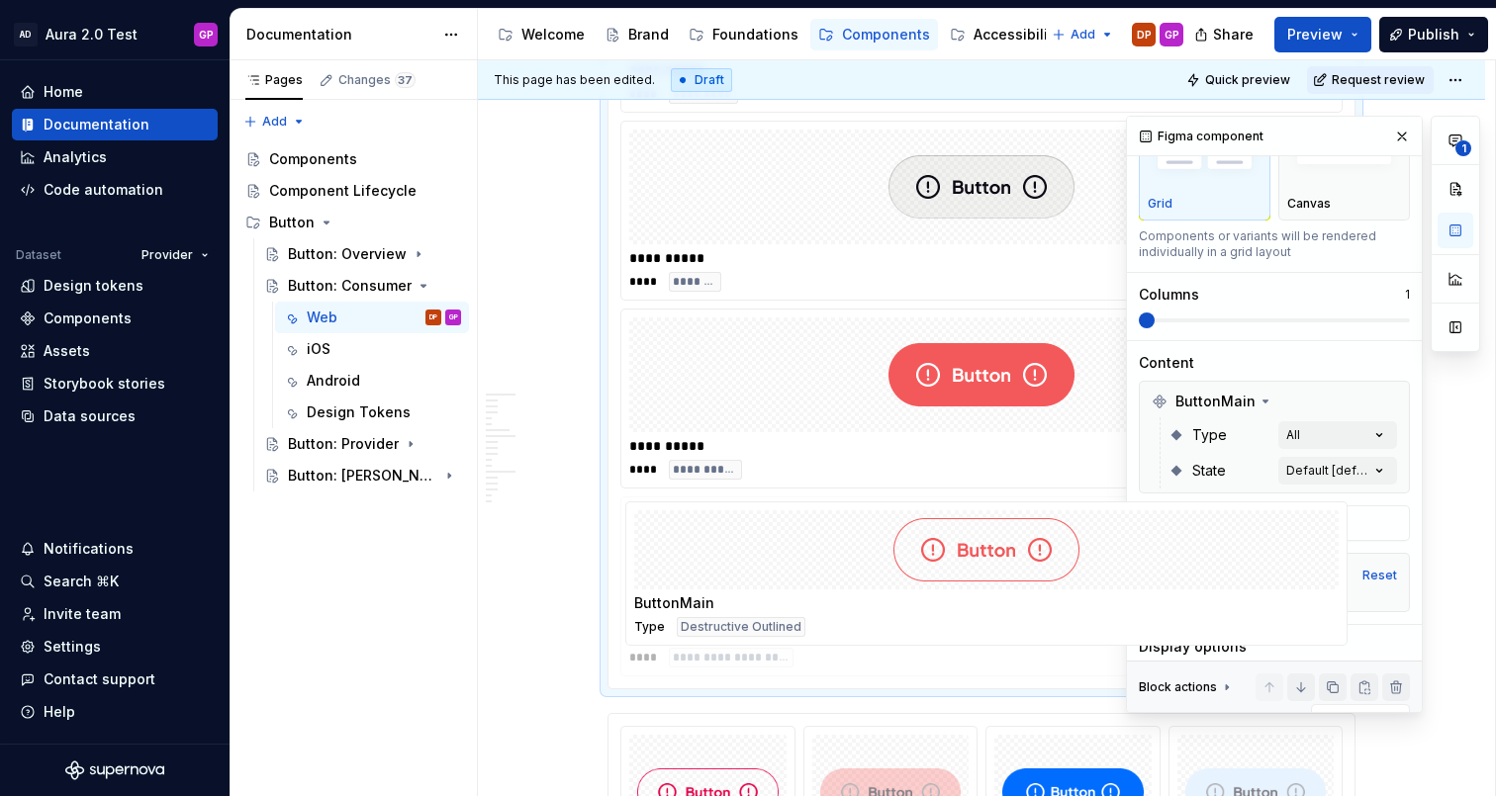
drag, startPoint x: 785, startPoint y: 357, endPoint x: 775, endPoint y: 543, distance: 186.2
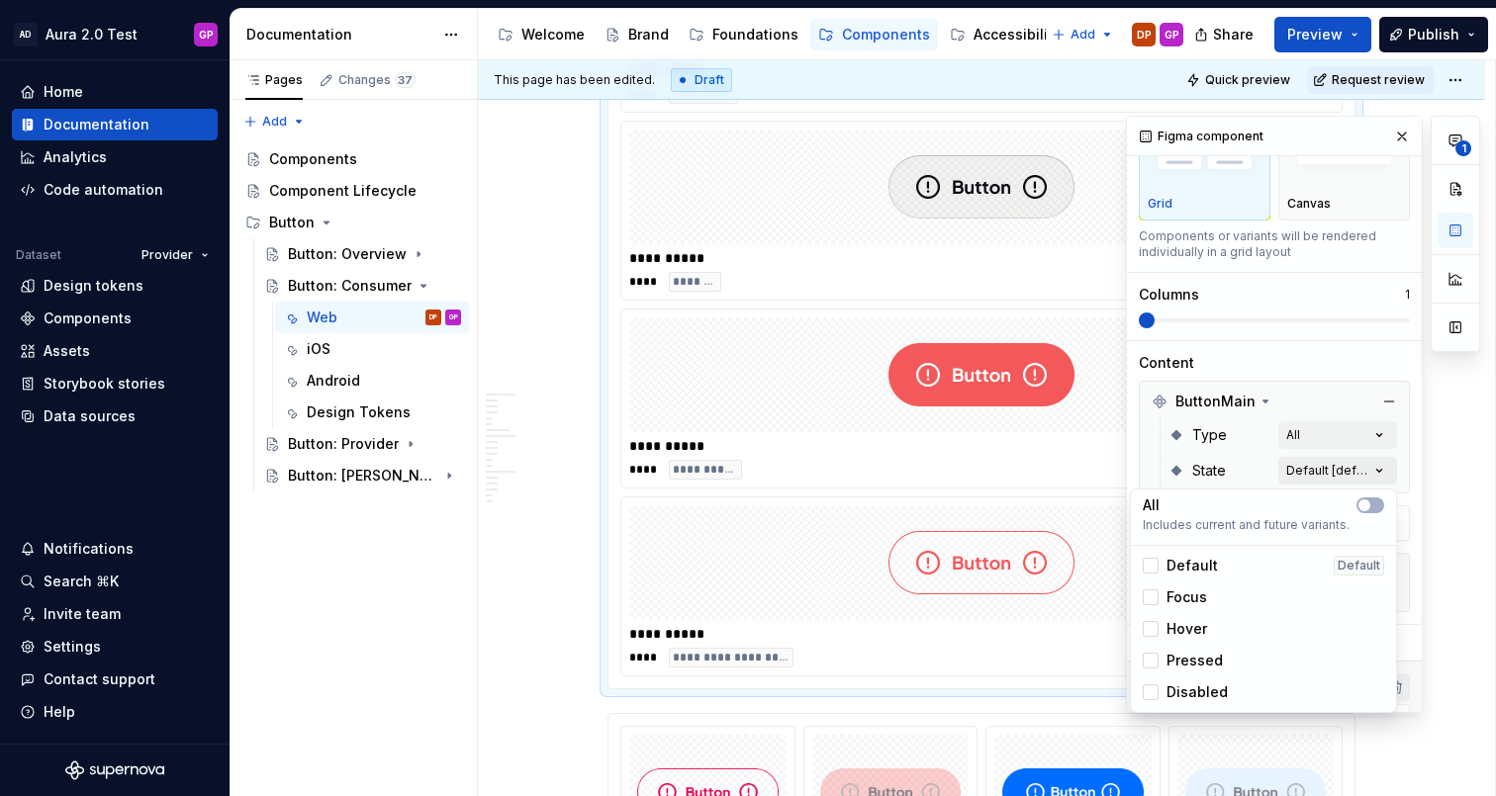
click at [1385, 474] on div "**********" at bounding box center [1303, 415] width 354 height 598
click at [1369, 508] on icon "button" at bounding box center [1364, 506] width 16 height 12
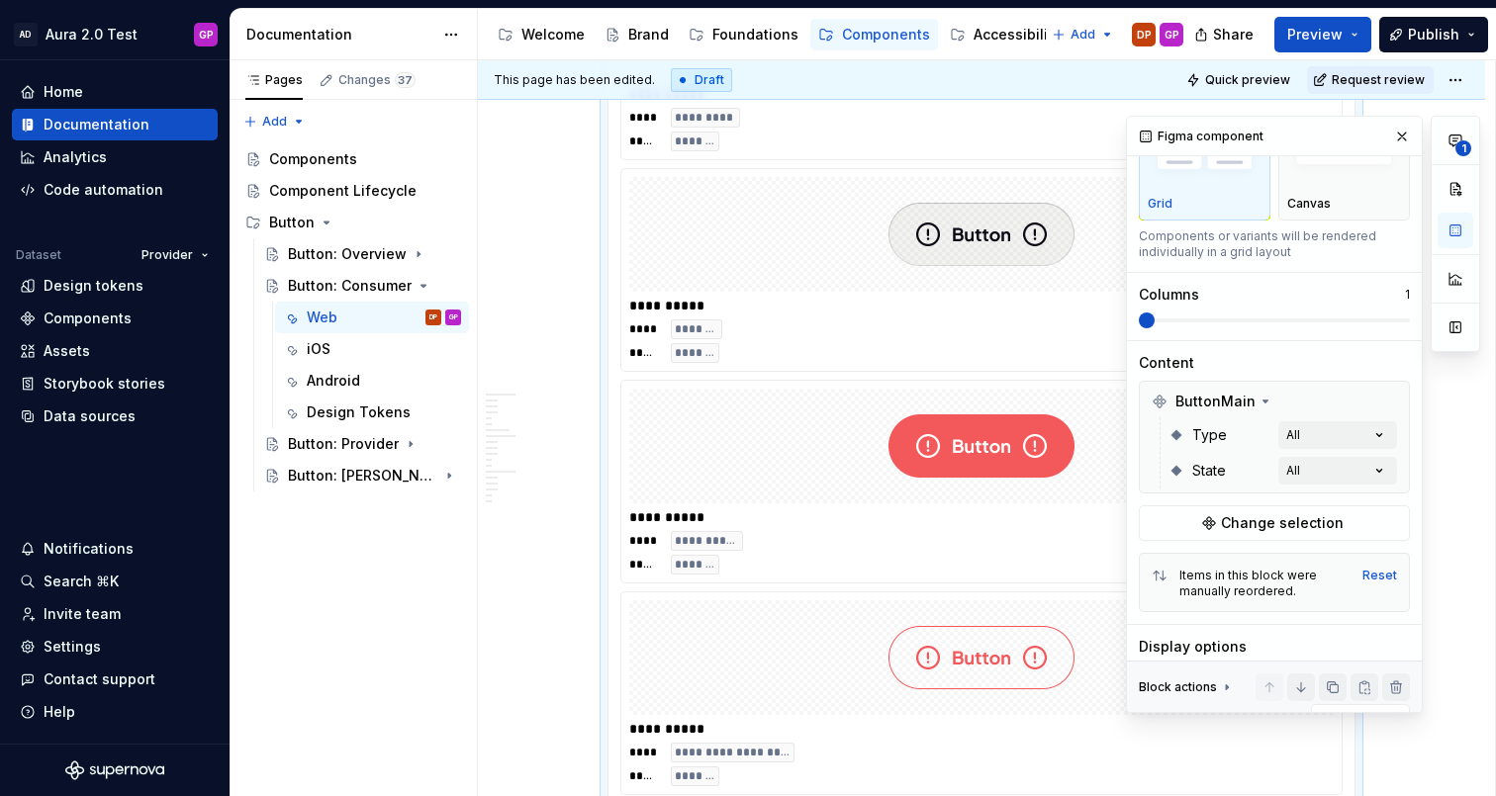
click at [565, 681] on html "AD Aura 2.0 Test GP Home Documentation Analytics Code automation Dataset Provid…" at bounding box center [748, 398] width 1496 height 796
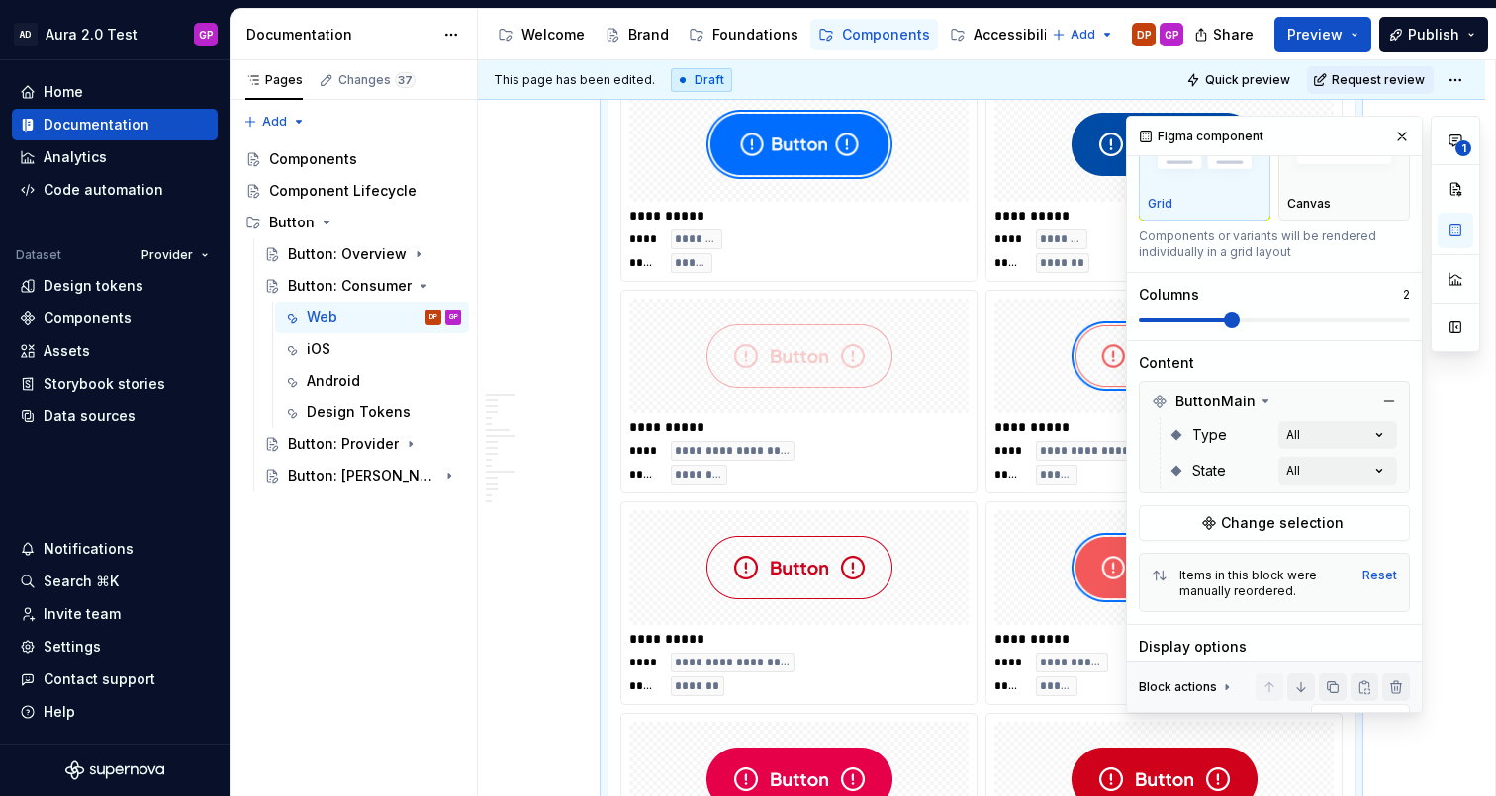
scroll to position [330, 0]
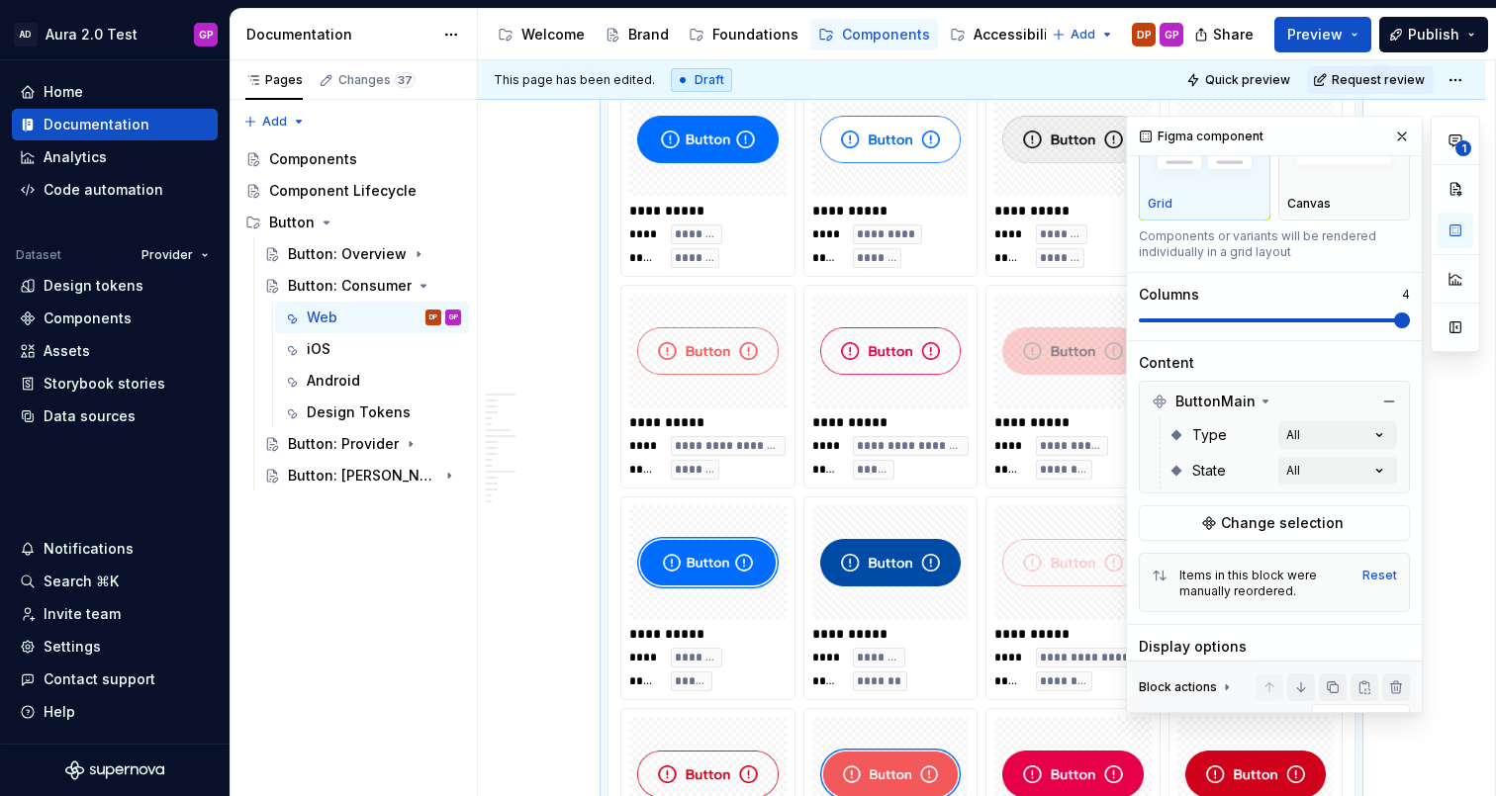
click at [1406, 315] on span at bounding box center [1402, 321] width 16 height 16
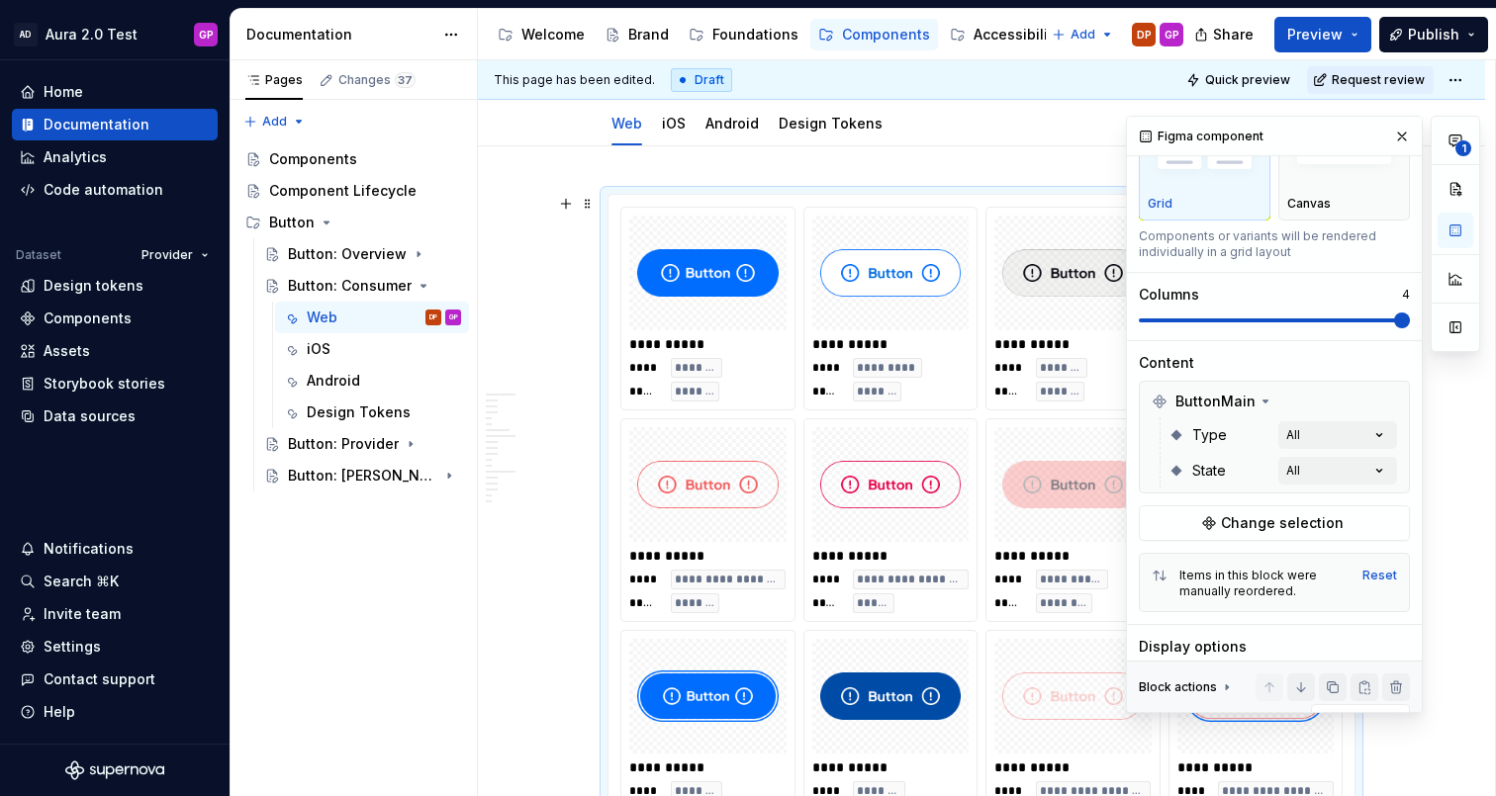
scroll to position [181, 0]
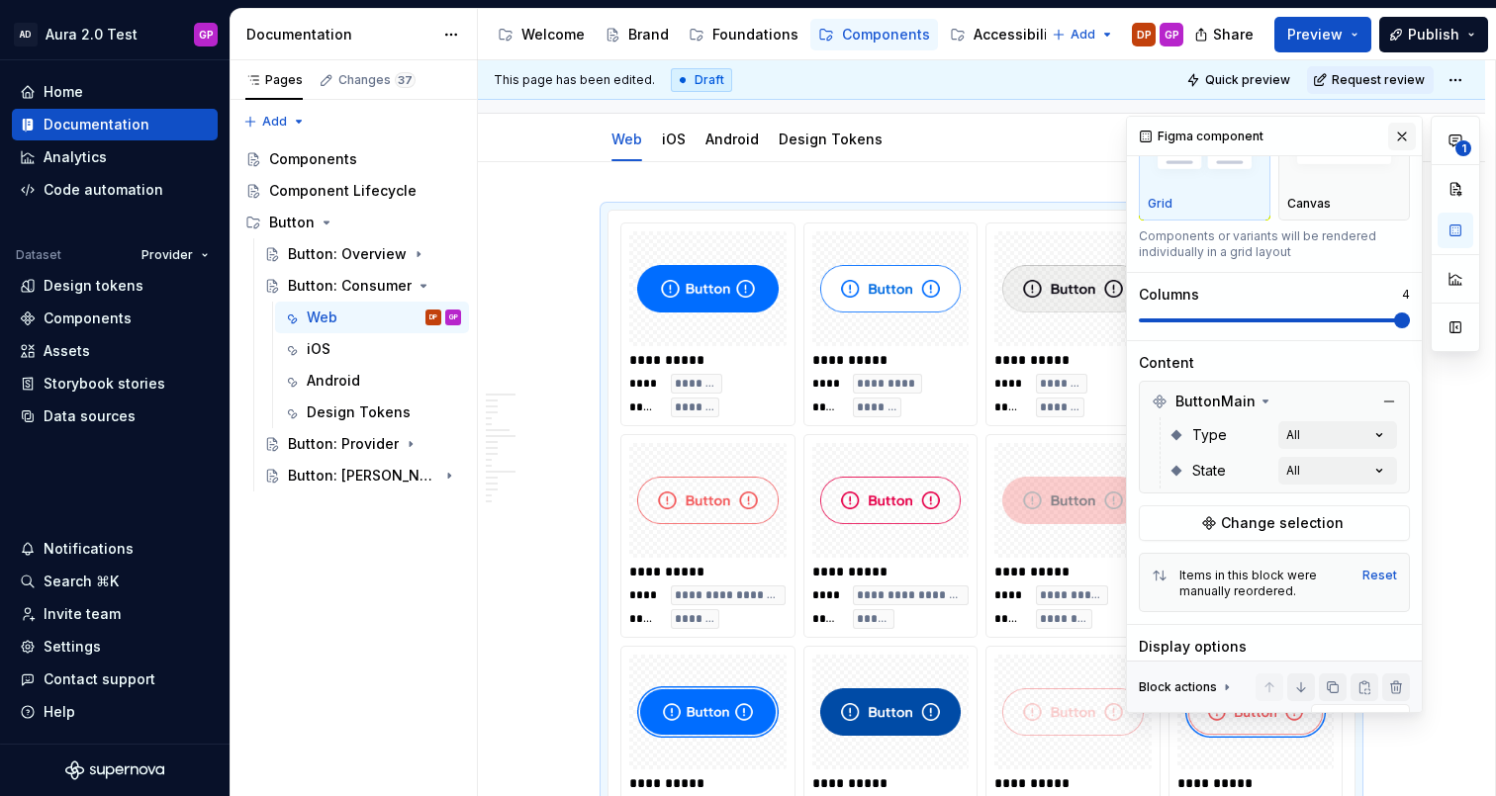
click at [1402, 135] on button "button" at bounding box center [1402, 137] width 28 height 28
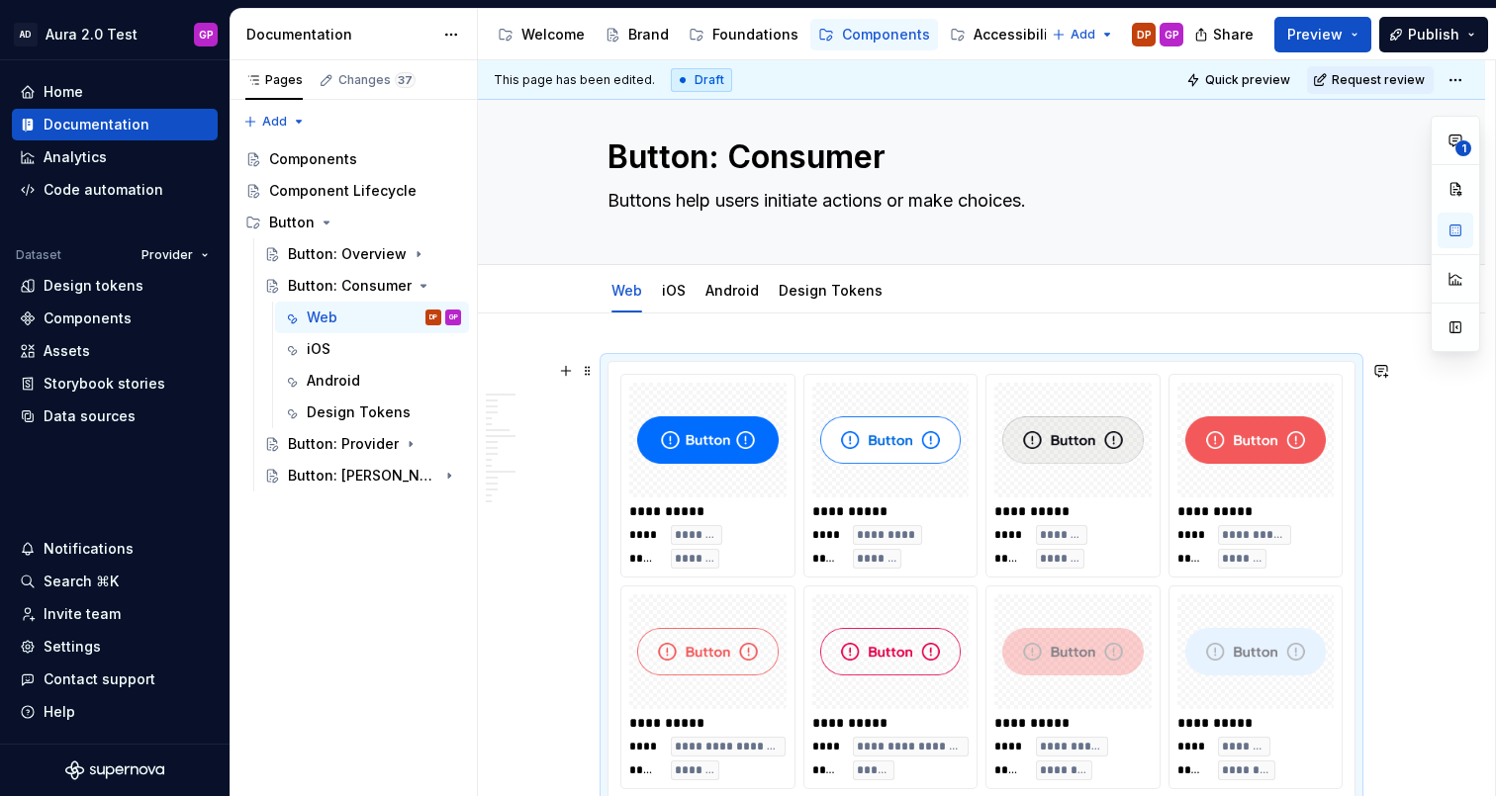
scroll to position [0, 0]
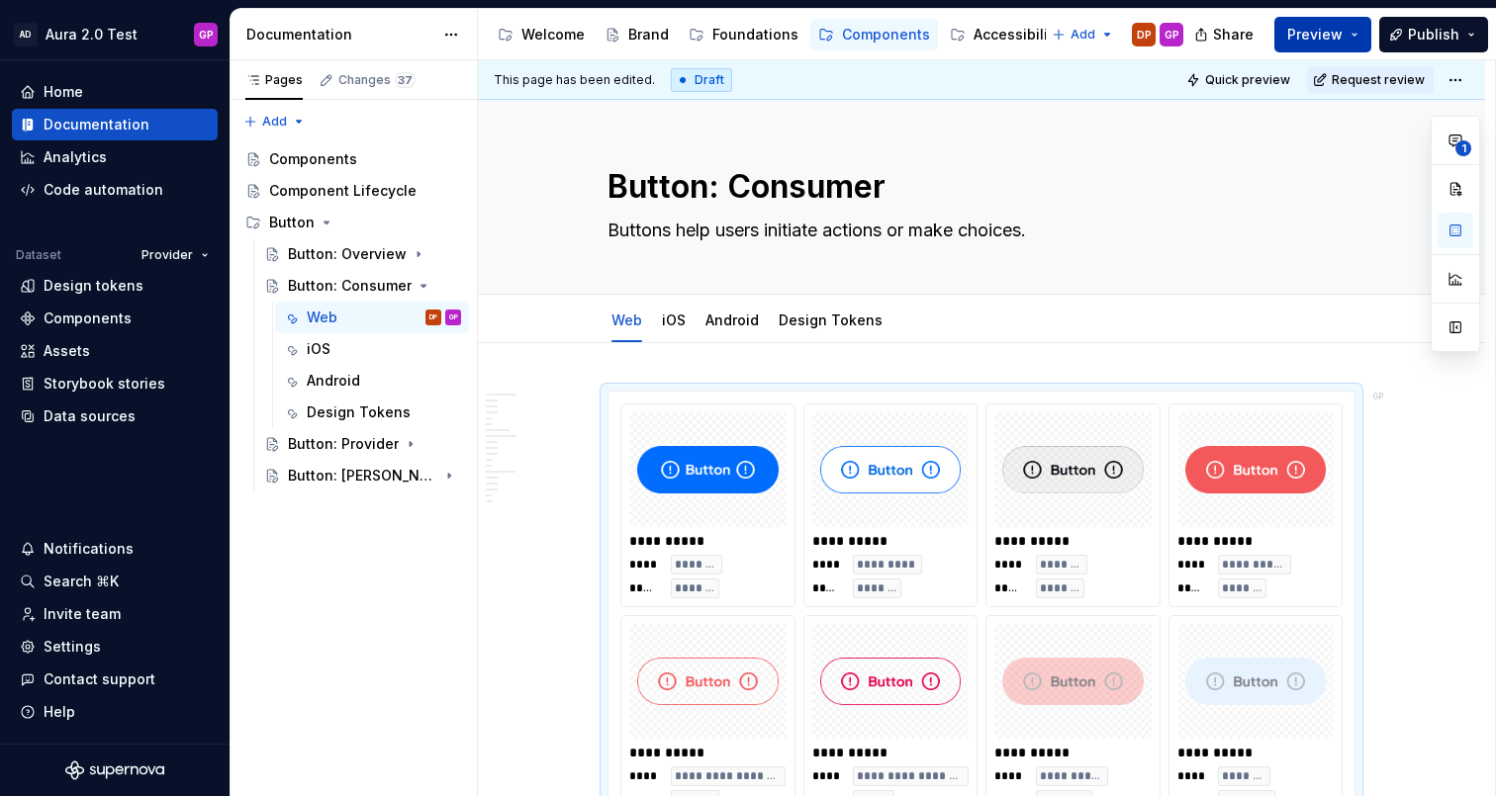
click at [1352, 38] on button "Preview" at bounding box center [1322, 35] width 97 height 36
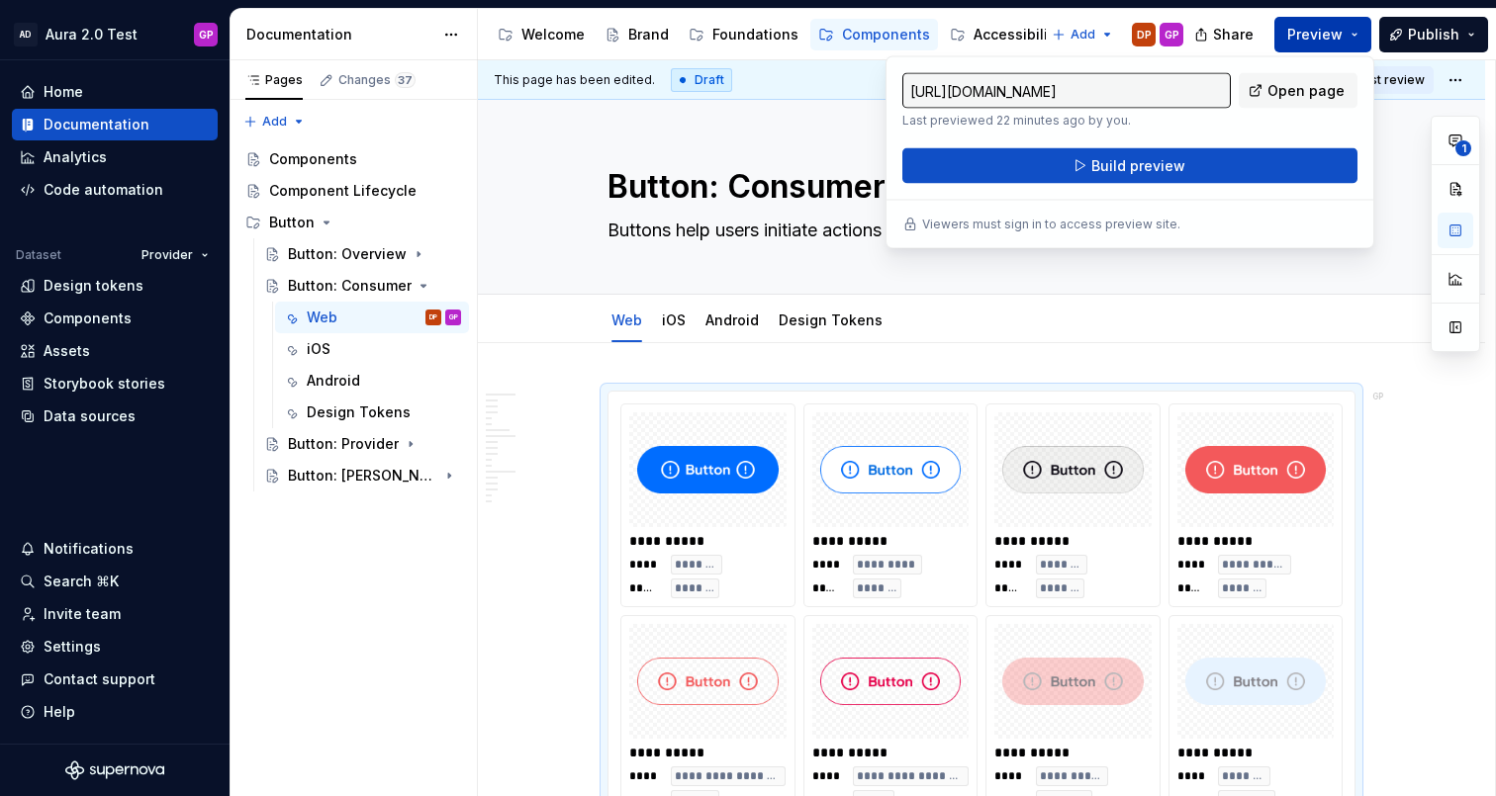
click at [1301, 36] on span "Preview" at bounding box center [1314, 35] width 55 height 20
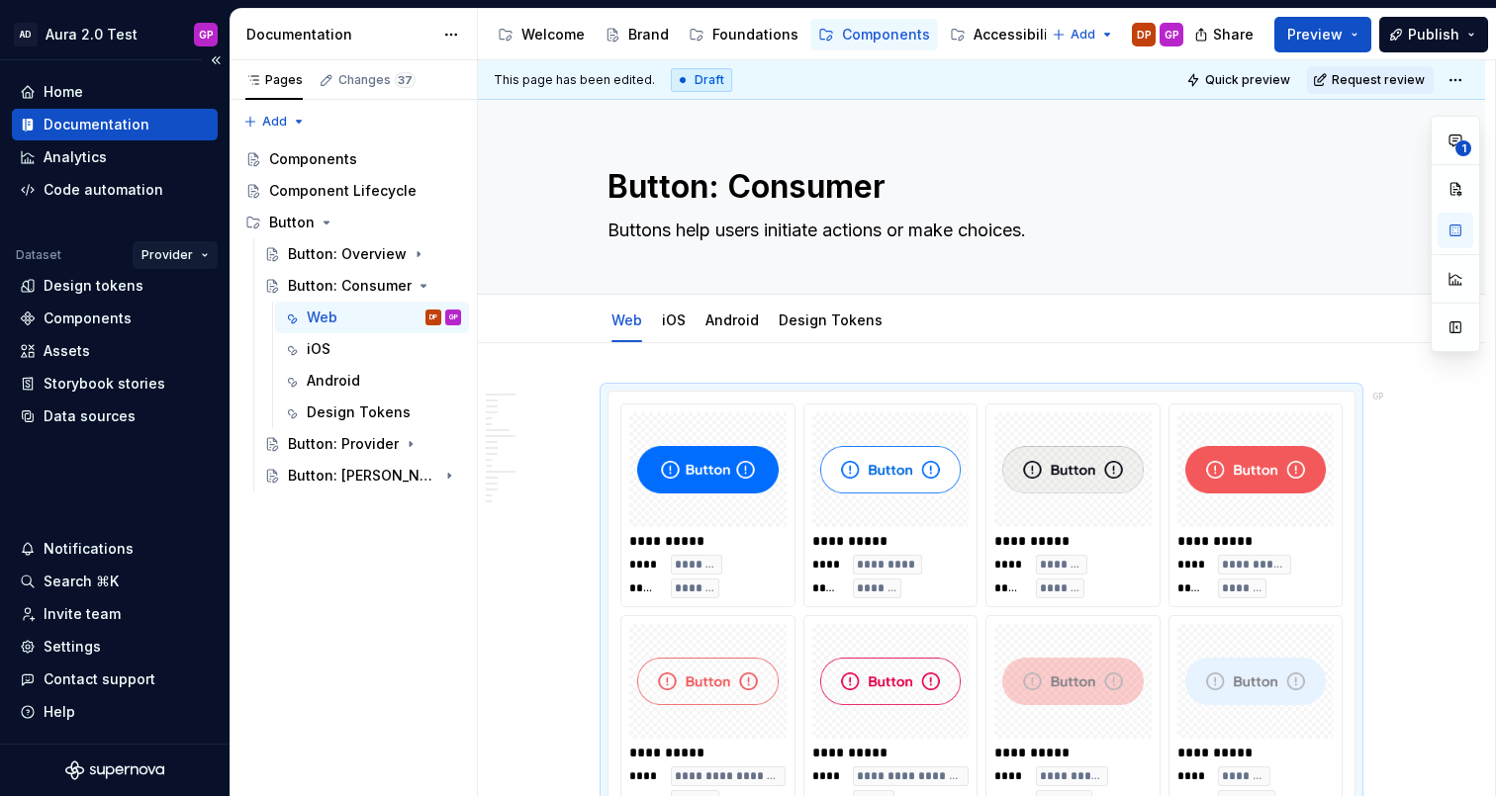
click at [190, 255] on html "AD Aura 2.0 Test GP Home Documentation Analytics Code automation Dataset Provid…" at bounding box center [748, 398] width 1496 height 796
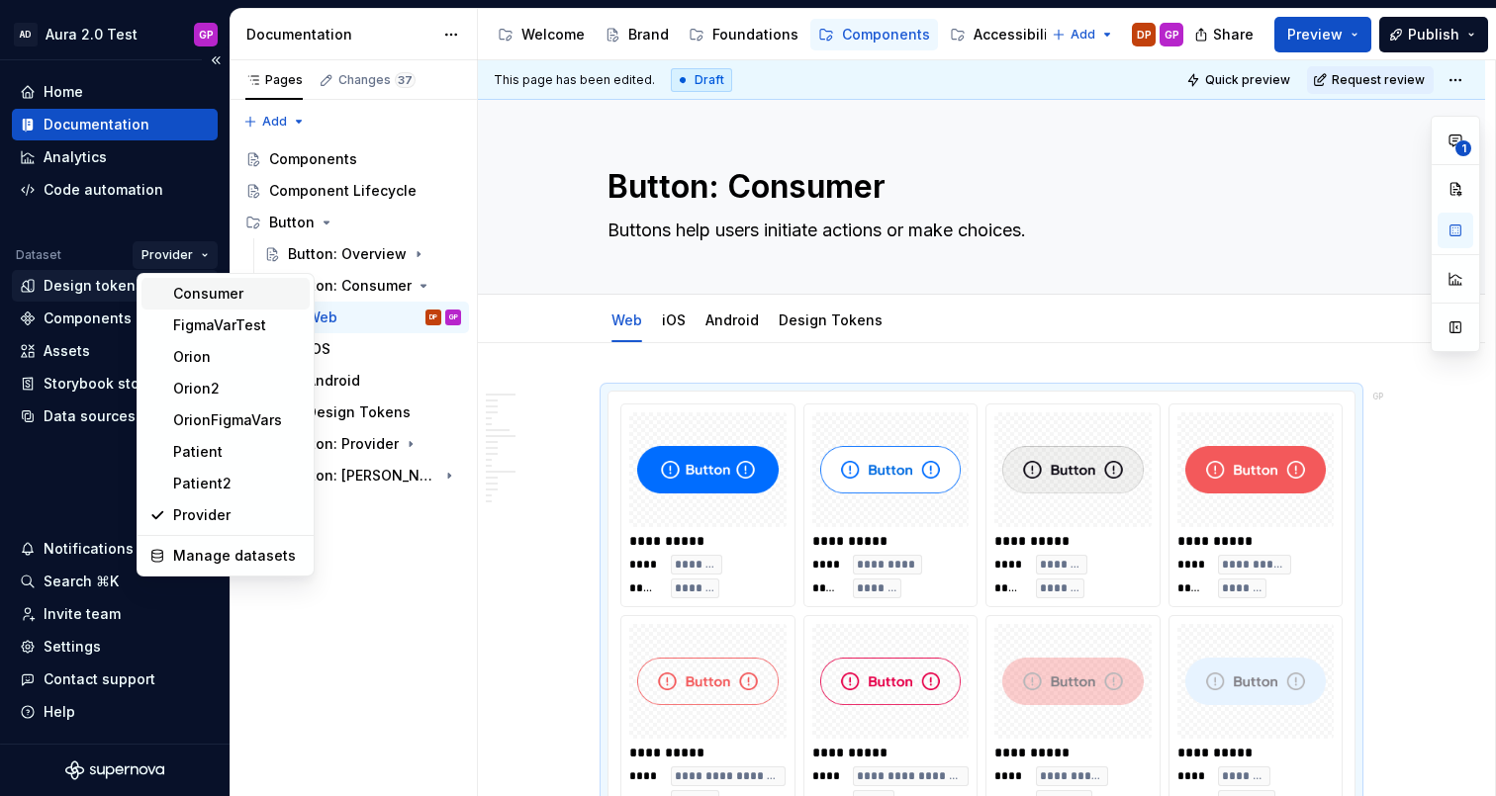
click at [198, 289] on div "Consumer" at bounding box center [237, 294] width 129 height 20
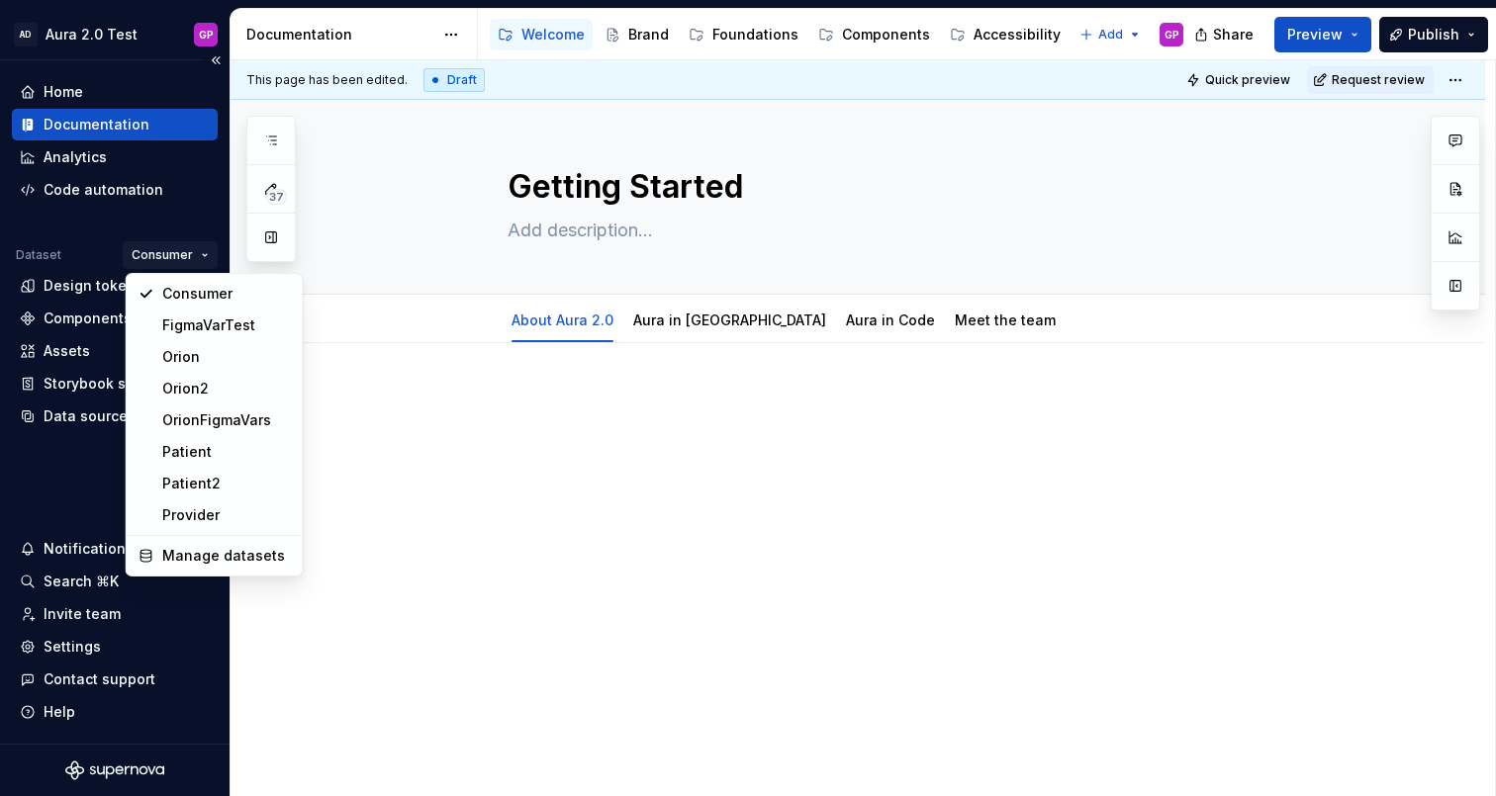
click at [174, 251] on html "AD Aura 2.0 Test GP Home Documentation Analytics Code automation Dataset Consum…" at bounding box center [748, 398] width 1496 height 796
click at [176, 513] on div "Provider" at bounding box center [226, 516] width 129 height 20
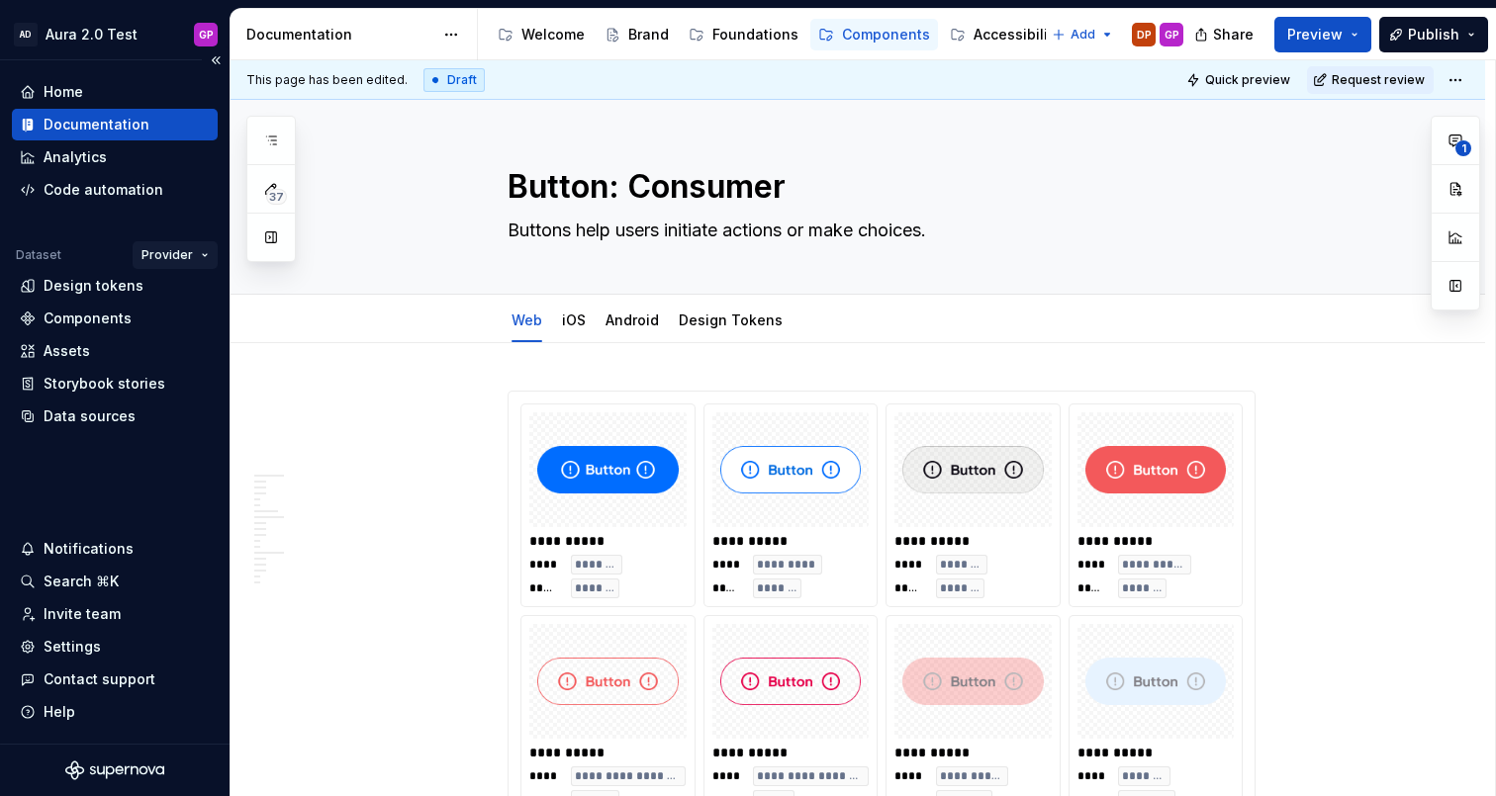
click at [170, 252] on html "AD Aura 2.0 Test GP Home Documentation Analytics Code automation Dataset Provid…" at bounding box center [748, 398] width 1496 height 796
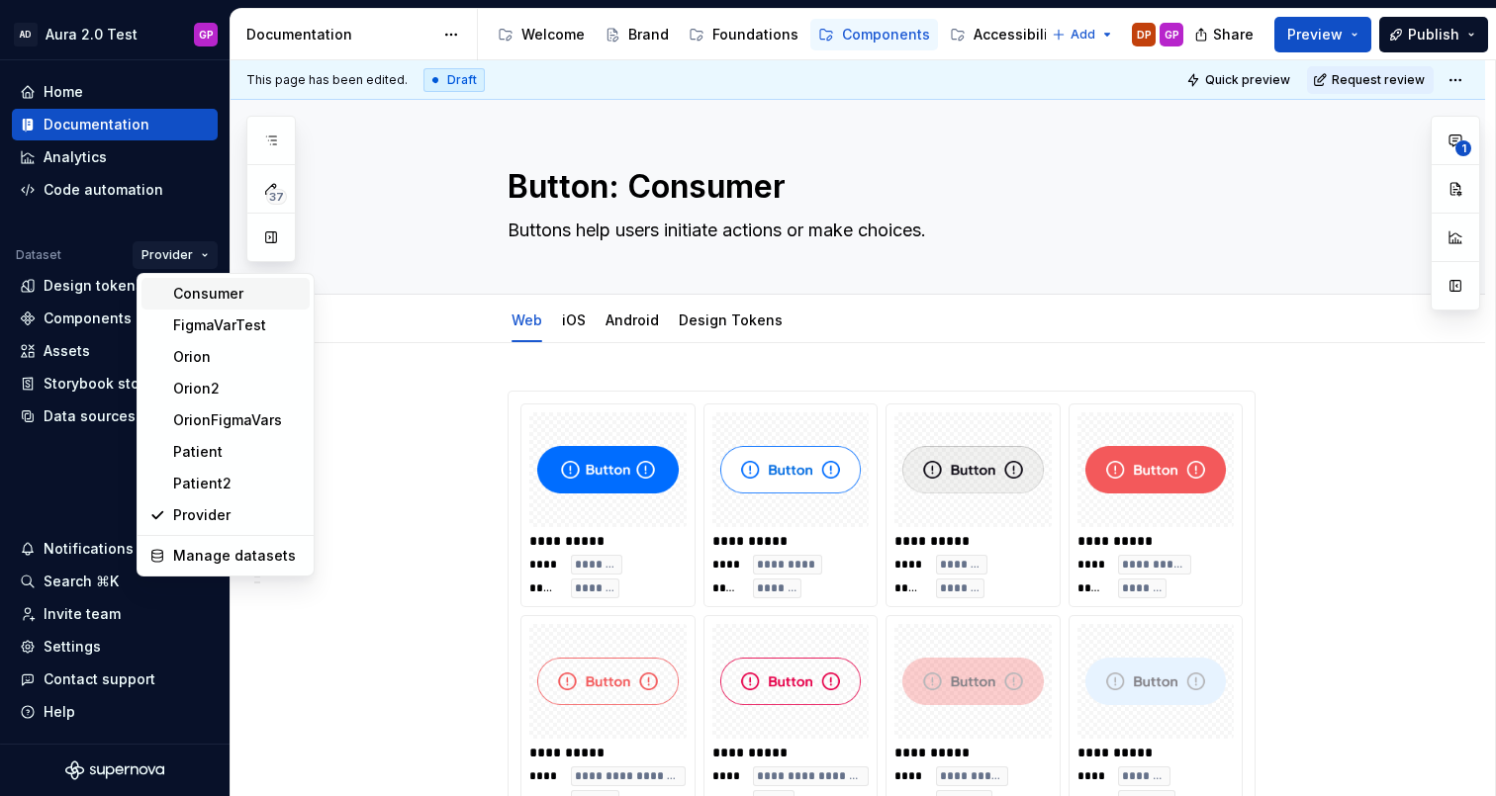
click at [187, 289] on div "Consumer" at bounding box center [237, 294] width 129 height 20
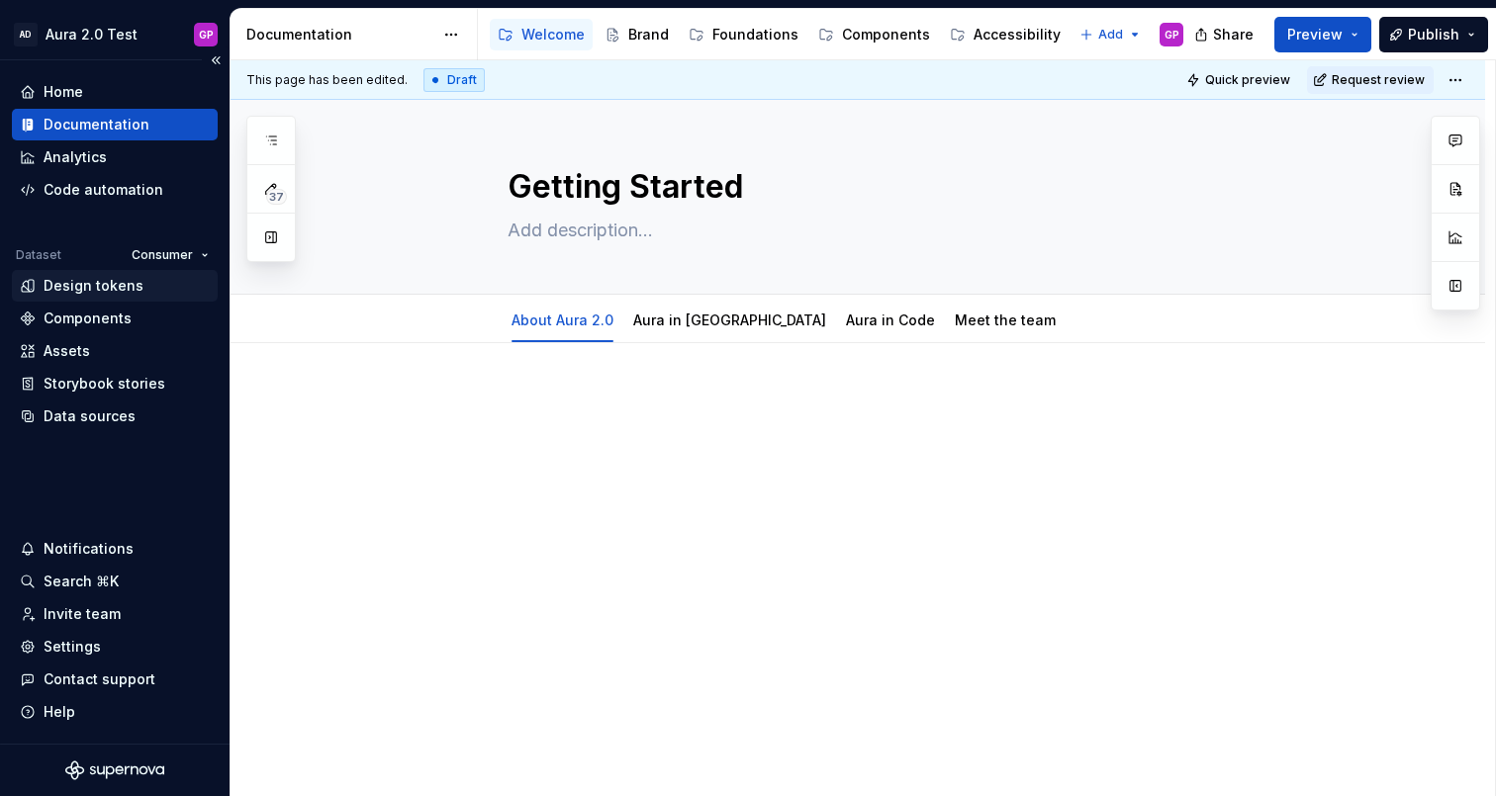
click at [54, 287] on div "Design tokens" at bounding box center [94, 286] width 100 height 20
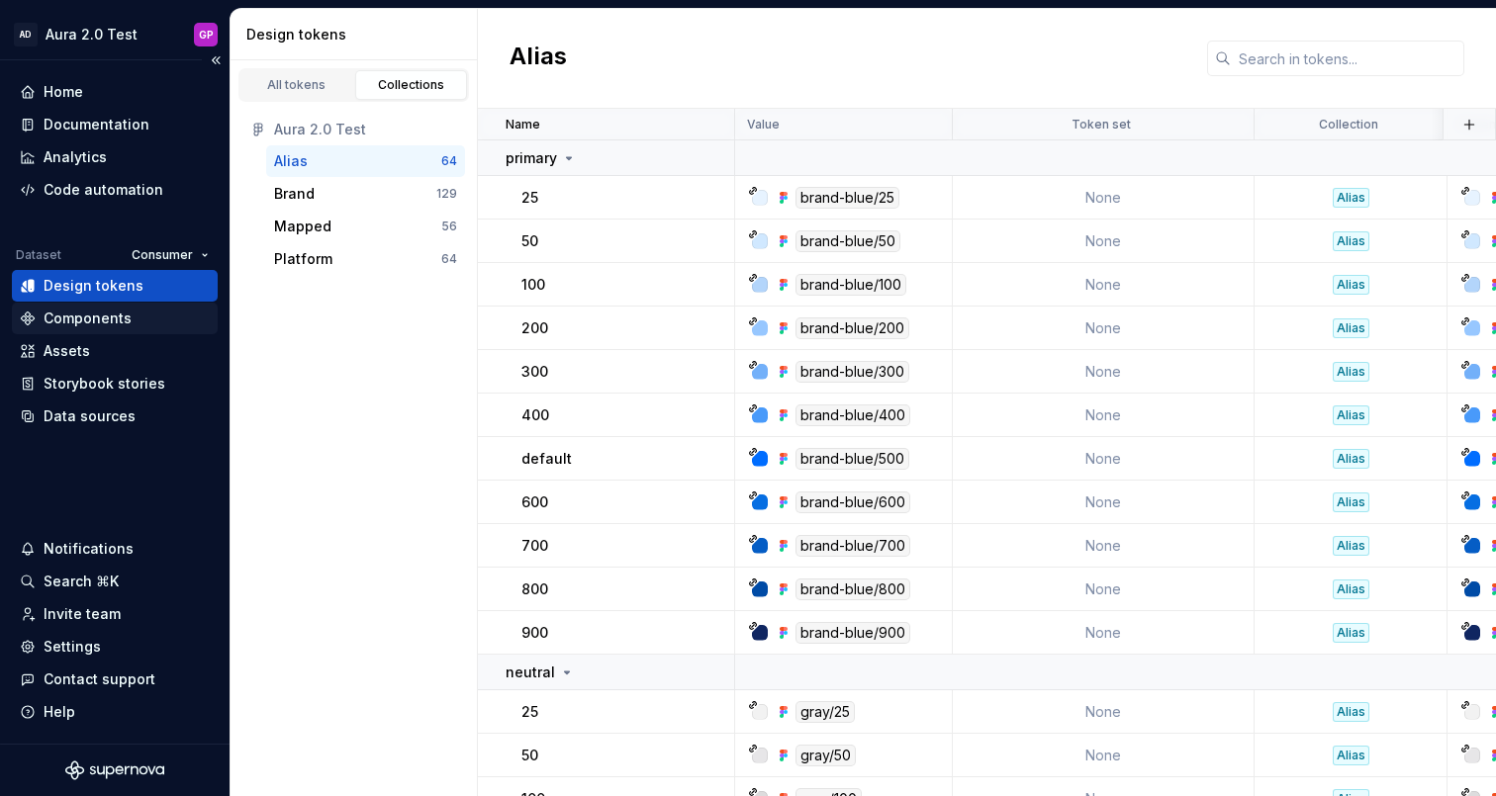
click at [81, 318] on div "Components" at bounding box center [88, 319] width 88 height 20
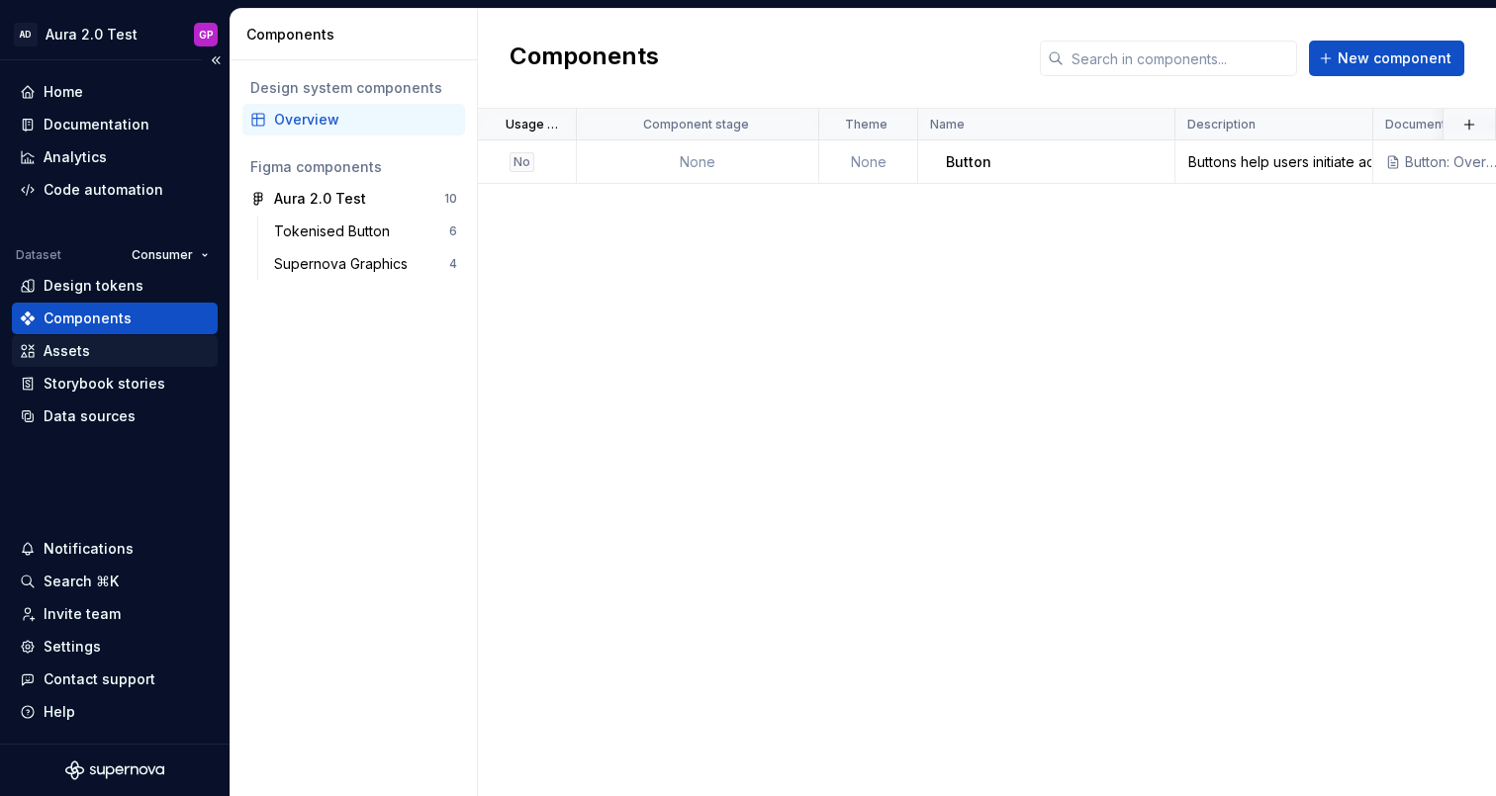
click at [63, 342] on div "Assets" at bounding box center [67, 351] width 46 height 20
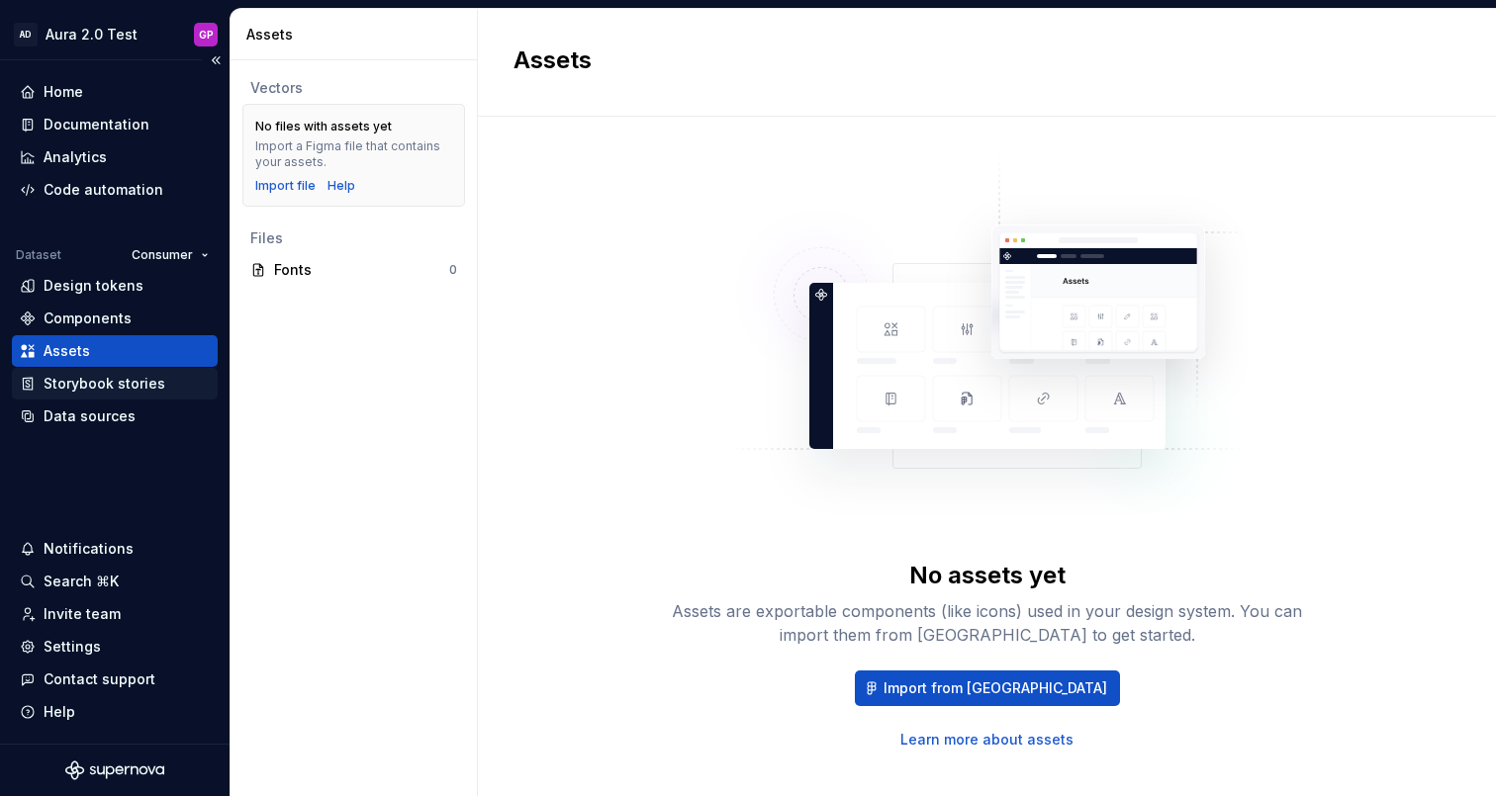
click at [62, 383] on div "Storybook stories" at bounding box center [105, 384] width 122 height 20
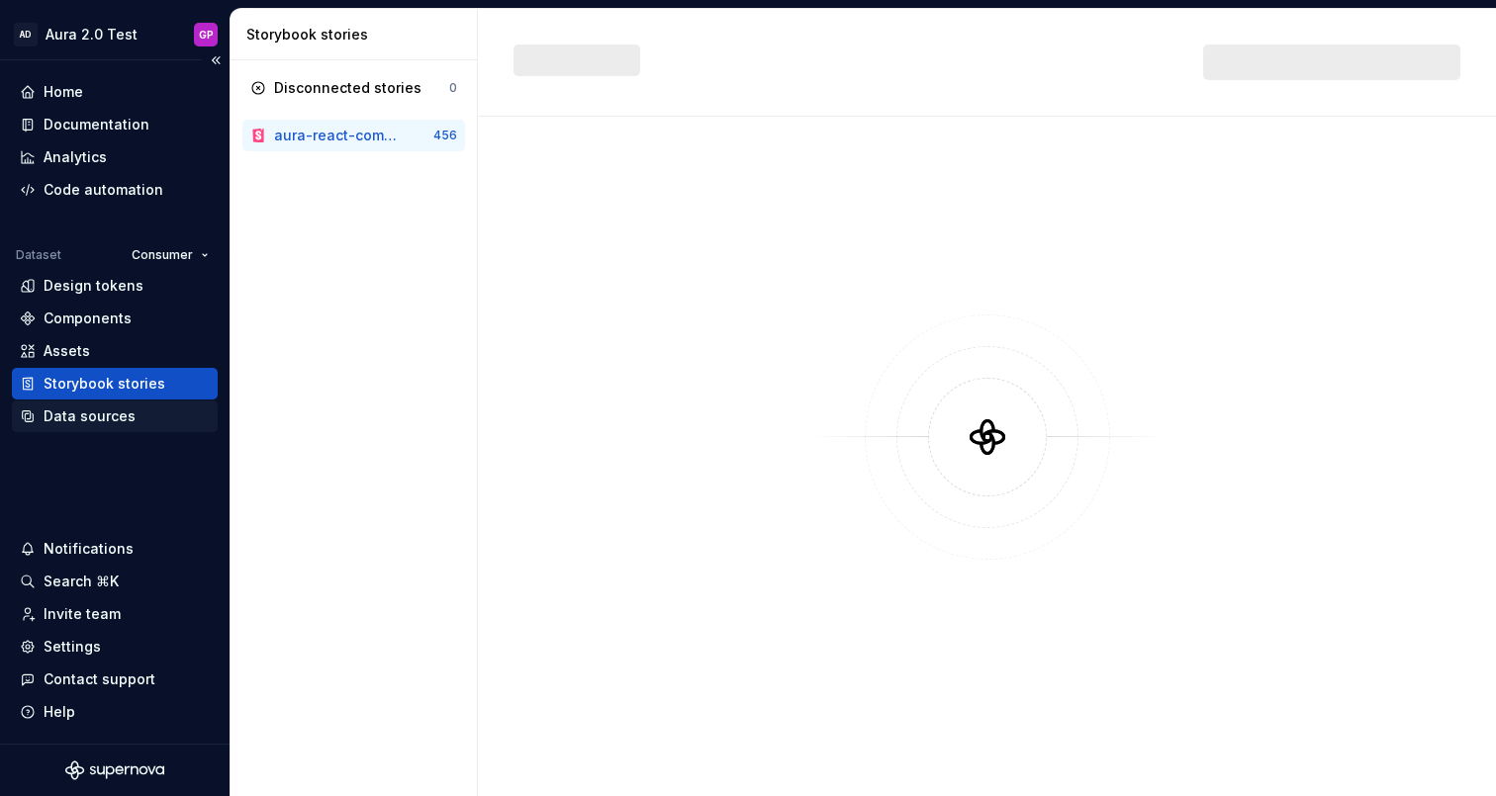
click at [64, 416] on div "Data sources" at bounding box center [90, 417] width 92 height 20
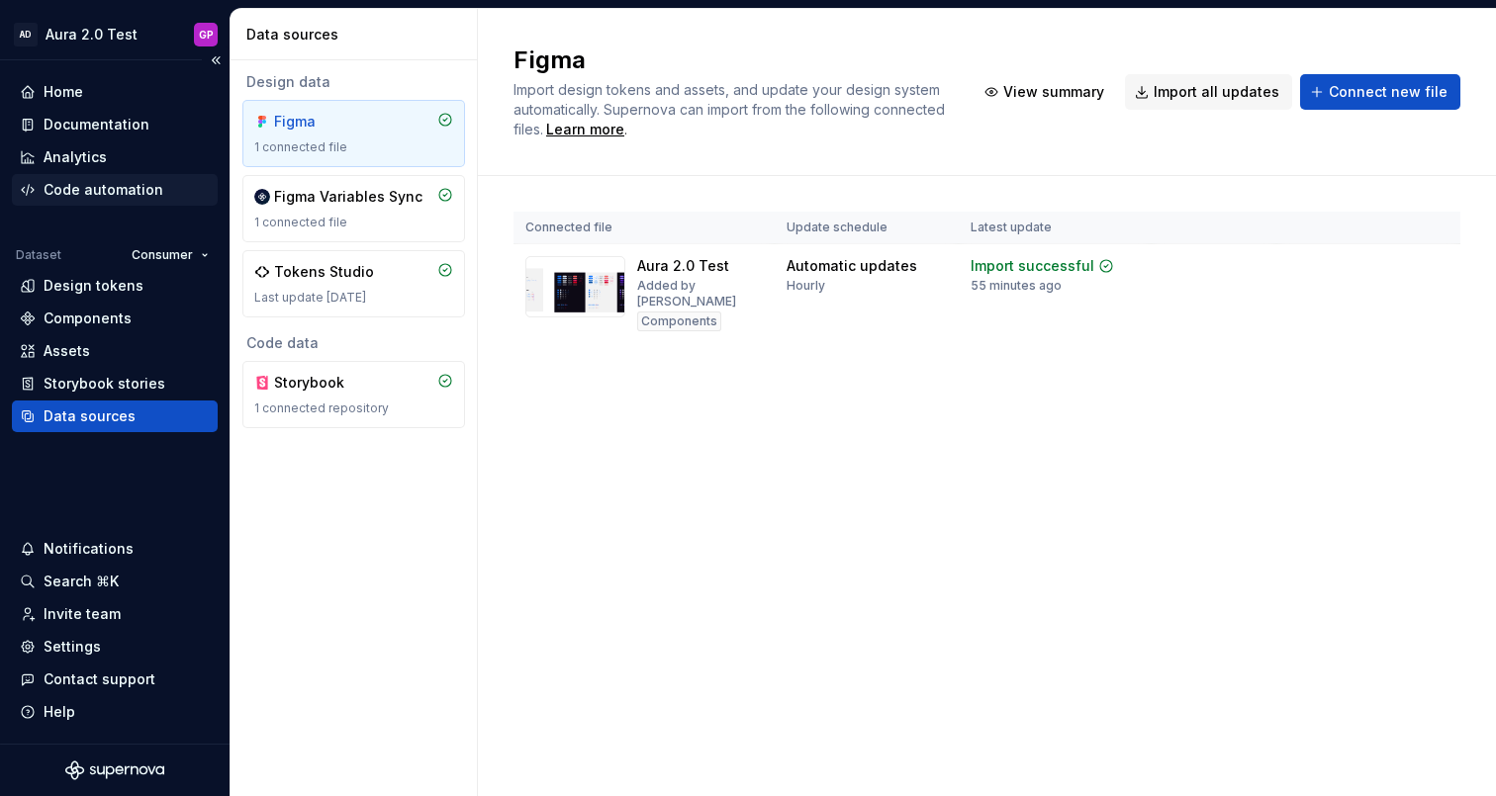
click at [86, 189] on div "Code automation" at bounding box center [104, 190] width 120 height 20
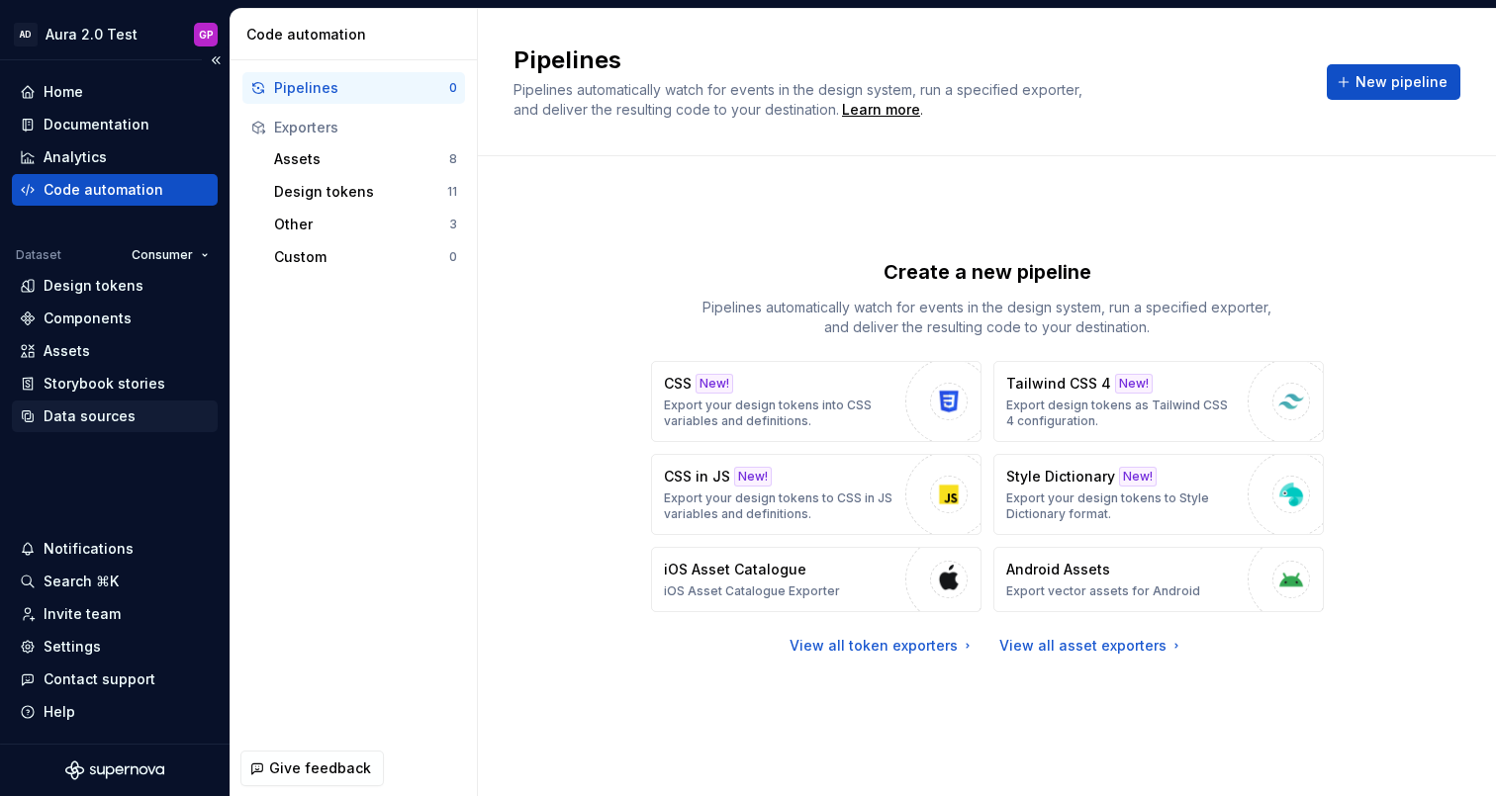
click at [72, 413] on div "Data sources" at bounding box center [90, 417] width 92 height 20
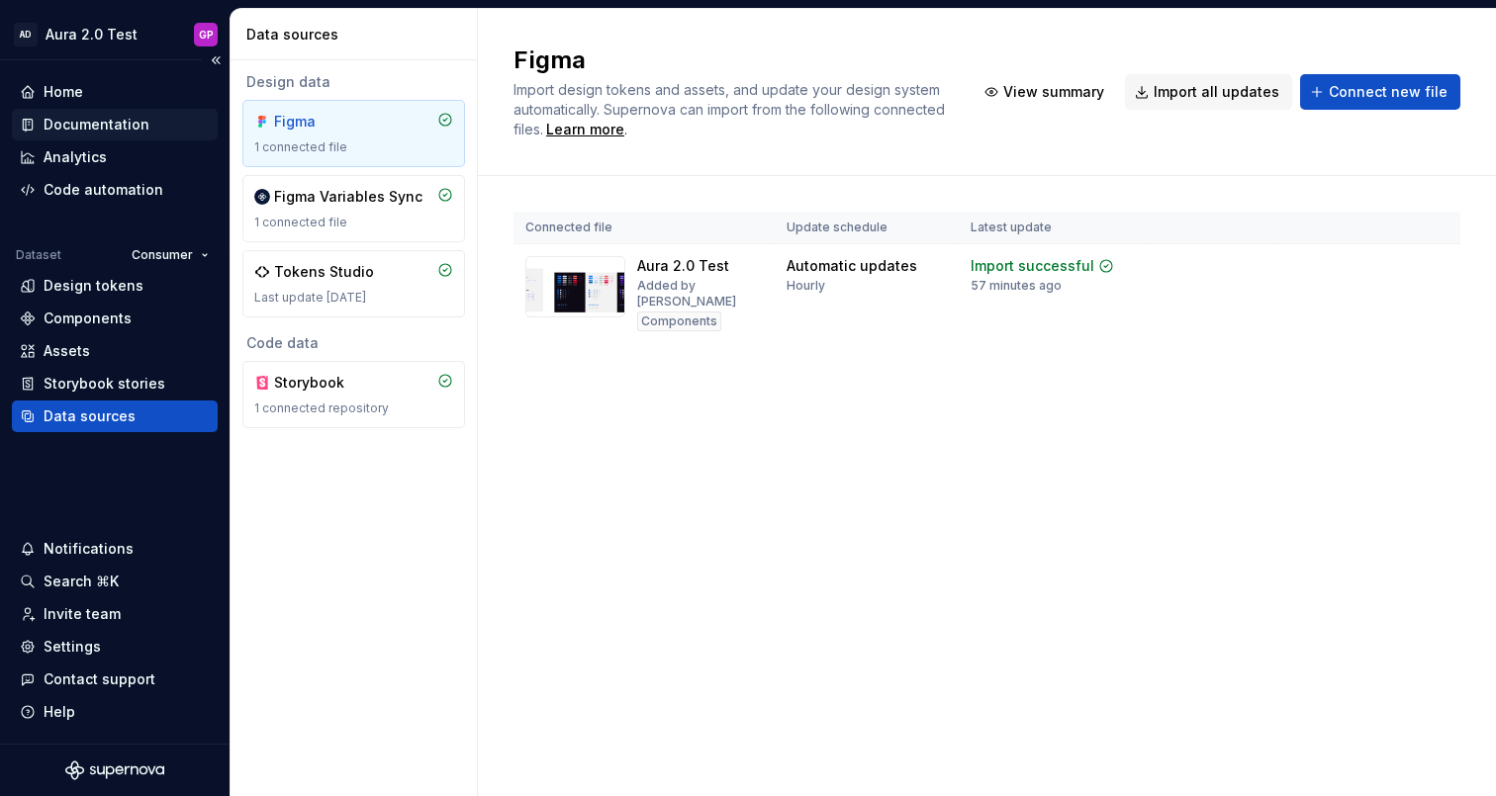
click at [97, 126] on div "Documentation" at bounding box center [97, 125] width 106 height 20
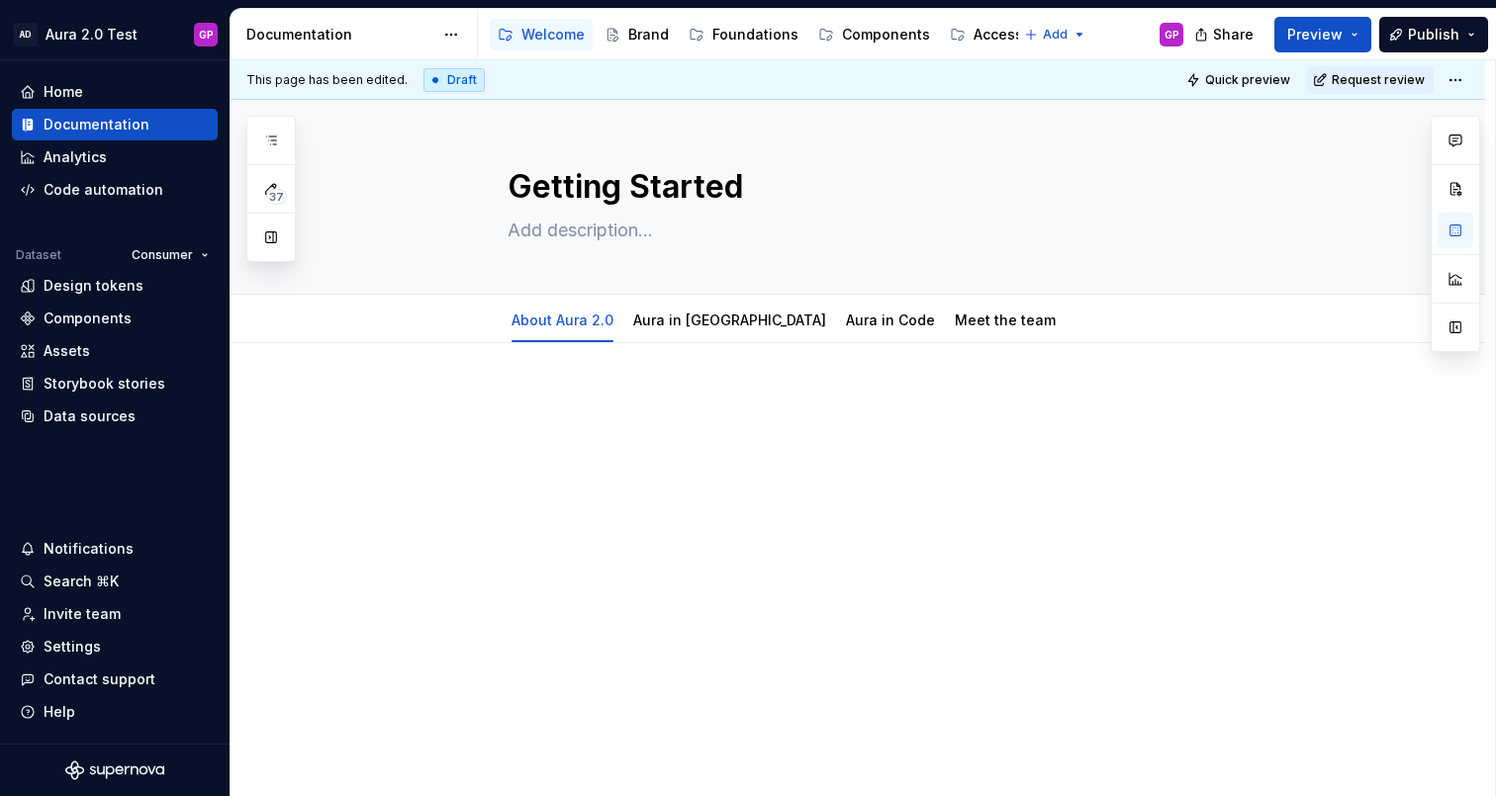
type textarea "*"
